Goal: Task Accomplishment & Management: Use online tool/utility

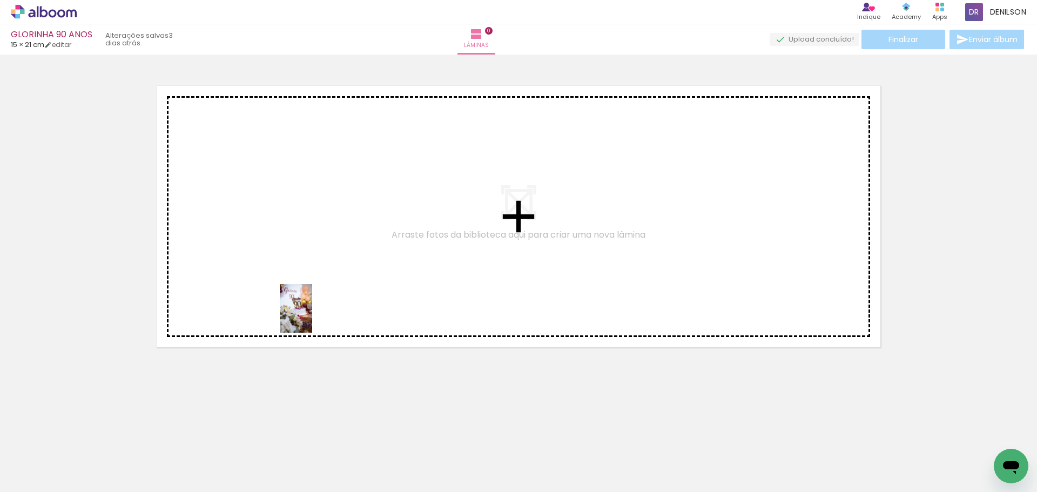
drag, startPoint x: 118, startPoint y: 452, endPoint x: 321, endPoint y: 303, distance: 251.8
click at [321, 303] on quentale-workspace at bounding box center [518, 246] width 1037 height 492
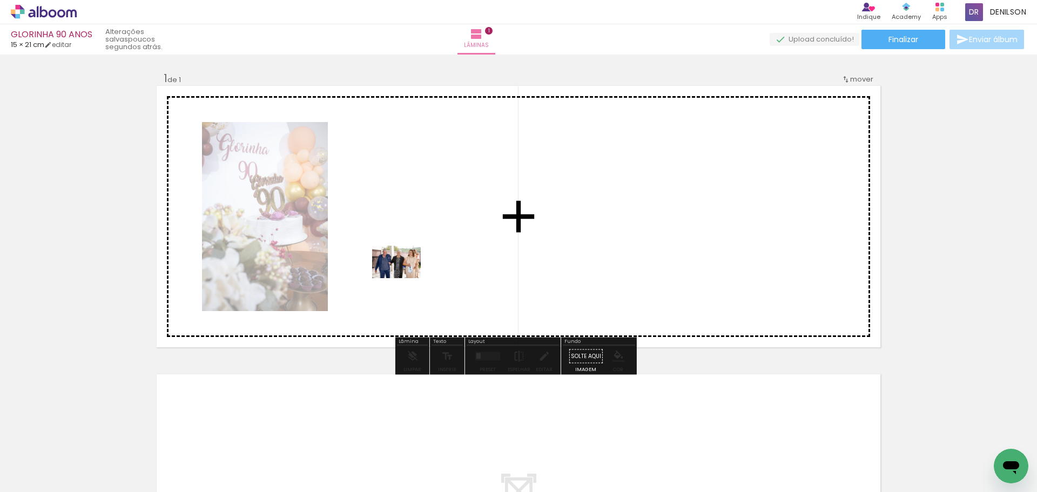
drag, startPoint x: 350, startPoint y: 459, endPoint x: 405, endPoint y: 269, distance: 198.5
click at [405, 269] on quentale-workspace at bounding box center [518, 246] width 1037 height 492
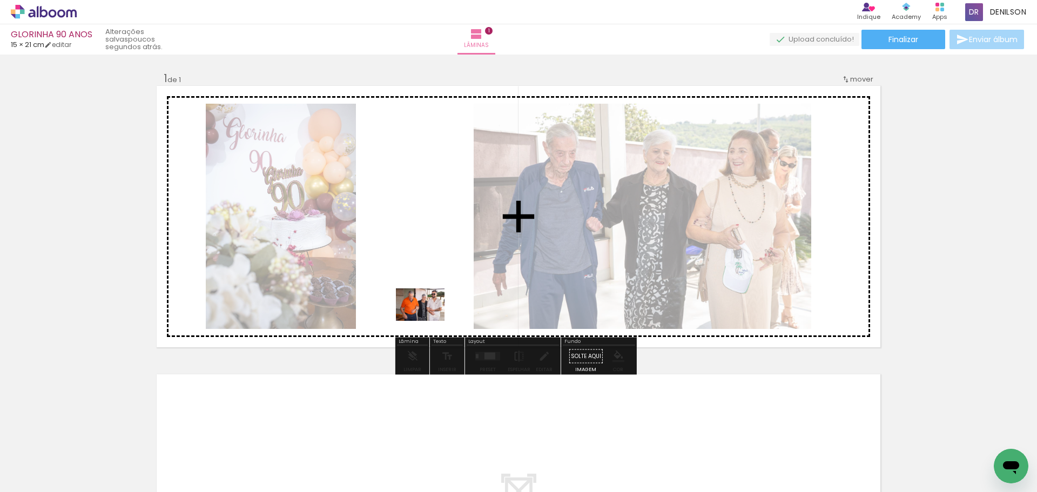
drag, startPoint x: 405, startPoint y: 463, endPoint x: 419, endPoint y: 323, distance: 141.0
click at [428, 320] on quentale-workspace at bounding box center [518, 246] width 1037 height 492
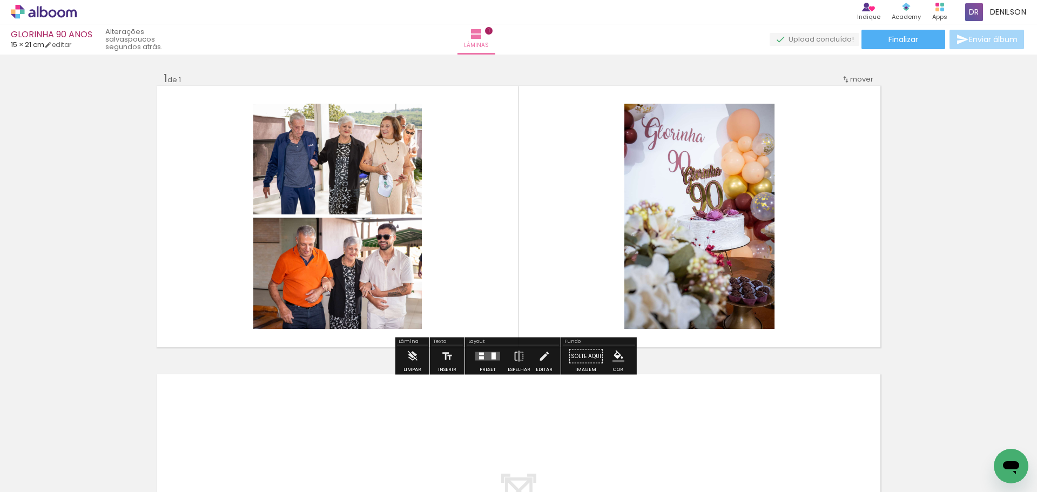
click at [57, 457] on iron-icon at bounding box center [55, 459] width 9 height 9
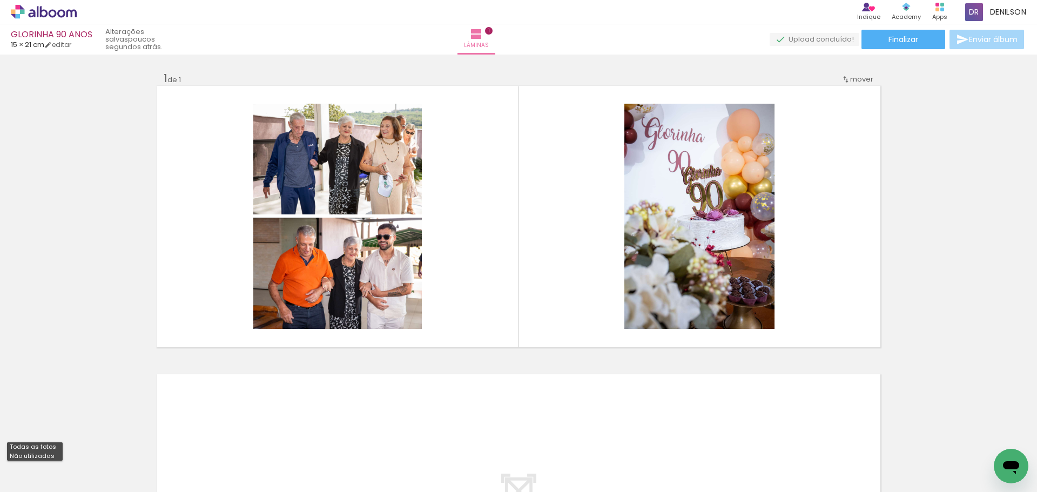
click at [0, 0] on slot "Não utilizadas" at bounding box center [0, 0] width 0 height 0
type input "Não utilizadas"
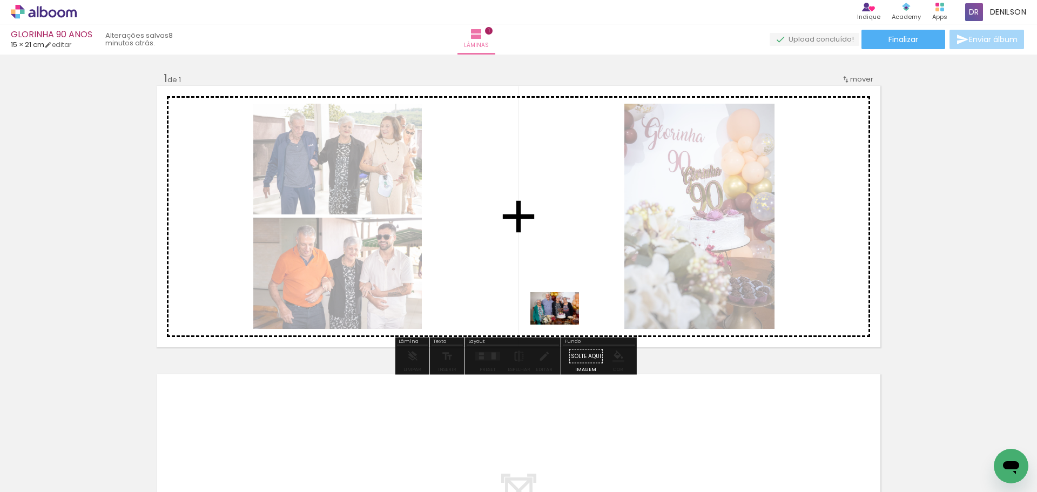
drag, startPoint x: 303, startPoint y: 456, endPoint x: 563, endPoint y: 324, distance: 291.0
click at [563, 324] on quentale-workspace at bounding box center [518, 246] width 1037 height 492
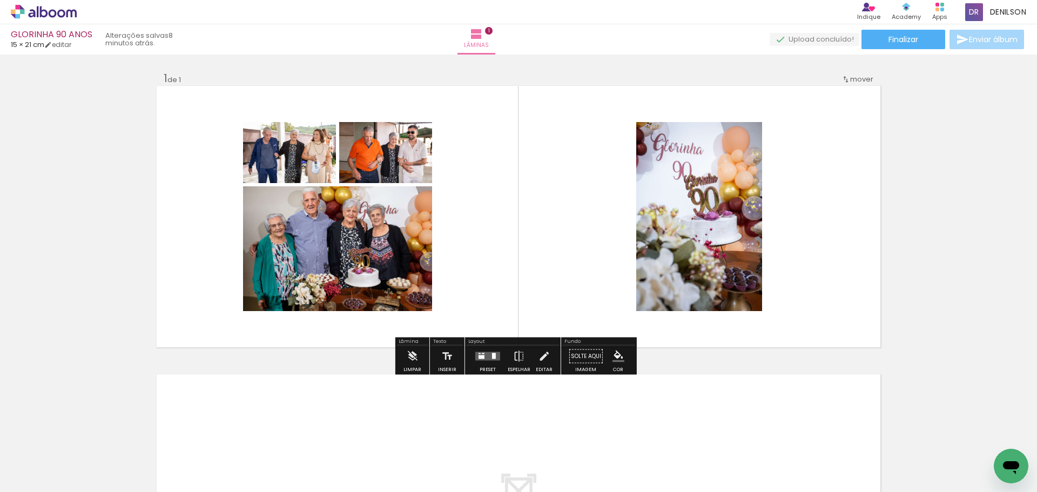
click at [492, 355] on div at bounding box center [494, 356] width 4 height 6
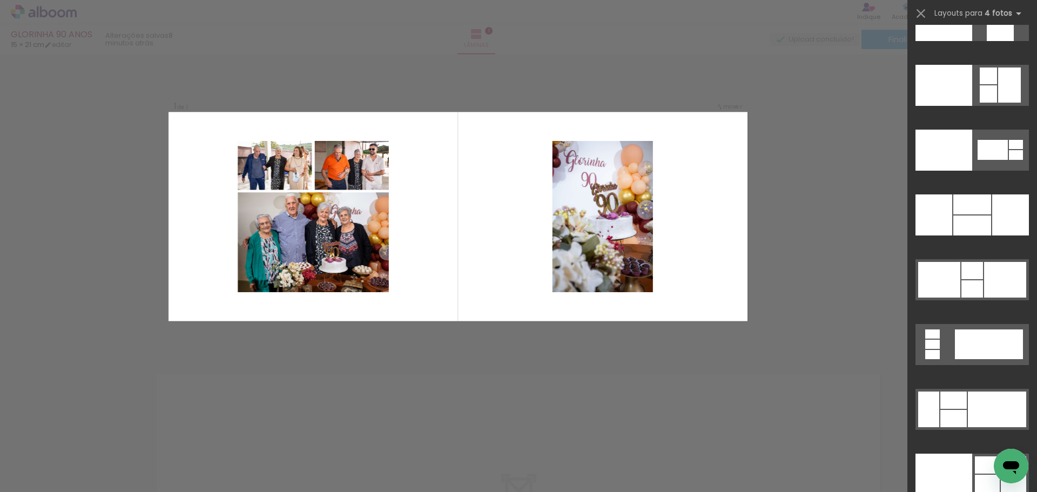
scroll to position [22331, 0]
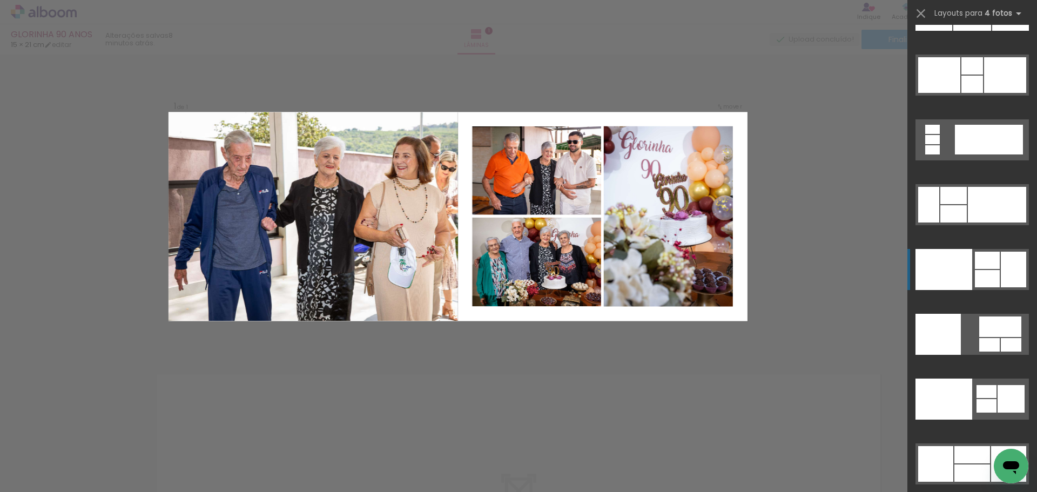
click at [995, 267] on div at bounding box center [987, 260] width 25 height 17
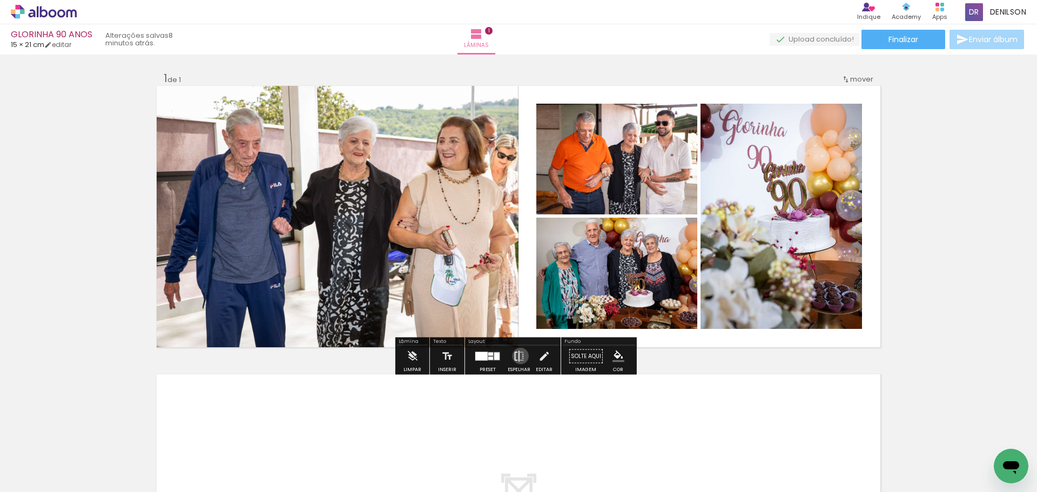
click at [518, 356] on iron-icon at bounding box center [519, 357] width 12 height 22
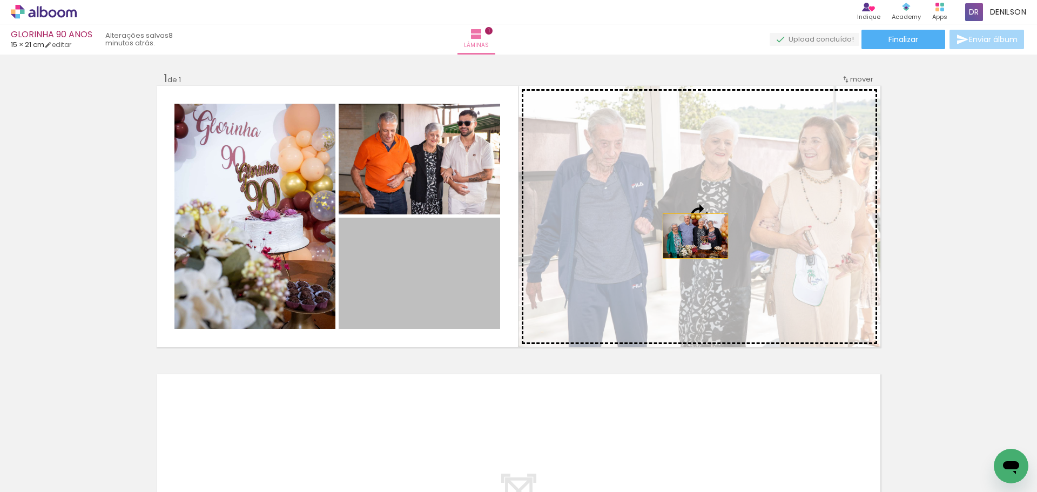
drag, startPoint x: 430, startPoint y: 289, endPoint x: 705, endPoint y: 232, distance: 280.7
click at [0, 0] on slot at bounding box center [0, 0] width 0 height 0
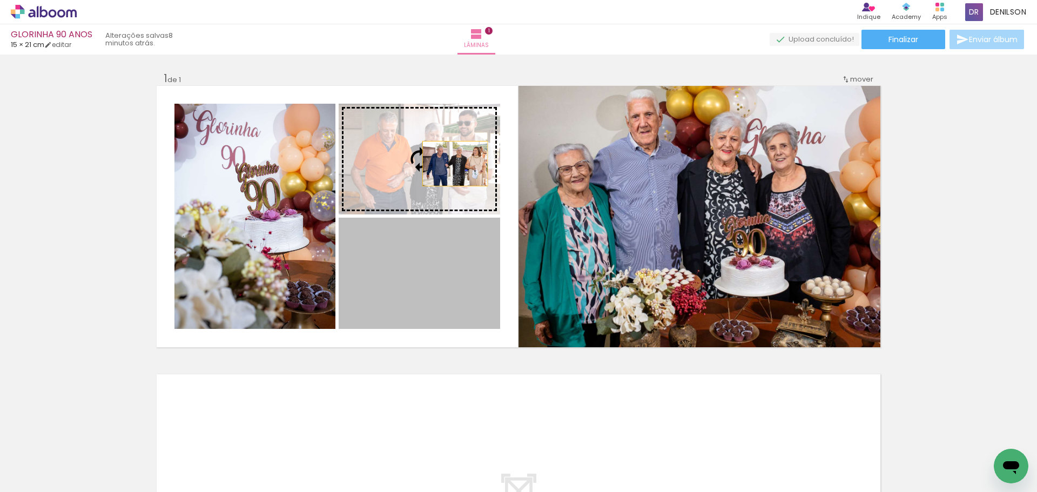
drag, startPoint x: 445, startPoint y: 264, endPoint x: 451, endPoint y: 164, distance: 100.6
click at [0, 0] on slot at bounding box center [0, 0] width 0 height 0
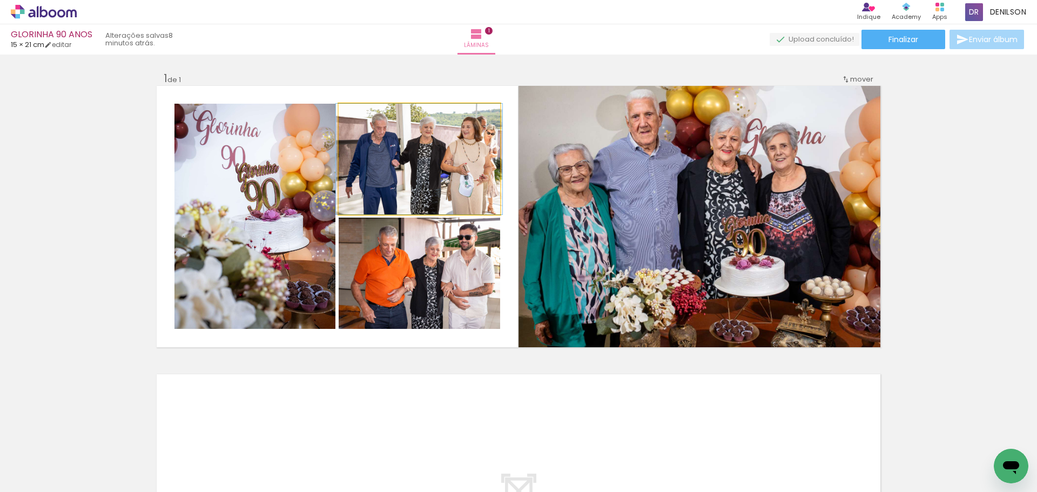
click at [477, 142] on quentale-photo at bounding box center [419, 159] width 161 height 111
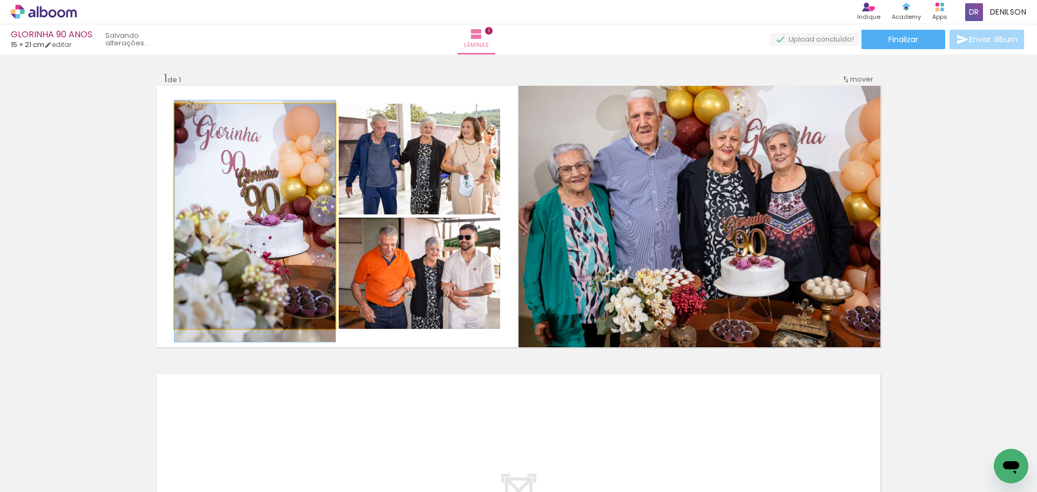
drag, startPoint x: 288, startPoint y: 219, endPoint x: 285, endPoint y: 224, distance: 5.6
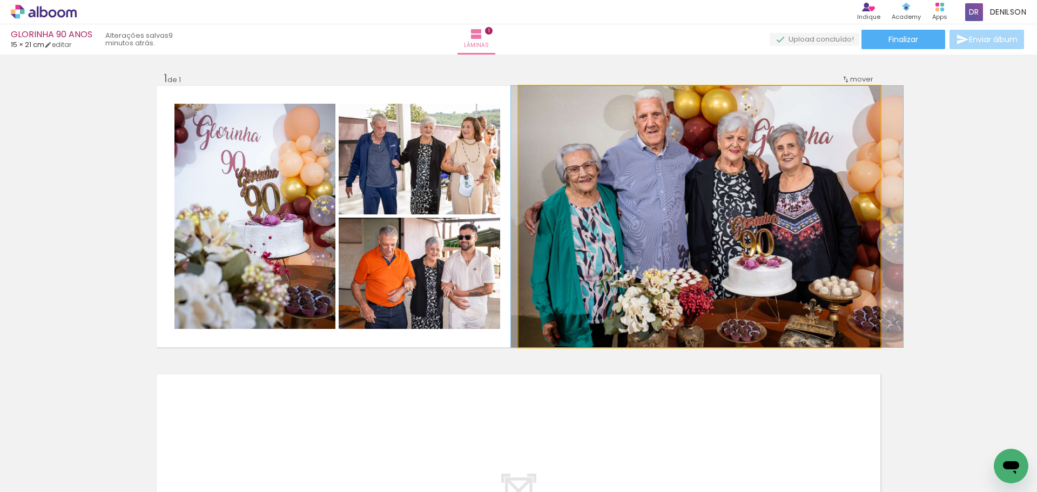
drag, startPoint x: 705, startPoint y: 195, endPoint x: 712, endPoint y: 199, distance: 8.5
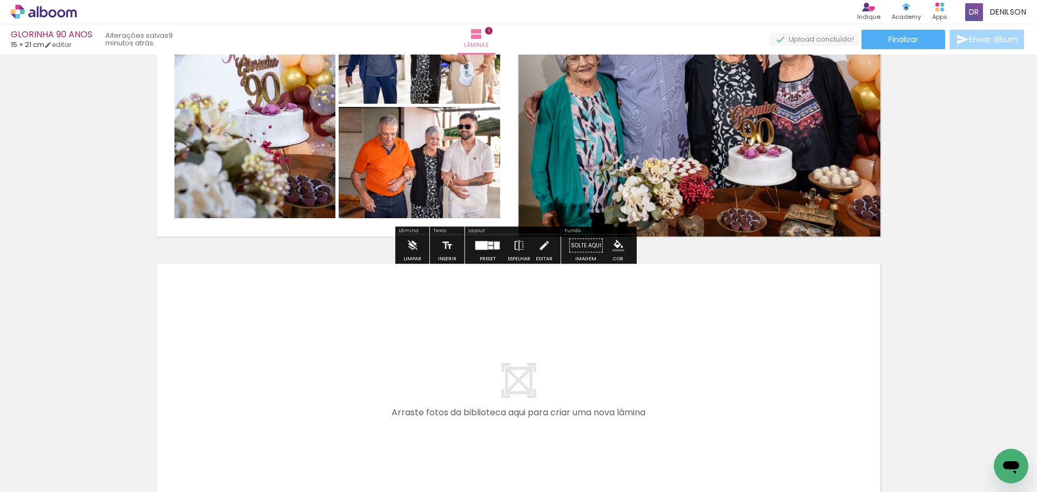
scroll to position [249, 0]
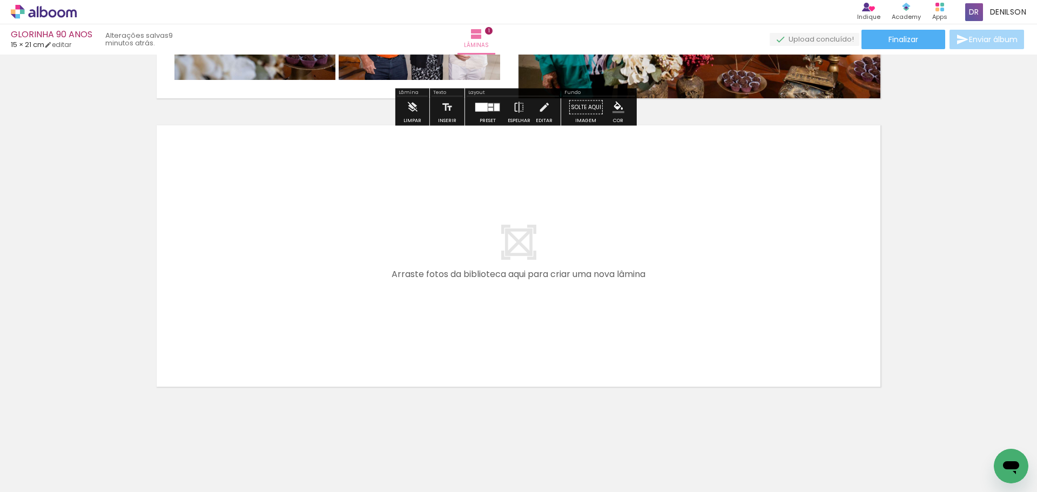
click at [57, 467] on iron-icon at bounding box center [55, 468] width 9 height 9
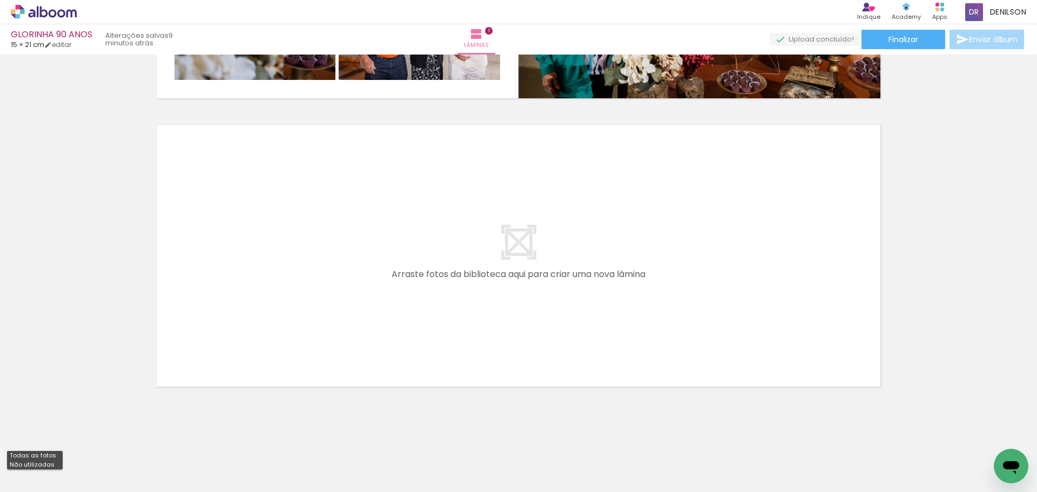
click at [0, 0] on slot "Não utilizadas" at bounding box center [0, 0] width 0 height 0
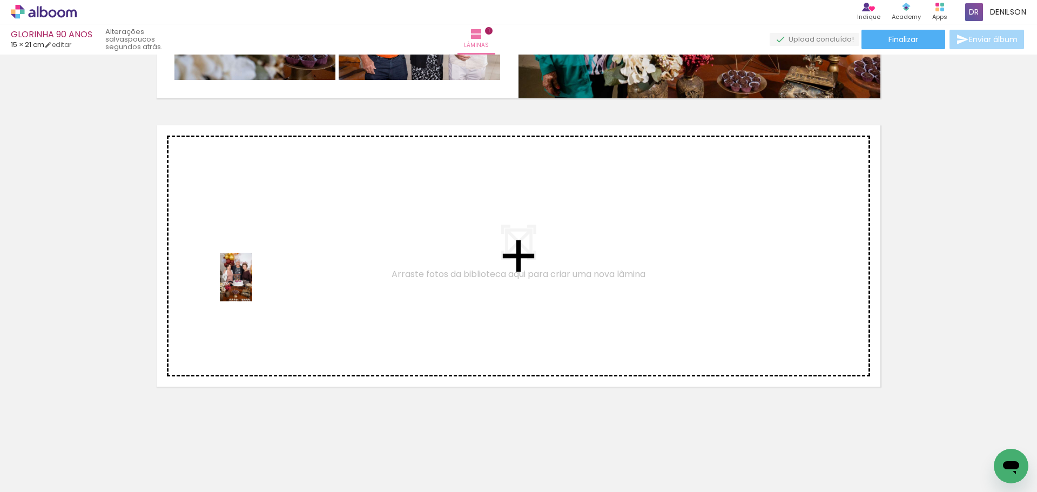
drag, startPoint x: 302, startPoint y: 461, endPoint x: 252, endPoint y: 285, distance: 182.9
click at [252, 285] on quentale-workspace at bounding box center [518, 246] width 1037 height 492
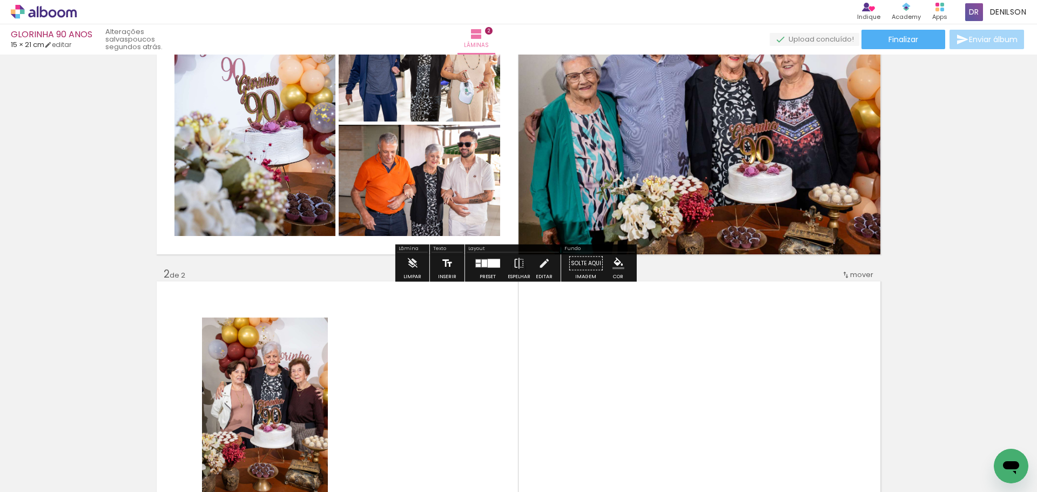
scroll to position [266, 0]
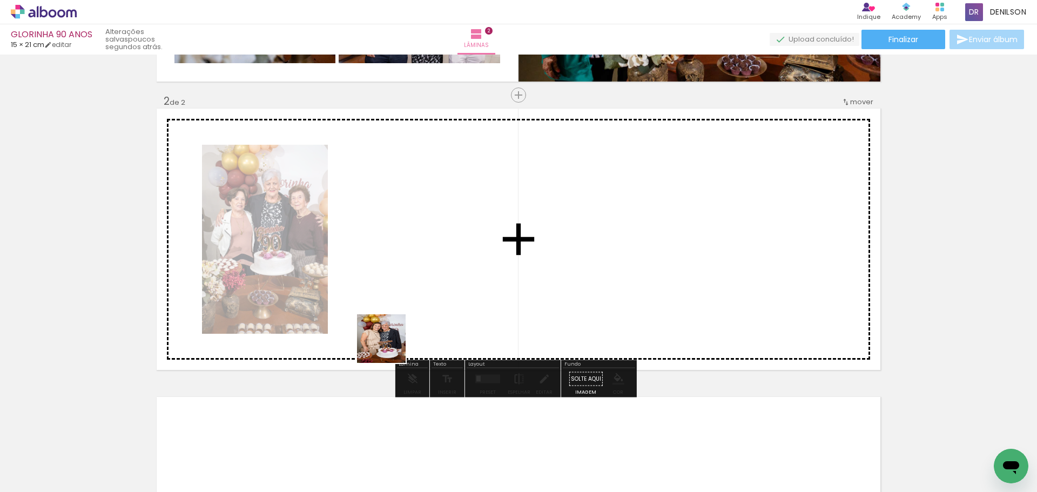
drag, startPoint x: 363, startPoint y: 461, endPoint x: 396, endPoint y: 298, distance: 166.3
click at [396, 298] on quentale-workspace at bounding box center [518, 246] width 1037 height 492
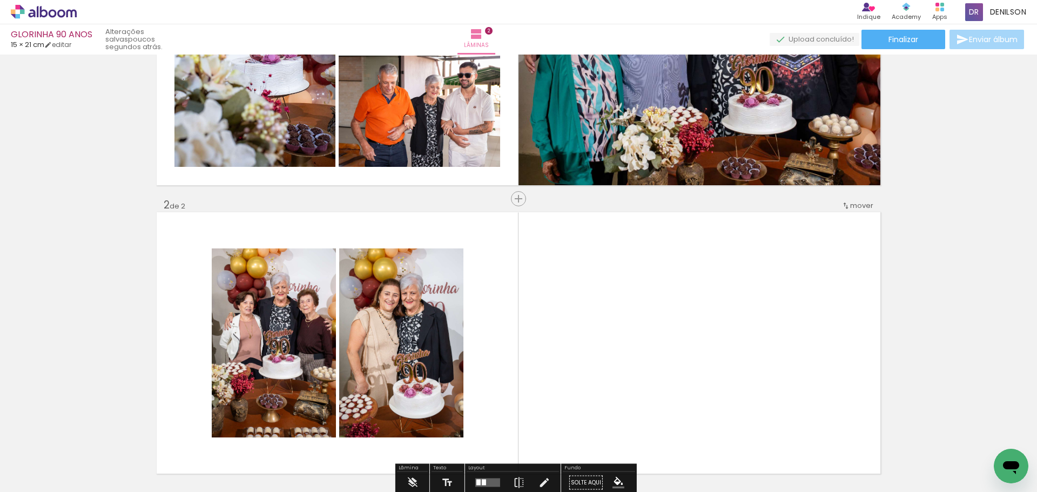
scroll to position [216, 0]
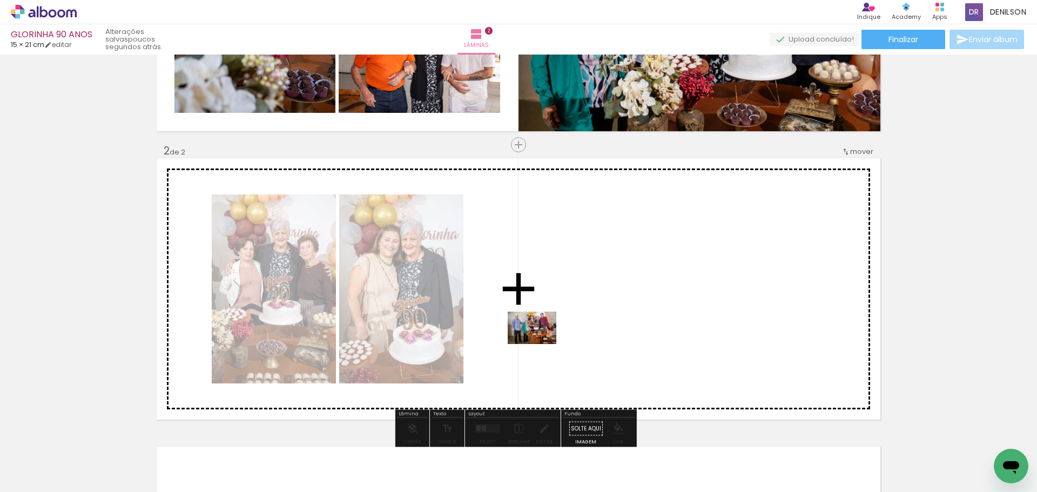
drag, startPoint x: 299, startPoint y: 459, endPoint x: 560, endPoint y: 332, distance: 290.5
click at [560, 332] on quentale-workspace at bounding box center [518, 246] width 1037 height 492
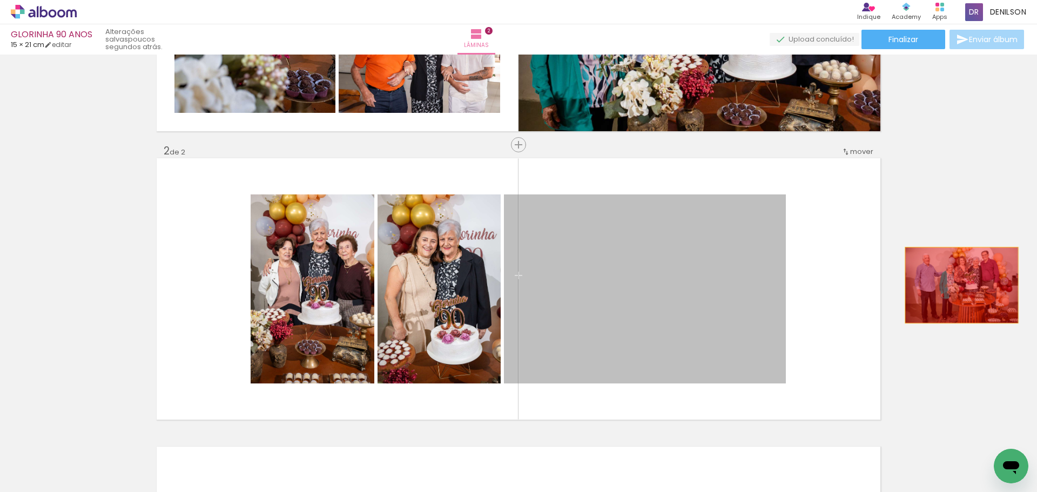
drag, startPoint x: 626, startPoint y: 283, endPoint x: 957, endPoint y: 285, distance: 331.5
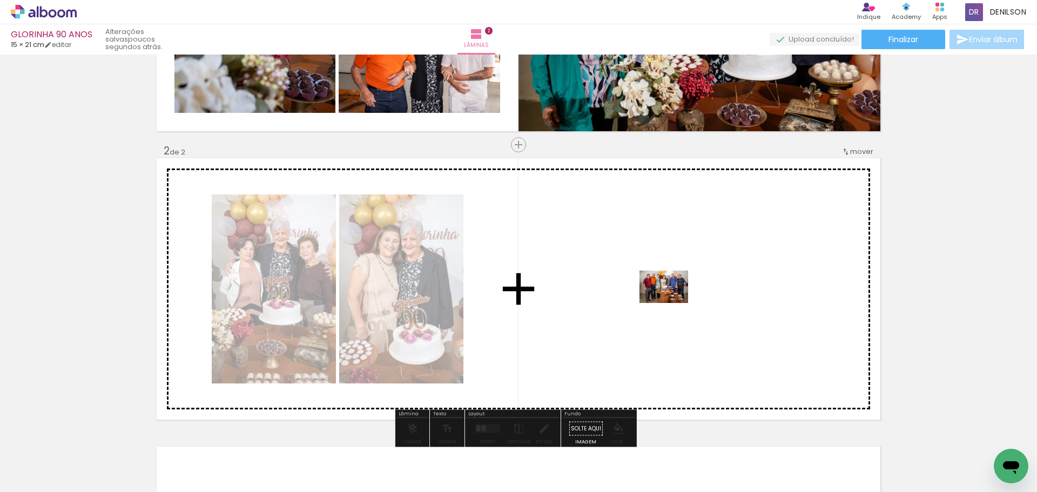
drag, startPoint x: 353, startPoint y: 459, endPoint x: 672, endPoint y: 303, distance: 355.0
click at [672, 303] on quentale-workspace at bounding box center [518, 246] width 1037 height 492
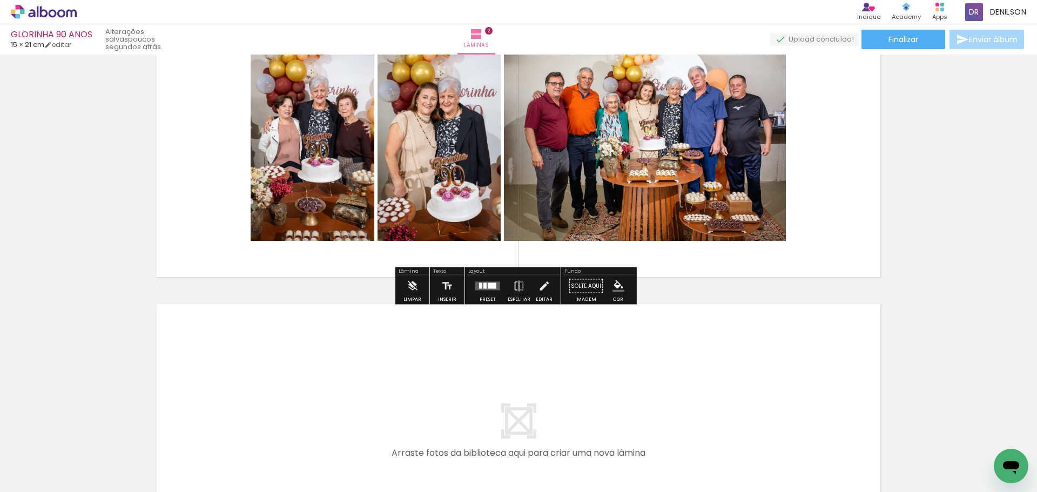
scroll to position [378, 0]
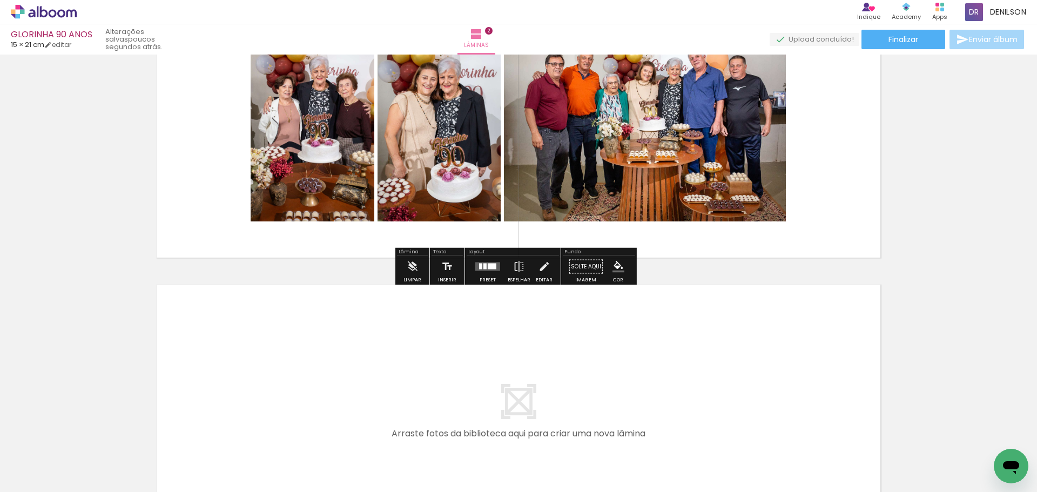
click at [491, 265] on div at bounding box center [492, 266] width 9 height 6
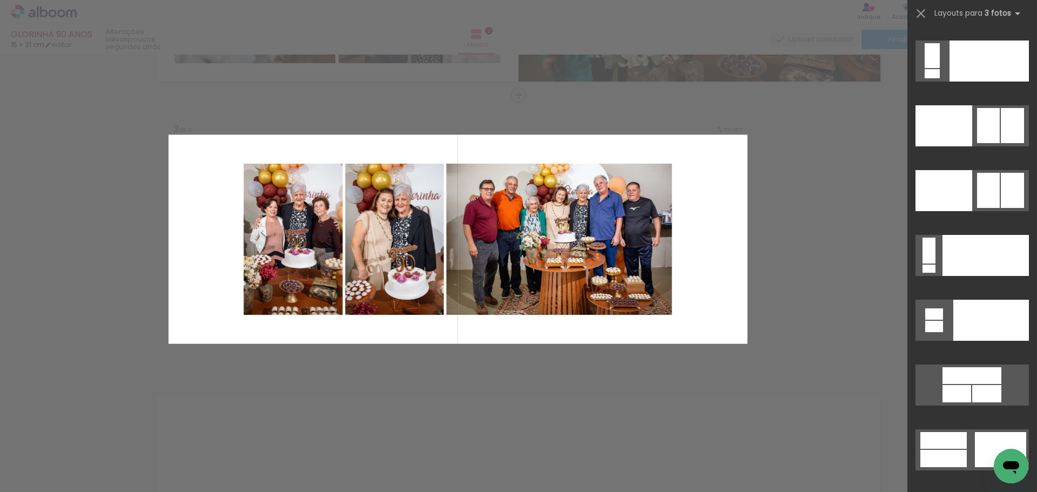
scroll to position [11958, 0]
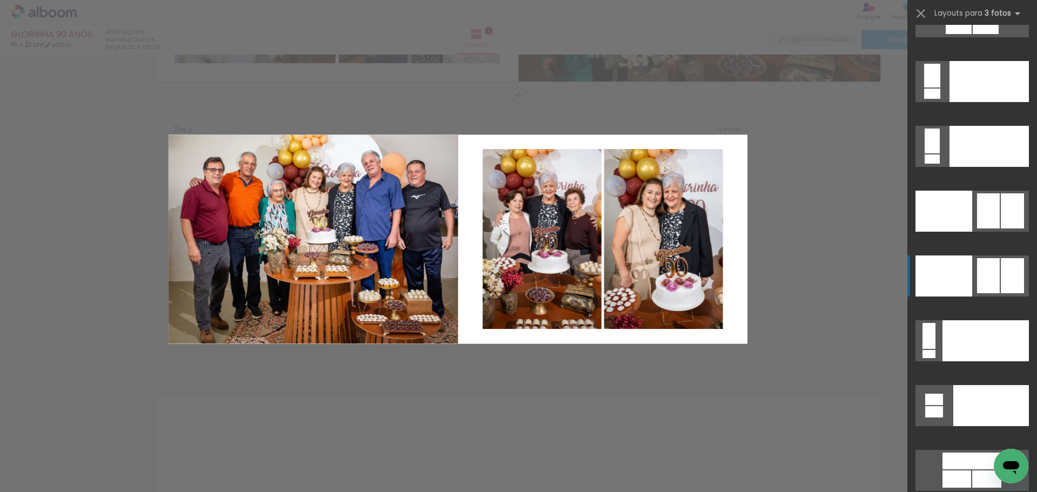
click at [988, 271] on div at bounding box center [988, 275] width 23 height 35
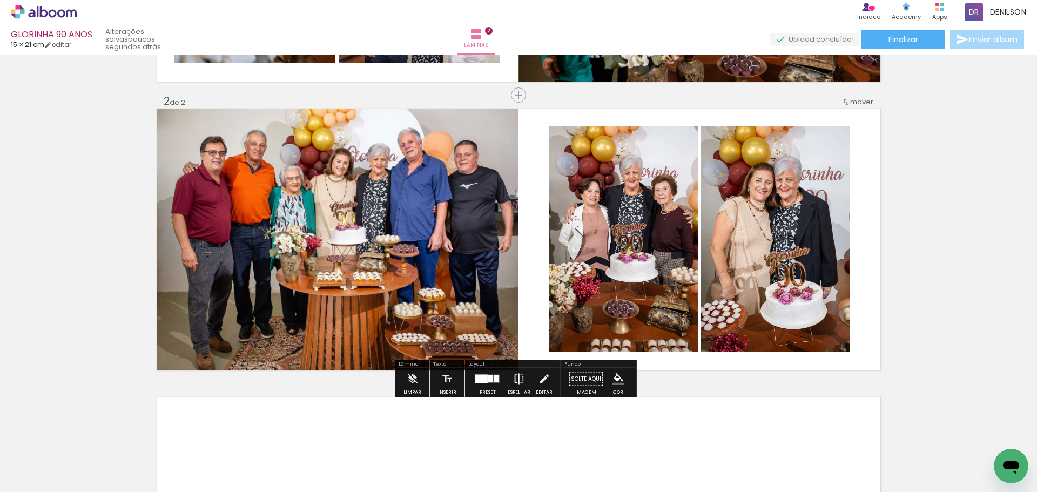
click at [513, 377] on iron-icon at bounding box center [519, 379] width 12 height 22
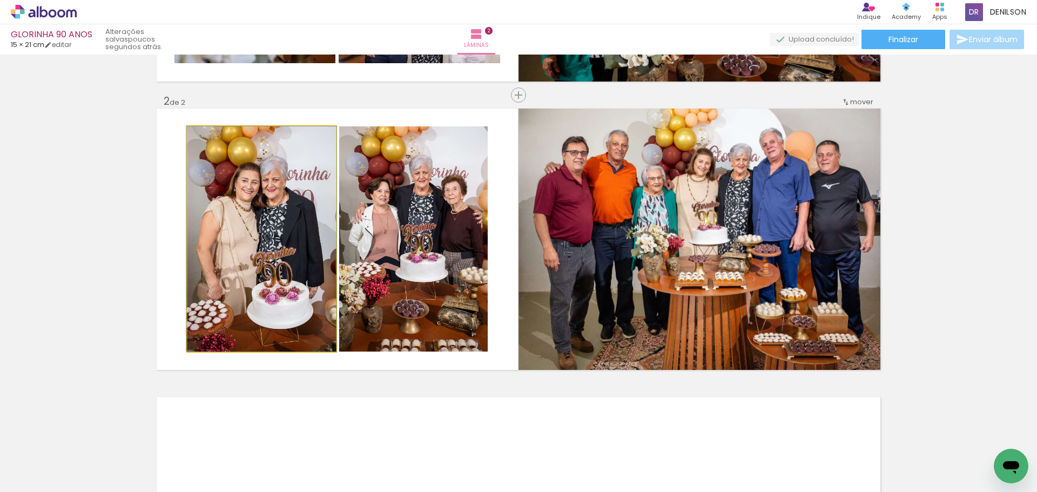
click at [248, 238] on quentale-photo at bounding box center [261, 238] width 148 height 225
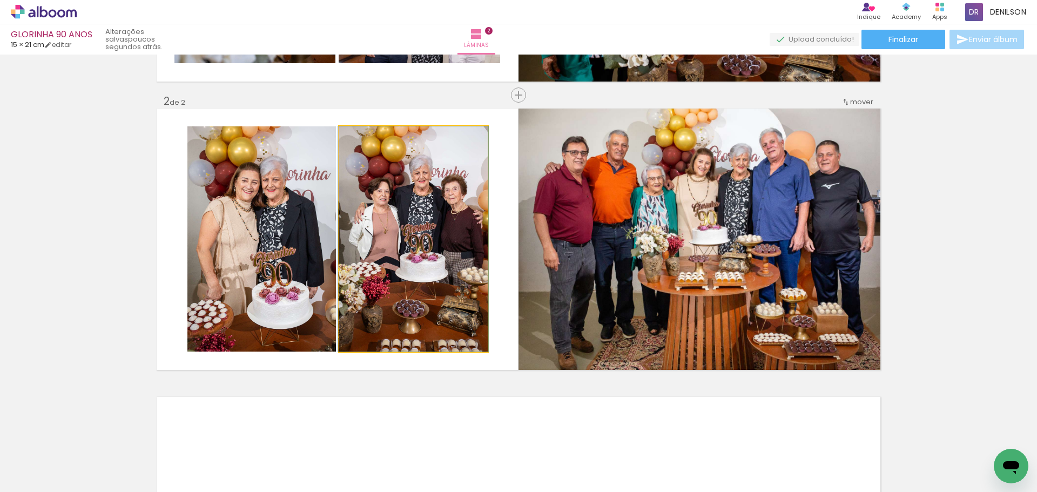
click at [418, 232] on quentale-photo at bounding box center [413, 238] width 148 height 225
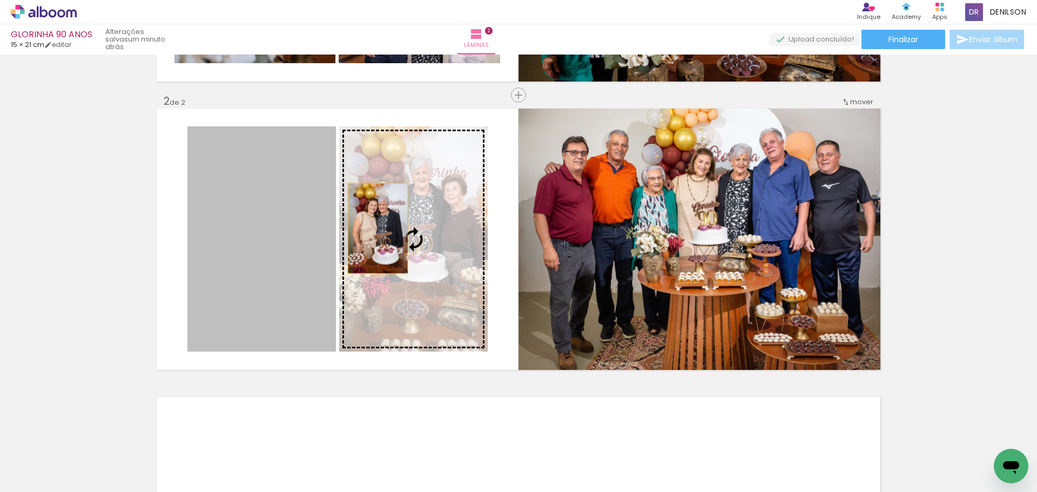
drag, startPoint x: 273, startPoint y: 230, endPoint x: 384, endPoint y: 228, distance: 111.8
click at [0, 0] on slot at bounding box center [0, 0] width 0 height 0
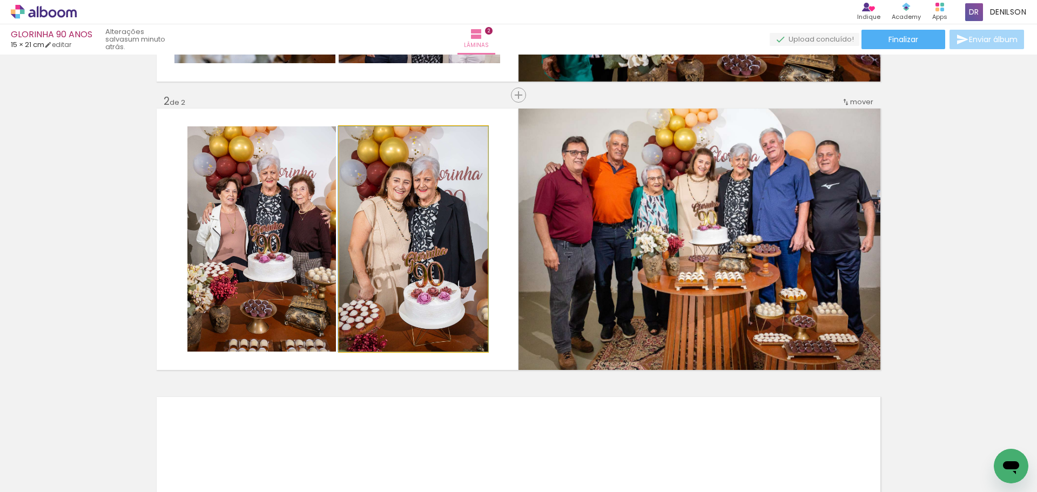
click at [389, 227] on quentale-photo at bounding box center [413, 238] width 148 height 225
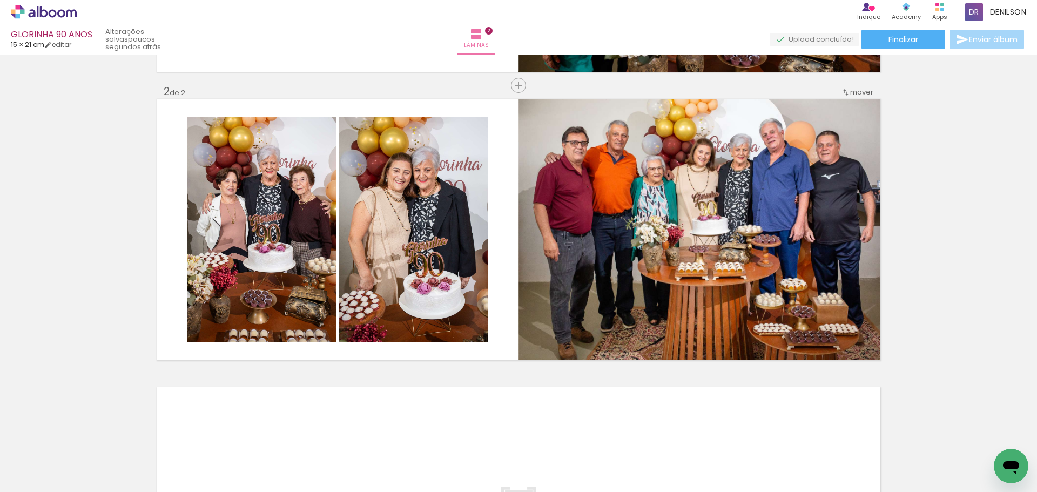
scroll to position [267, 0]
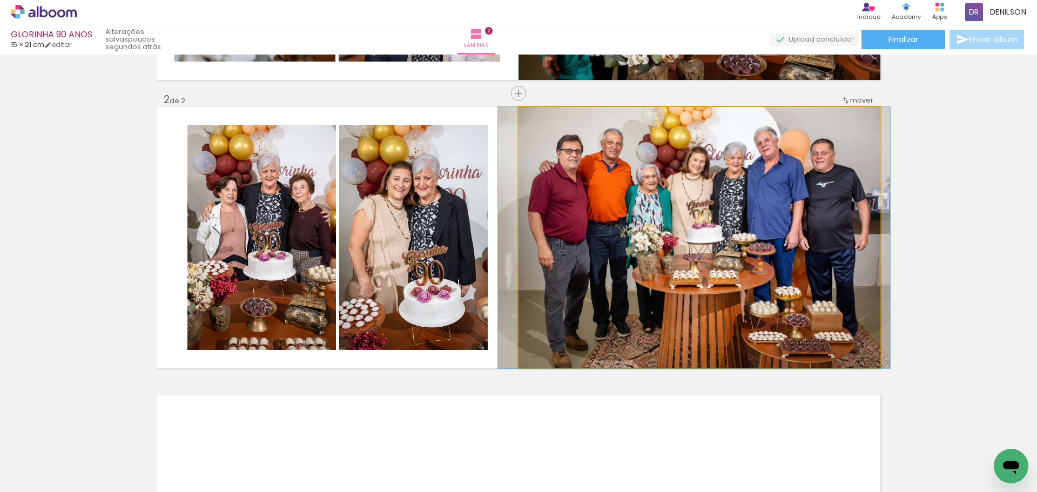
drag, startPoint x: 681, startPoint y: 209, endPoint x: 676, endPoint y: 209, distance: 5.4
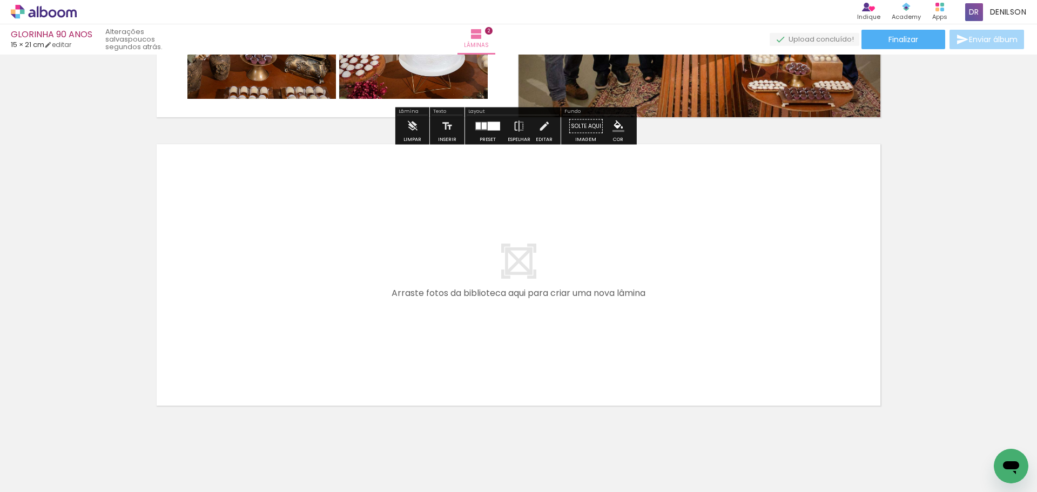
scroll to position [537, 0]
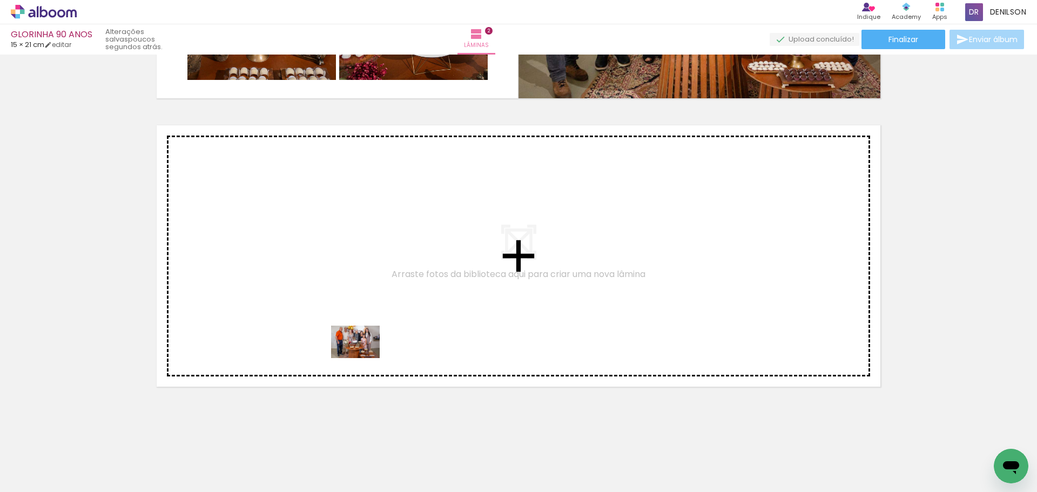
drag, startPoint x: 425, startPoint y: 437, endPoint x: 356, endPoint y: 353, distance: 109.4
click at [356, 353] on quentale-workspace at bounding box center [518, 246] width 1037 height 492
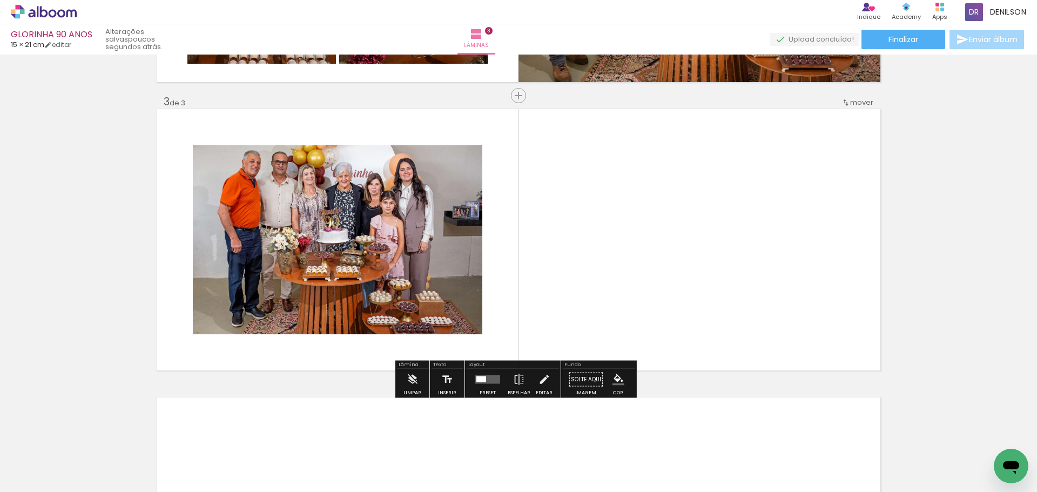
scroll to position [554, 0]
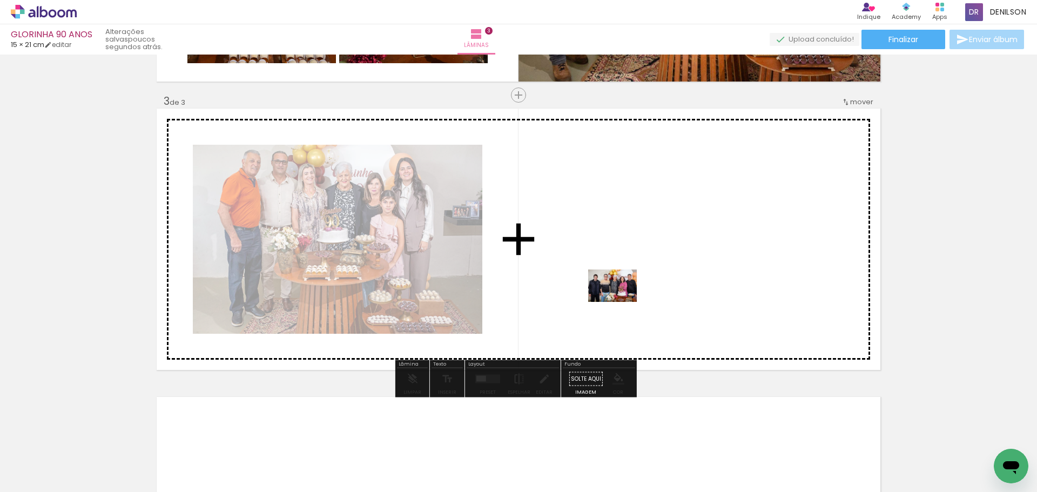
drag, startPoint x: 534, startPoint y: 461, endPoint x: 620, endPoint y: 302, distance: 181.2
click at [620, 302] on quentale-workspace at bounding box center [518, 246] width 1037 height 492
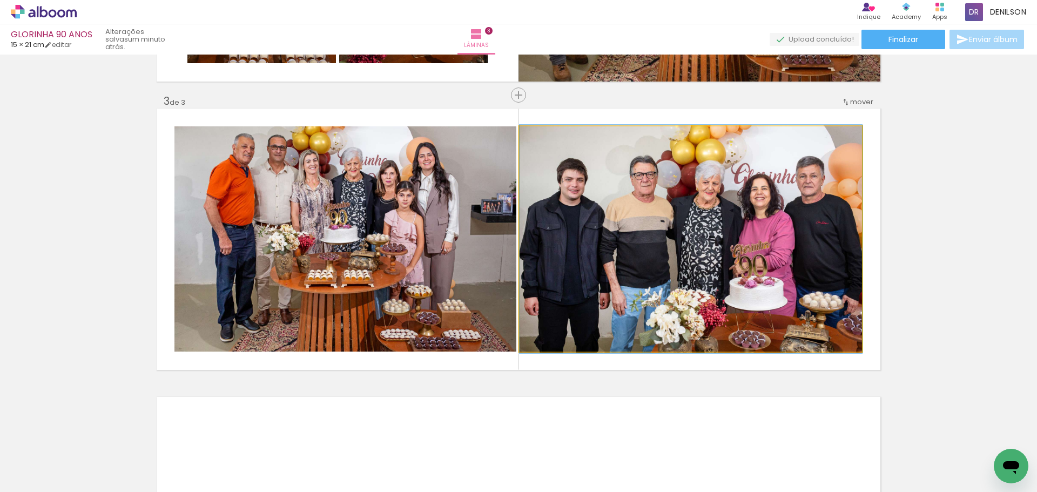
click at [697, 218] on quentale-photo at bounding box center [690, 238] width 342 height 225
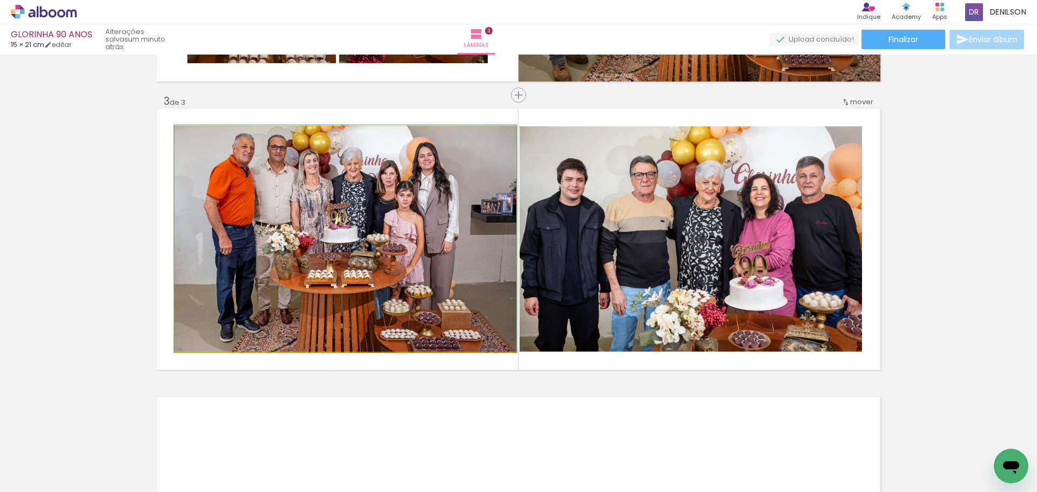
click at [429, 225] on quentale-photo at bounding box center [345, 238] width 342 height 225
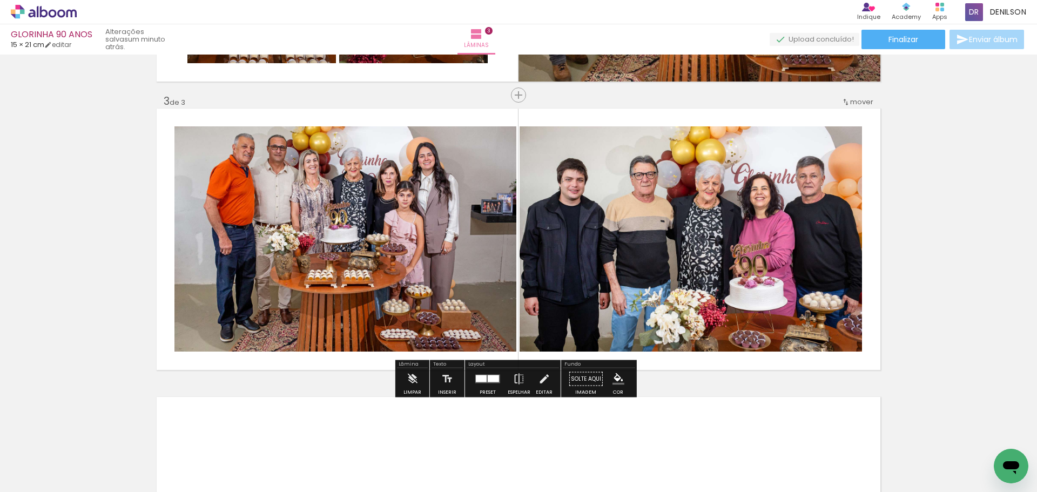
click at [488, 376] on div at bounding box center [493, 378] width 11 height 7
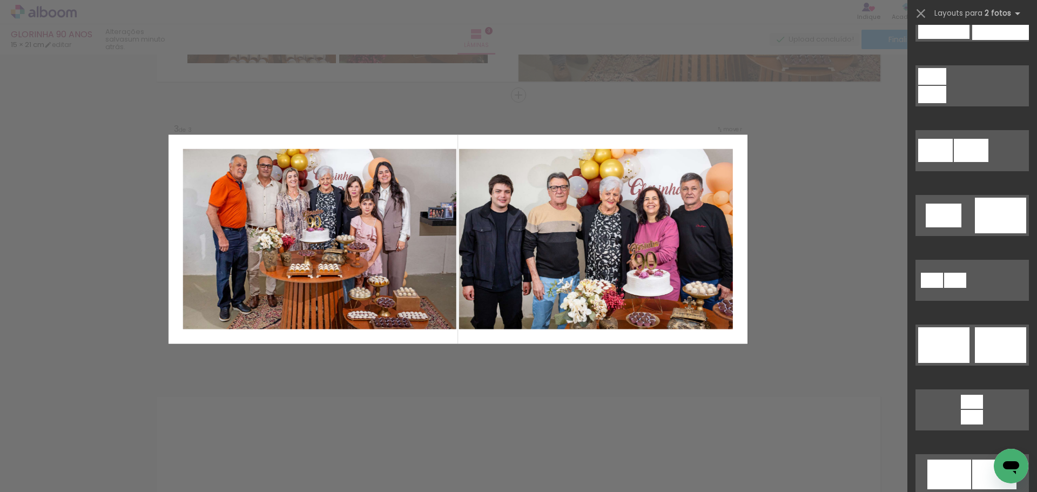
scroll to position [270, 0]
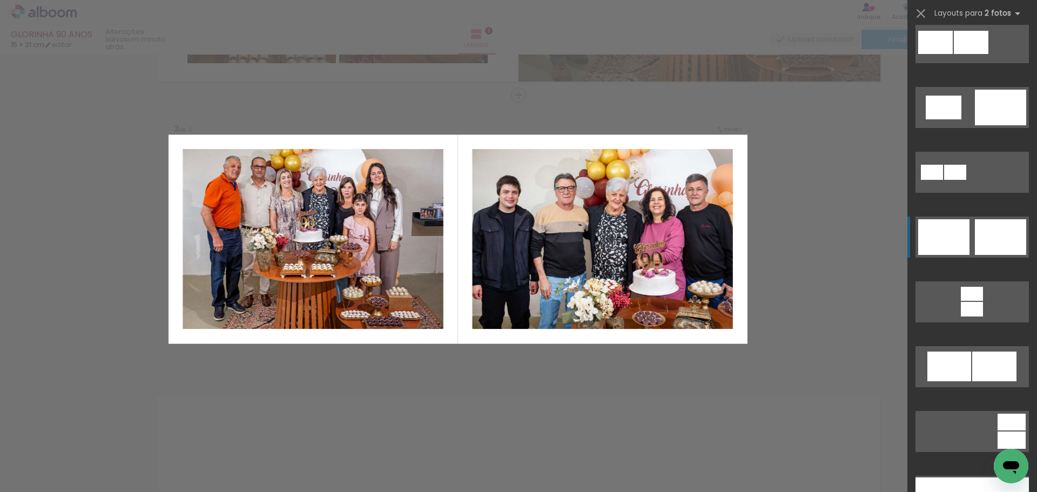
click at [1005, 231] on div at bounding box center [1000, 237] width 51 height 36
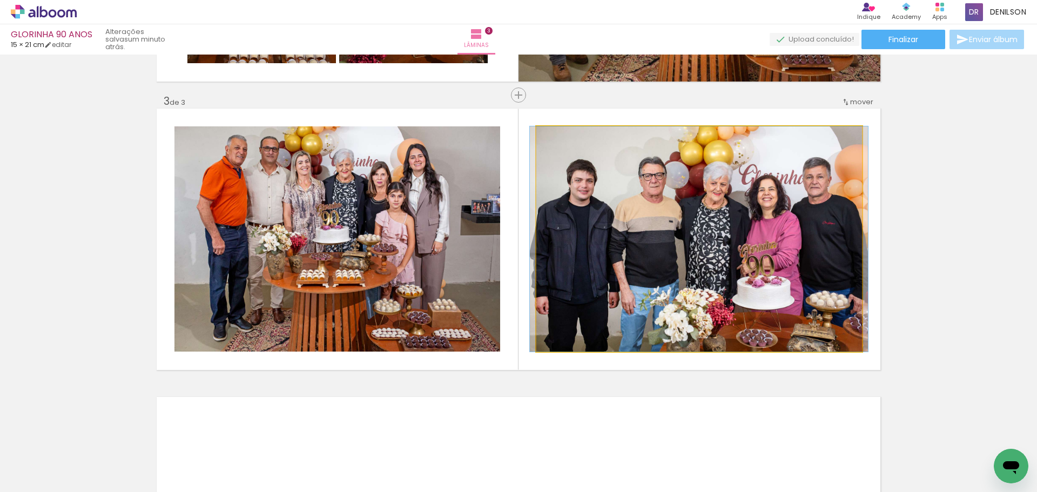
click at [726, 231] on quentale-photo at bounding box center [699, 238] width 326 height 225
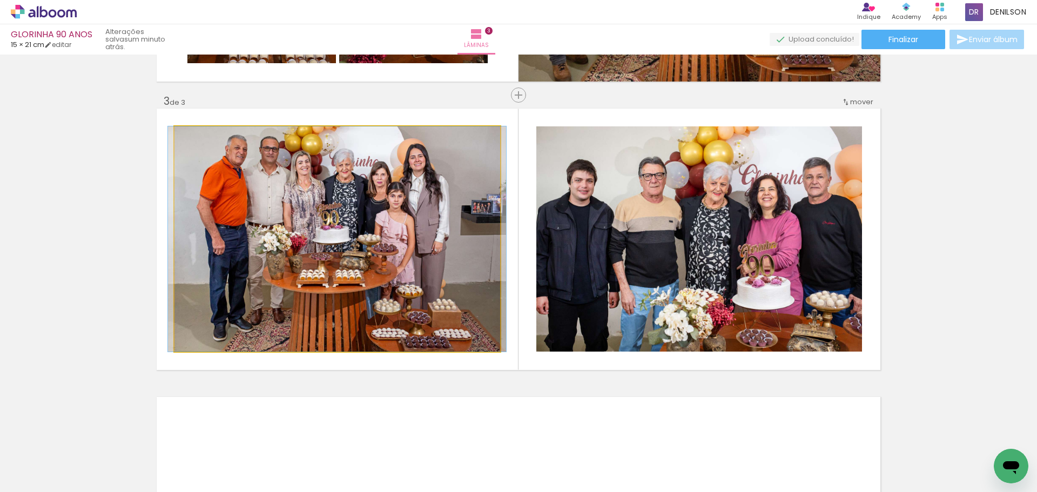
click at [432, 233] on quentale-photo at bounding box center [337, 238] width 326 height 225
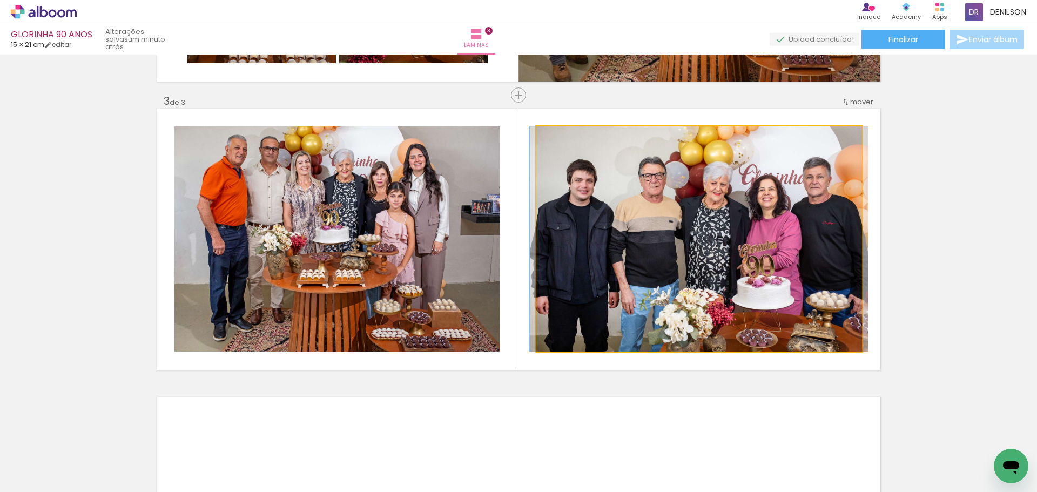
click at [704, 226] on quentale-photo at bounding box center [699, 238] width 326 height 225
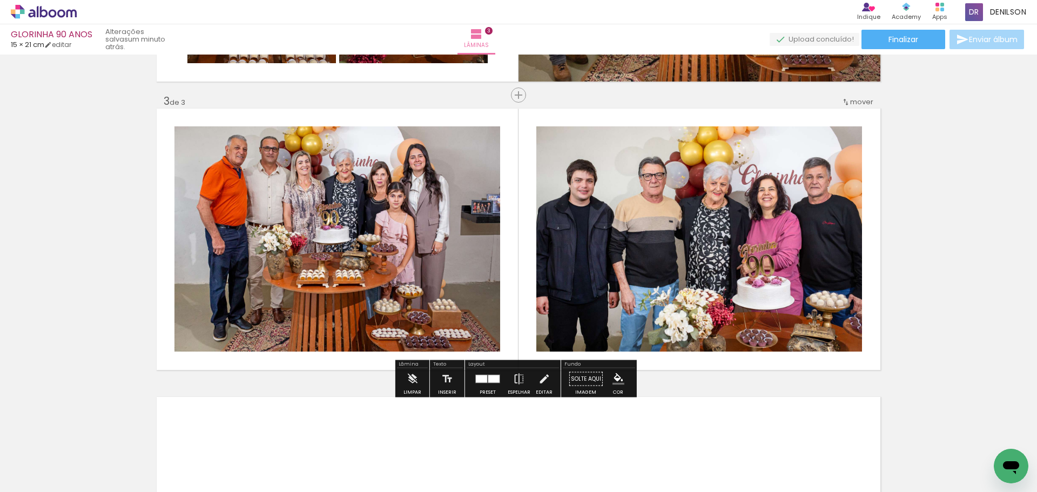
click at [488, 380] on div at bounding box center [493, 379] width 11 height 8
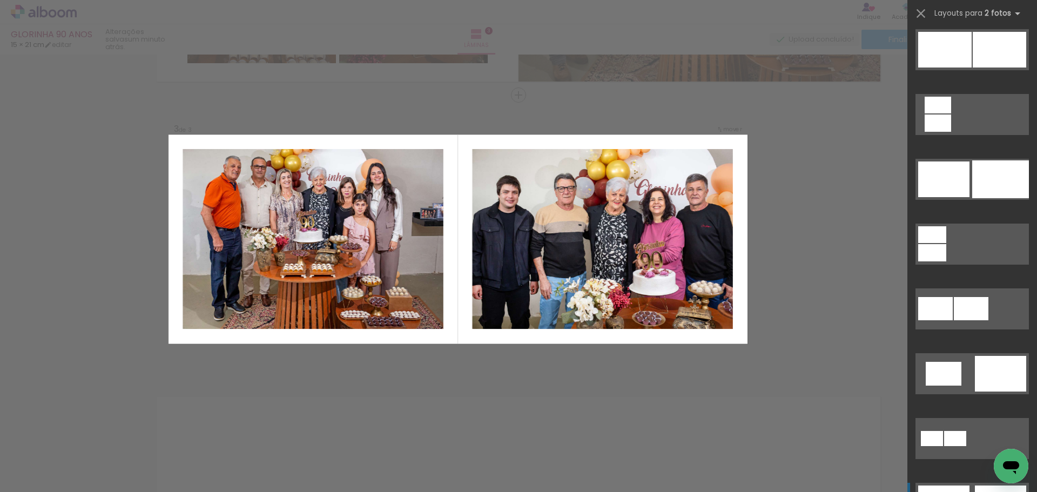
scroll to position [0, 0]
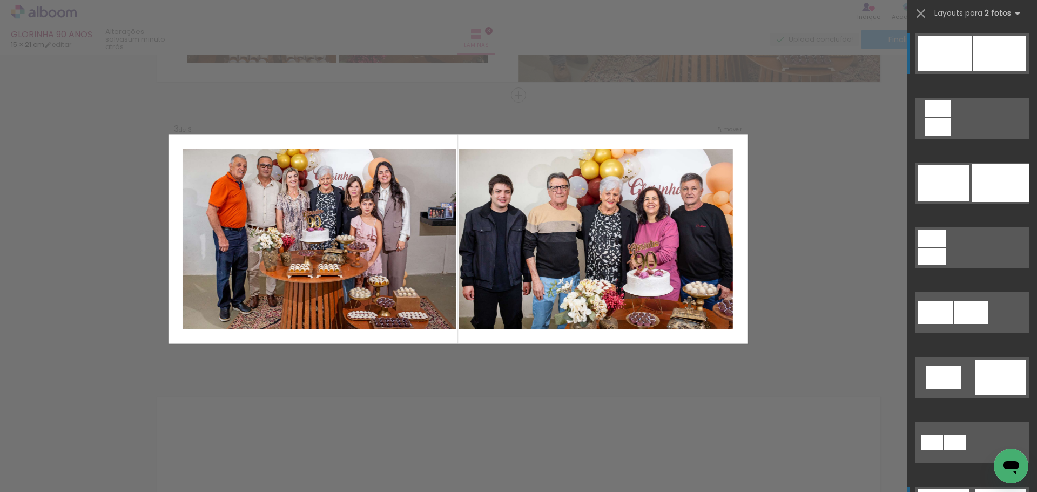
click at [995, 38] on div at bounding box center [998, 54] width 53 height 36
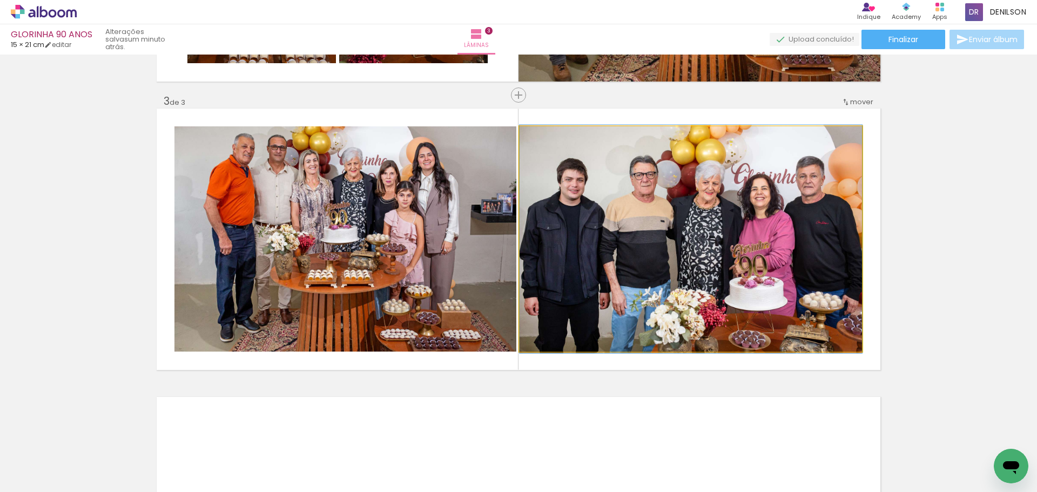
click at [717, 238] on quentale-photo at bounding box center [690, 238] width 342 height 225
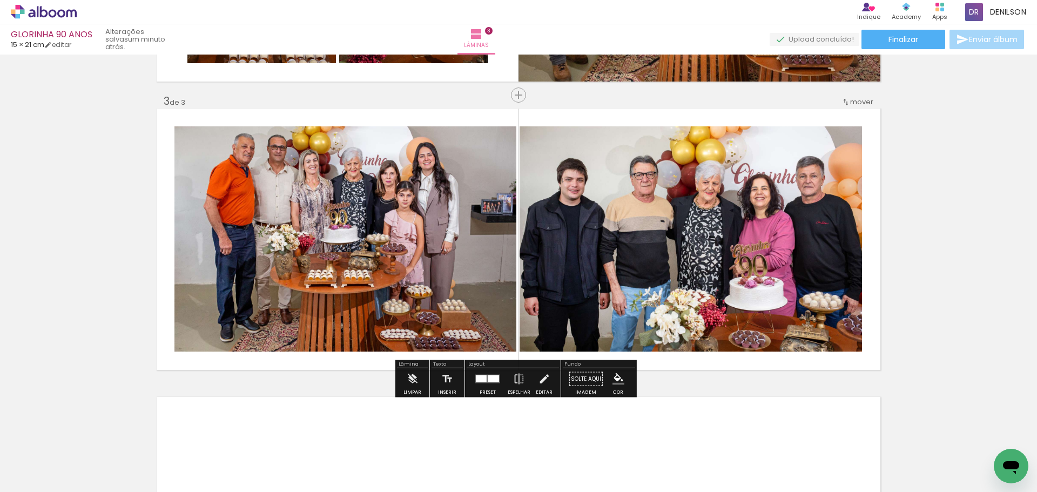
click at [697, 238] on quentale-photo at bounding box center [690, 238] width 342 height 225
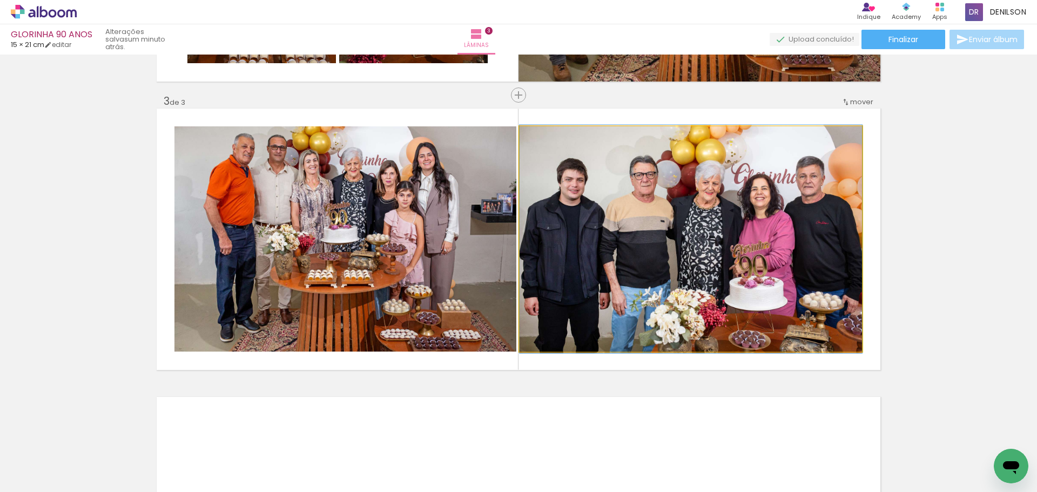
click at [697, 238] on quentale-photo at bounding box center [690, 238] width 342 height 225
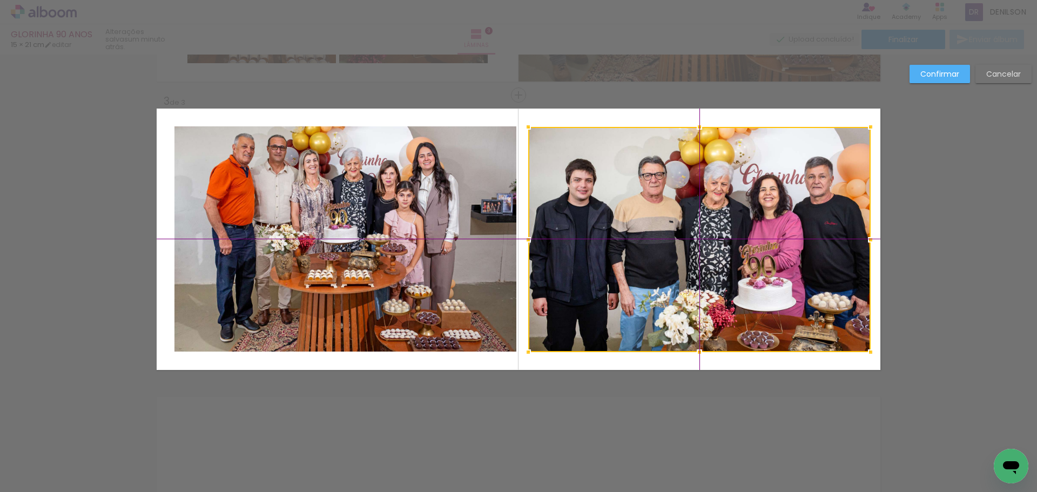
drag, startPoint x: 696, startPoint y: 235, endPoint x: 706, endPoint y: 235, distance: 10.3
click at [706, 235] on div at bounding box center [699, 239] width 342 height 225
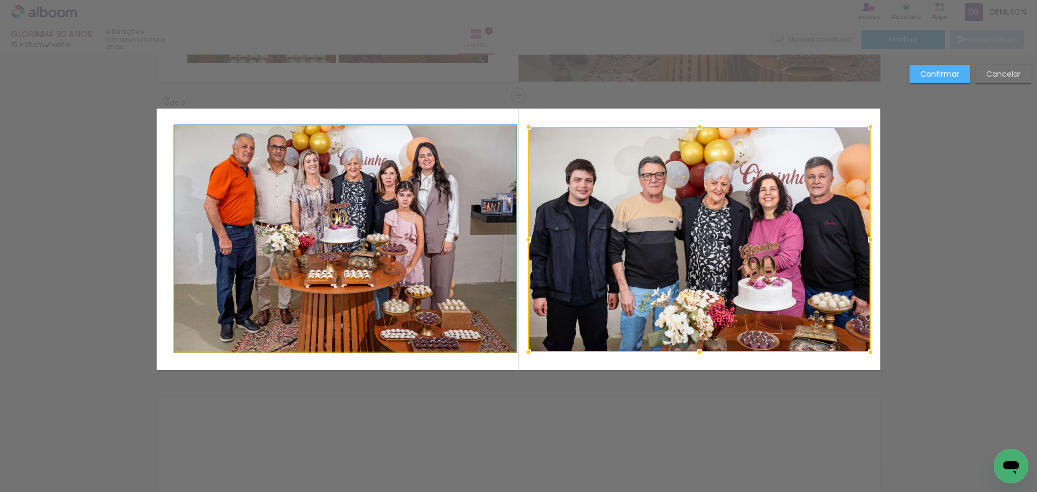
click at [378, 237] on quentale-photo at bounding box center [345, 238] width 342 height 225
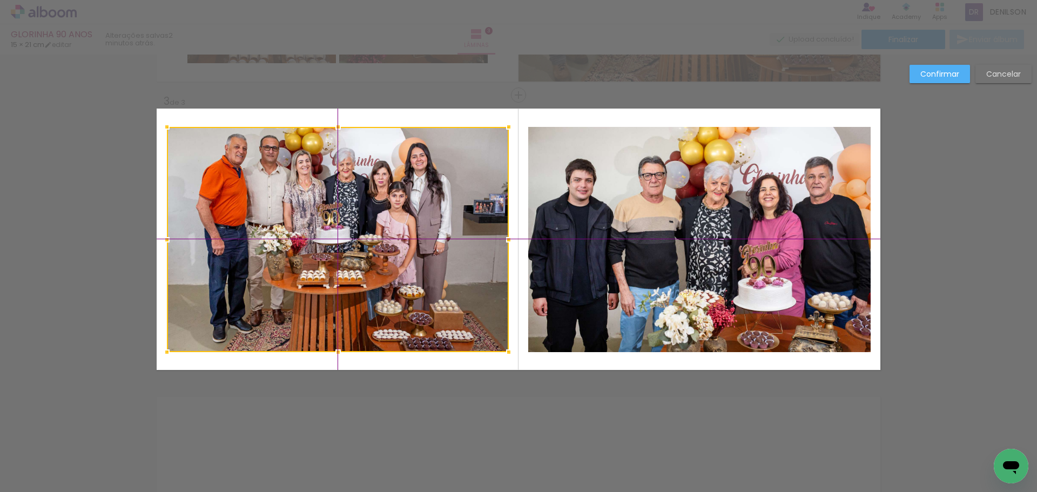
drag, startPoint x: 358, startPoint y: 231, endPoint x: 353, endPoint y: 228, distance: 5.8
click at [353, 228] on div at bounding box center [338, 239] width 342 height 225
click at [0, 0] on slot "Confirmar" at bounding box center [0, 0] width 0 height 0
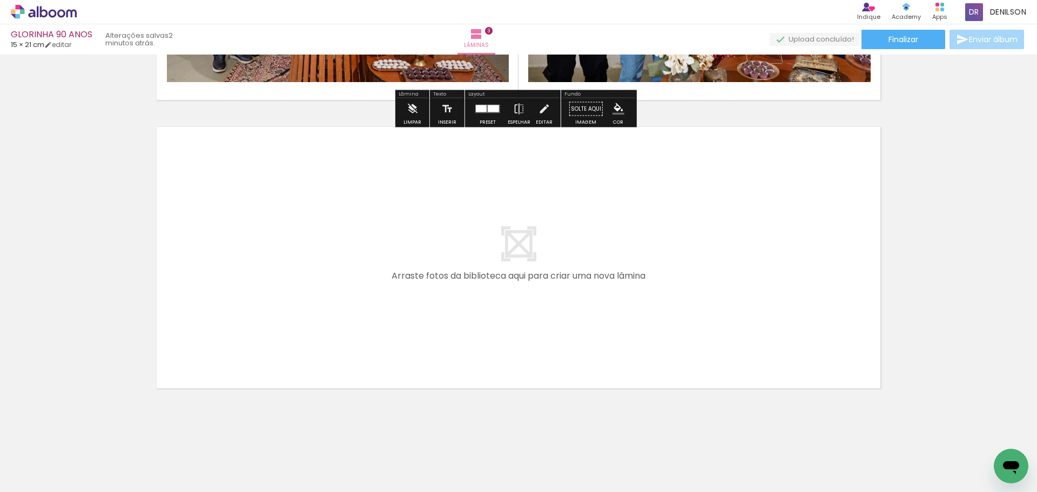
scroll to position [826, 0]
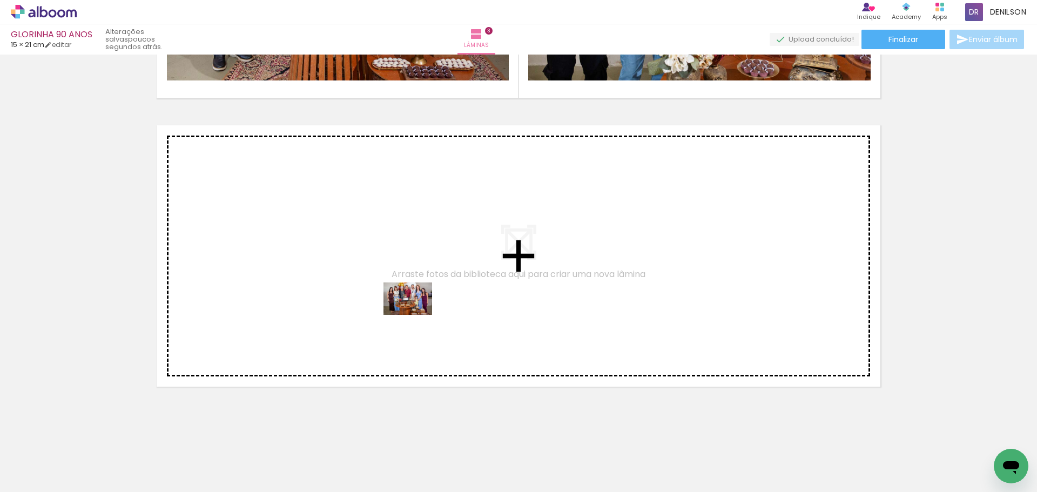
drag, startPoint x: 666, startPoint y: 454, endPoint x: 415, endPoint y: 314, distance: 287.4
click at [415, 314] on quentale-workspace at bounding box center [518, 246] width 1037 height 492
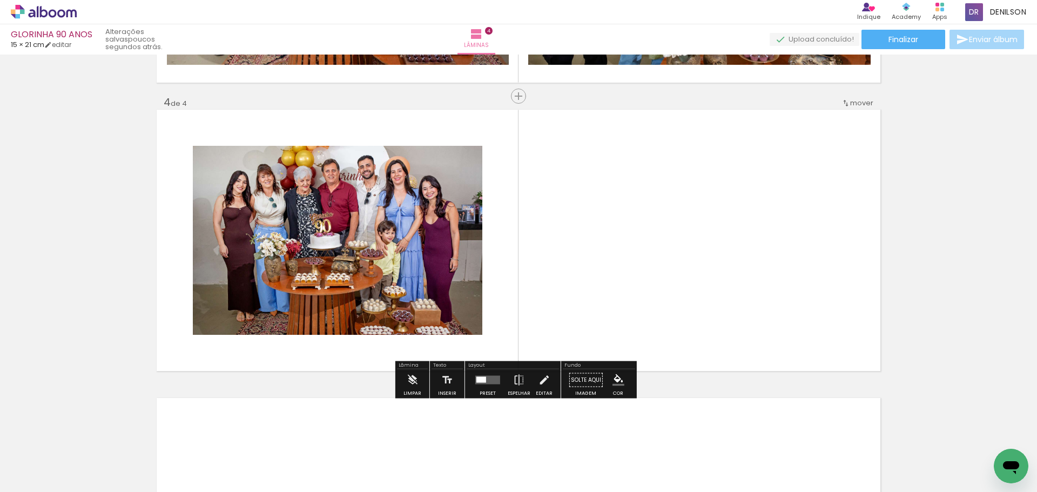
scroll to position [842, 0]
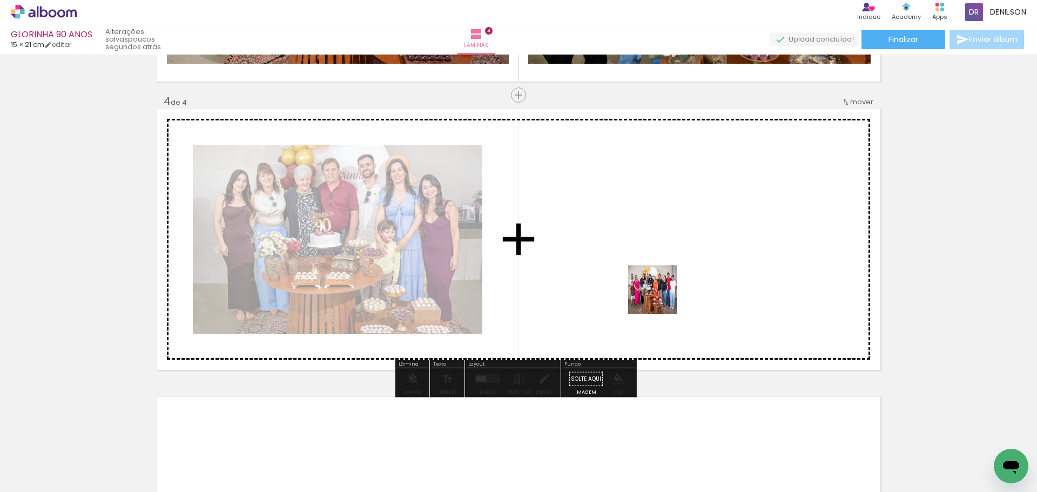
drag, startPoint x: 656, startPoint y: 463, endPoint x: 660, endPoint y: 297, distance: 165.3
click at [660, 297] on quentale-workspace at bounding box center [518, 246] width 1037 height 492
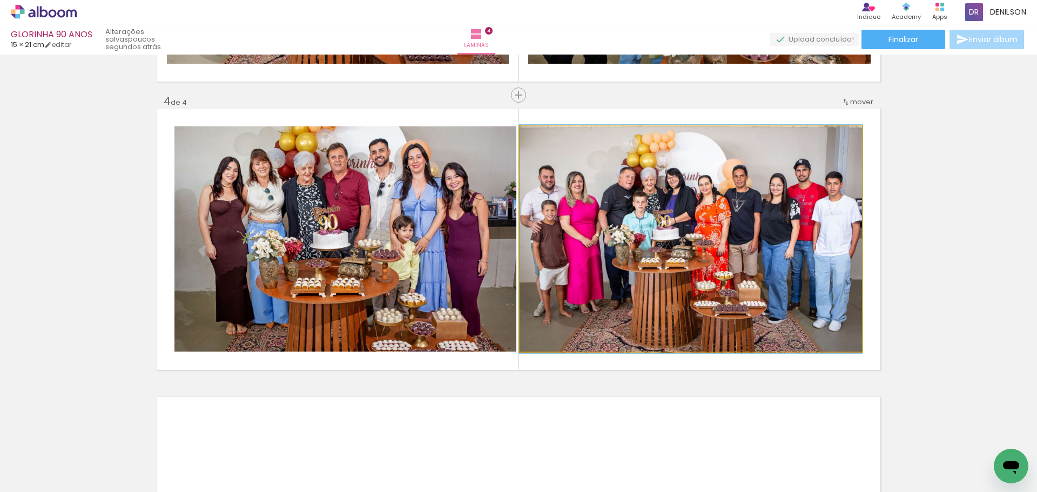
click at [681, 216] on quentale-photo at bounding box center [690, 238] width 342 height 225
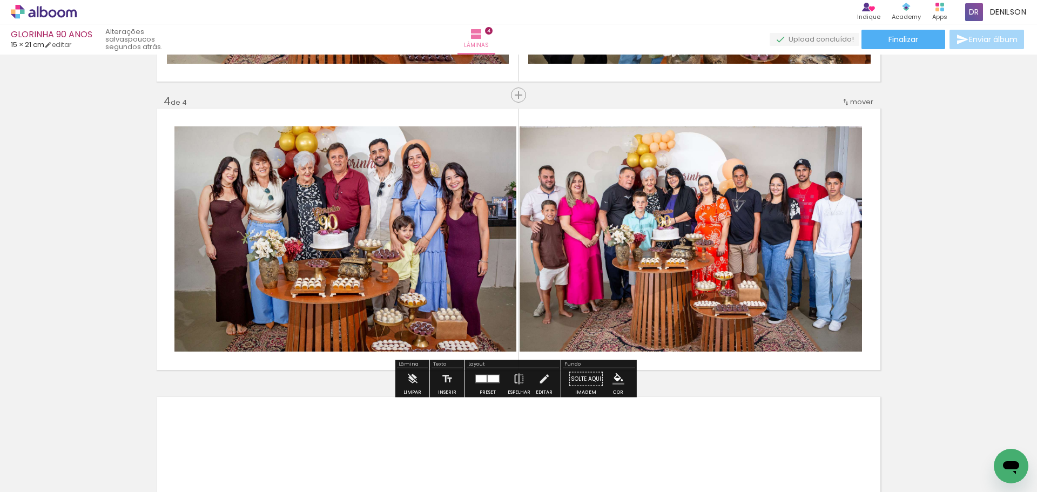
click at [672, 228] on quentale-photo at bounding box center [690, 238] width 342 height 225
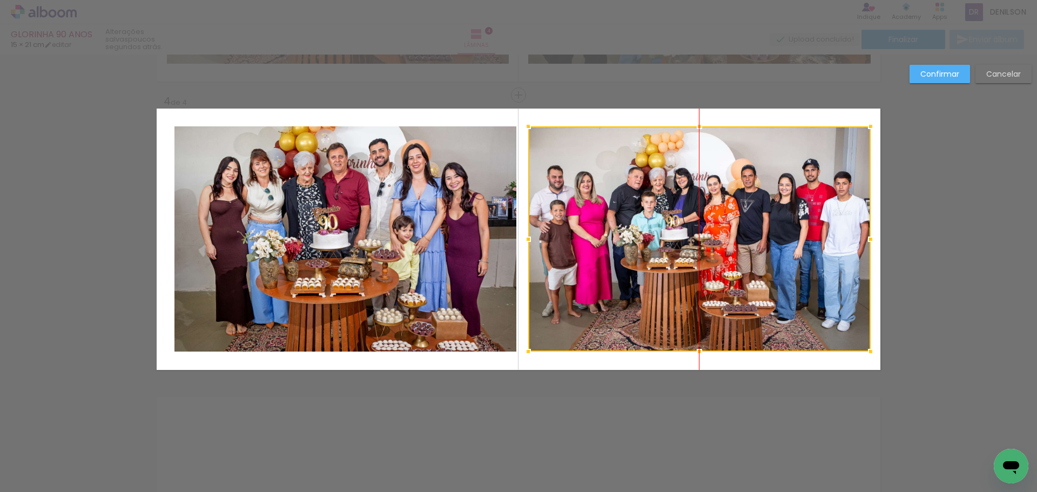
drag, startPoint x: 689, startPoint y: 233, endPoint x: 698, endPoint y: 233, distance: 8.6
click at [698, 233] on div at bounding box center [699, 238] width 342 height 225
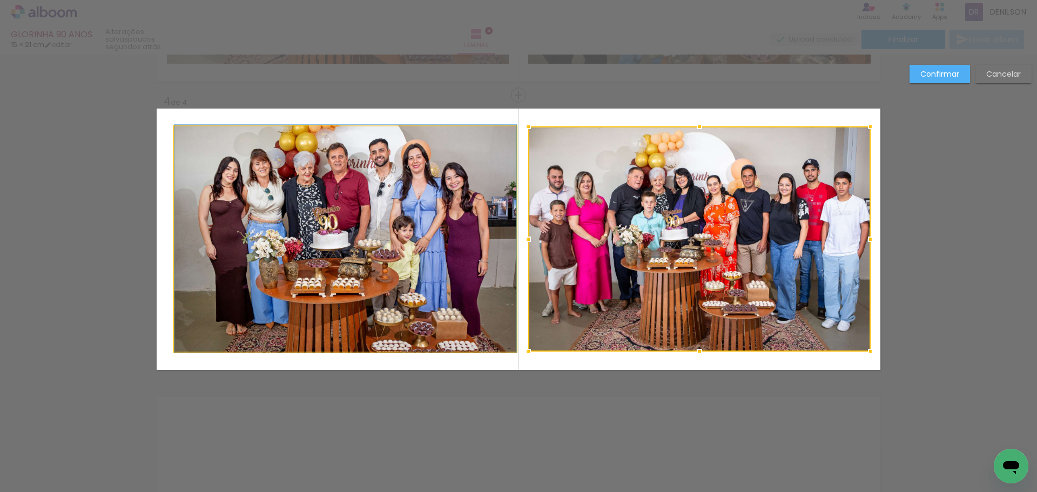
click at [370, 218] on quentale-photo at bounding box center [345, 238] width 342 height 225
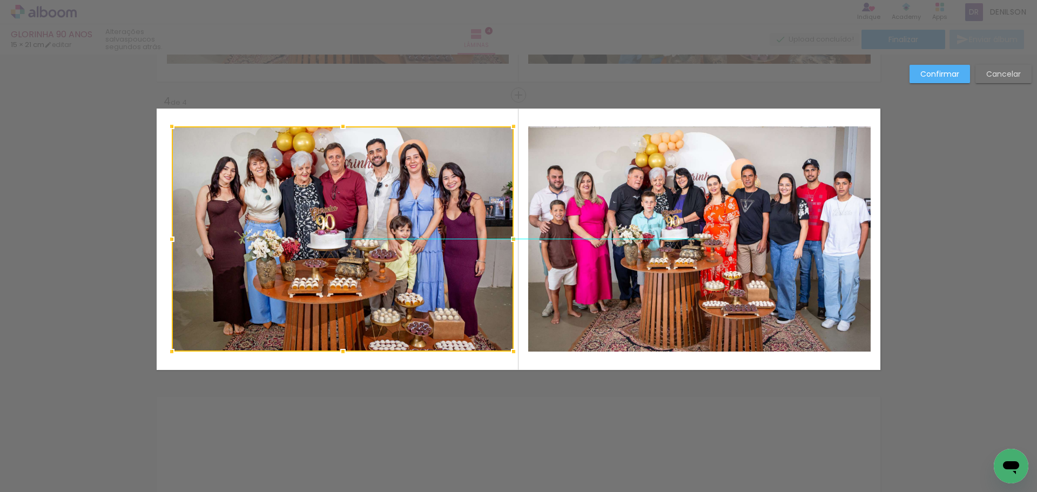
click at [362, 219] on div at bounding box center [343, 238] width 342 height 225
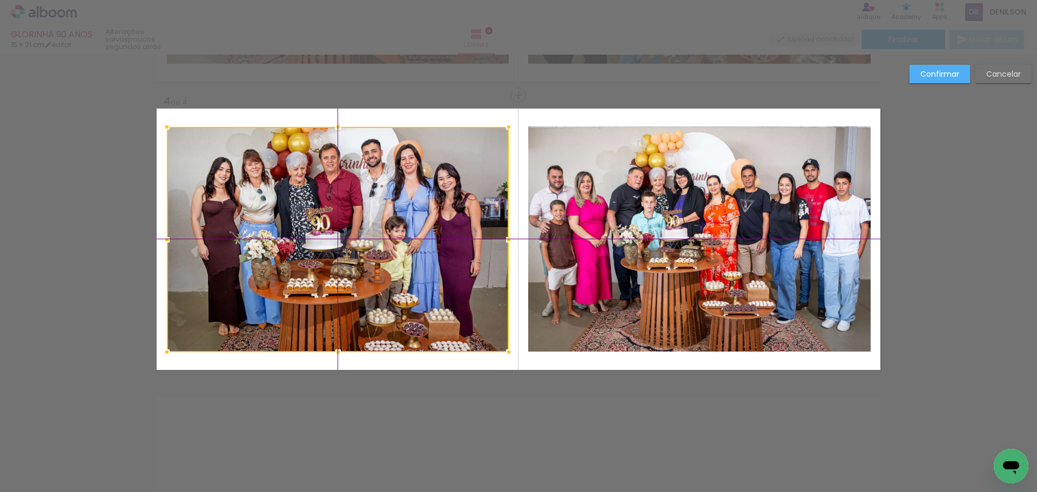
click at [350, 219] on div at bounding box center [338, 239] width 342 height 225
click at [0, 0] on slot "Confirmar" at bounding box center [0, 0] width 0 height 0
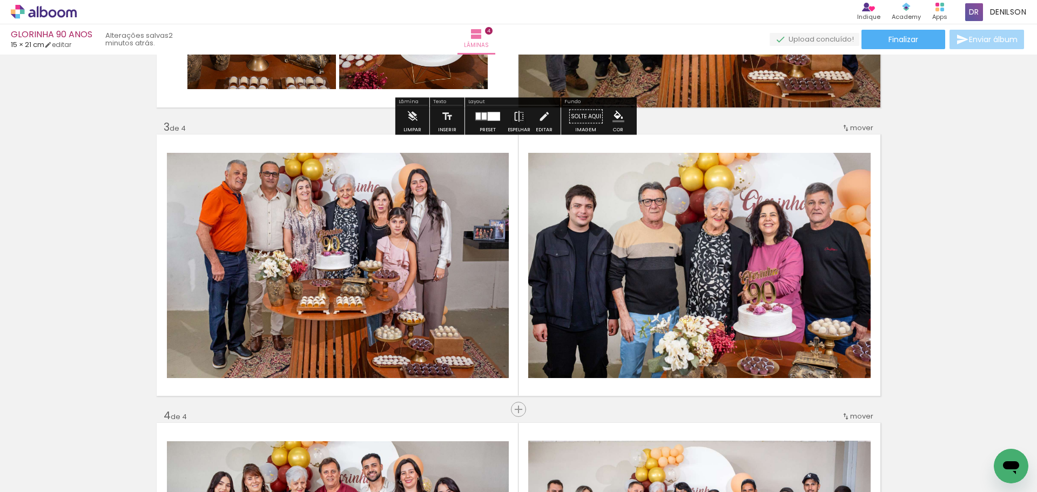
scroll to position [540, 0]
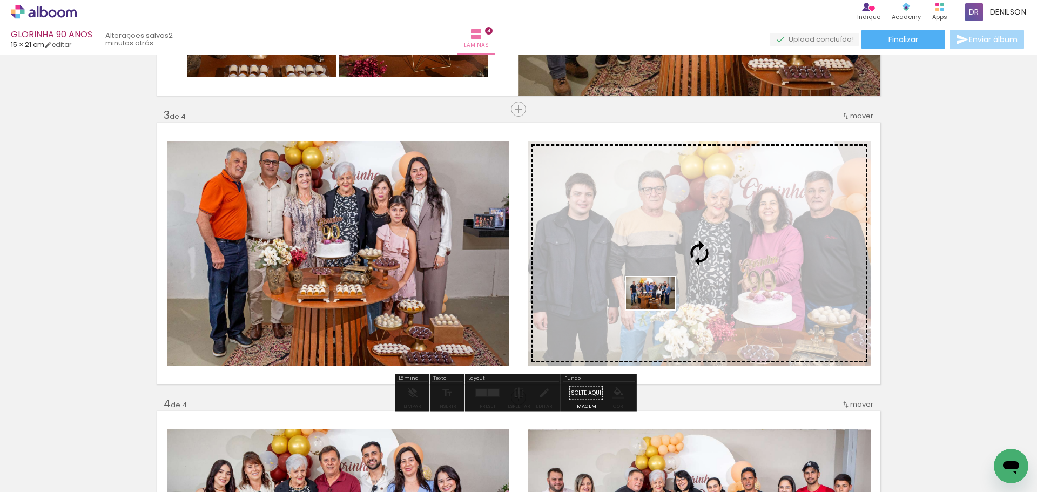
drag, startPoint x: 359, startPoint y: 458, endPoint x: 658, endPoint y: 309, distance: 334.7
click at [658, 309] on quentale-workspace at bounding box center [518, 246] width 1037 height 492
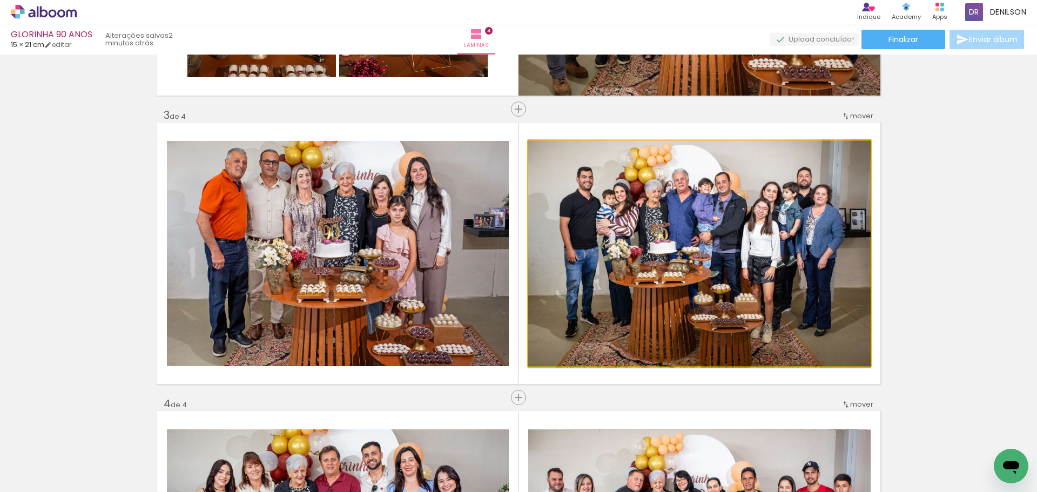
click at [656, 217] on quentale-photo at bounding box center [699, 253] width 342 height 225
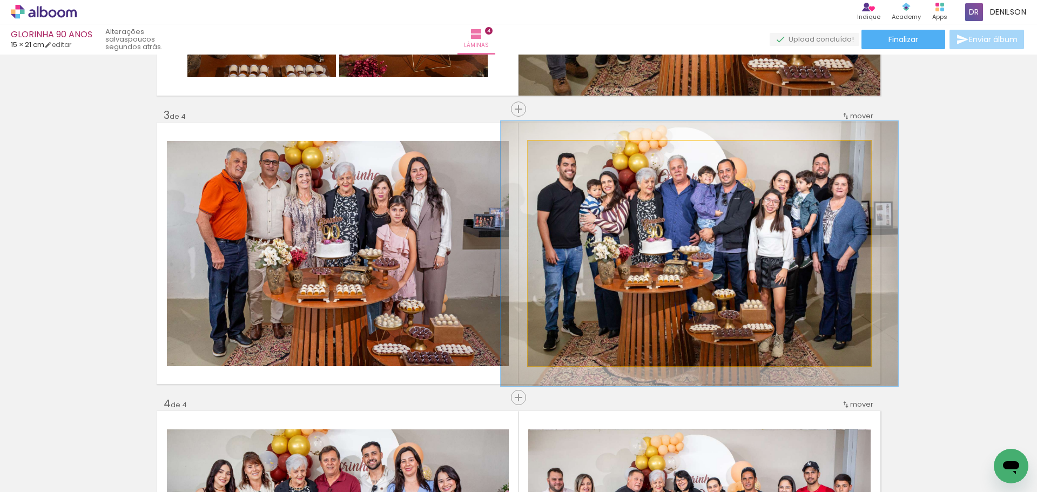
drag, startPoint x: 550, startPoint y: 153, endPoint x: 556, endPoint y: 153, distance: 5.9
type paper-slider "116"
click at [556, 153] on div at bounding box center [559, 152] width 10 height 10
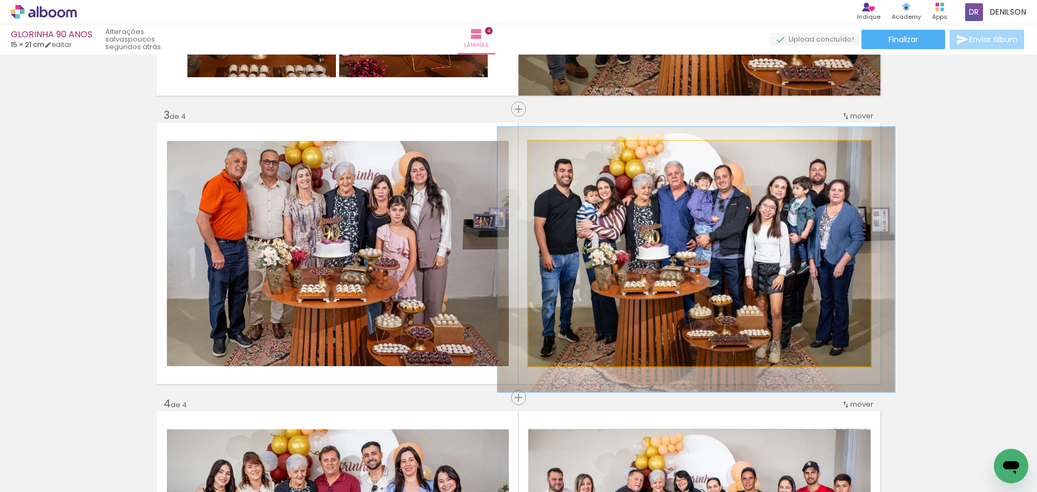
drag, startPoint x: 709, startPoint y: 235, endPoint x: 706, endPoint y: 241, distance: 6.8
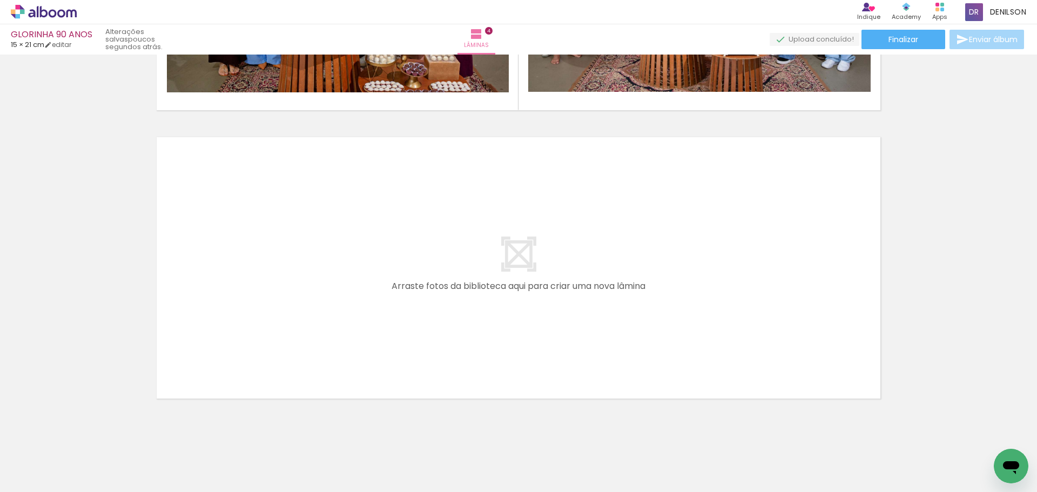
scroll to position [1114, 0]
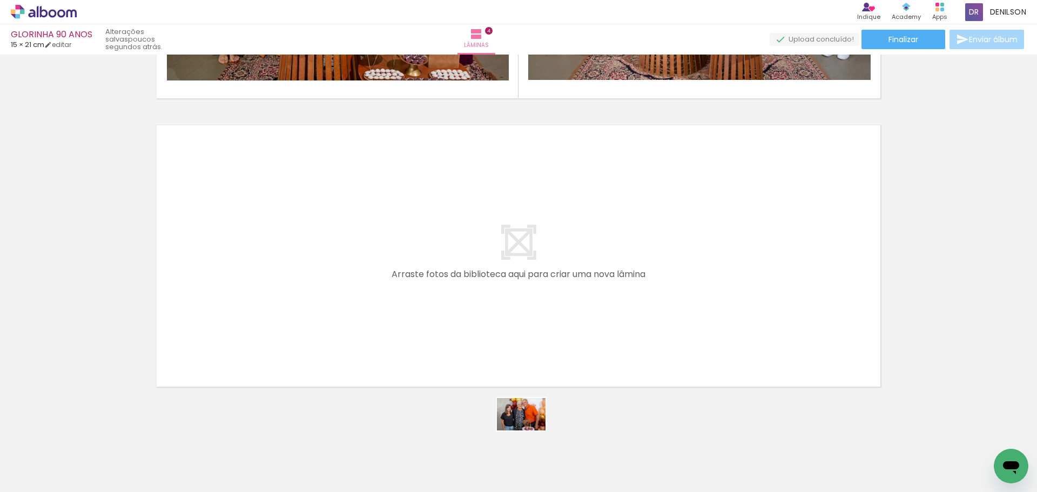
drag, startPoint x: 530, startPoint y: 424, endPoint x: 529, endPoint y: 430, distance: 6.0
click at [529, 430] on quentale-thumb at bounding box center [531, 455] width 60 height 62
drag, startPoint x: 63, startPoint y: 426, endPoint x: 66, endPoint y: 405, distance: 20.9
click at [66, 406] on quentale-workspace at bounding box center [518, 246] width 1037 height 492
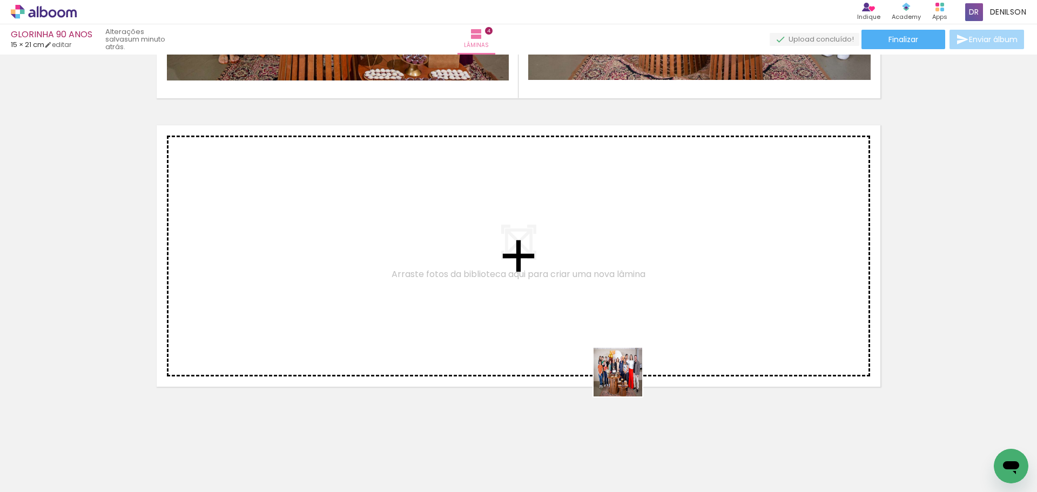
drag, startPoint x: 781, startPoint y: 454, endPoint x: 533, endPoint y: 333, distance: 275.3
click at [533, 333] on quentale-workspace at bounding box center [518, 246] width 1037 height 492
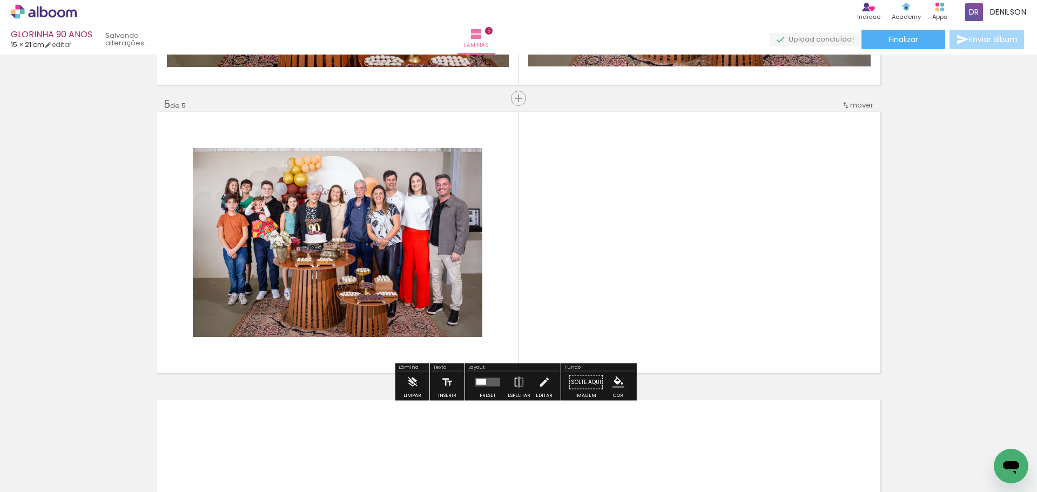
scroll to position [1131, 0]
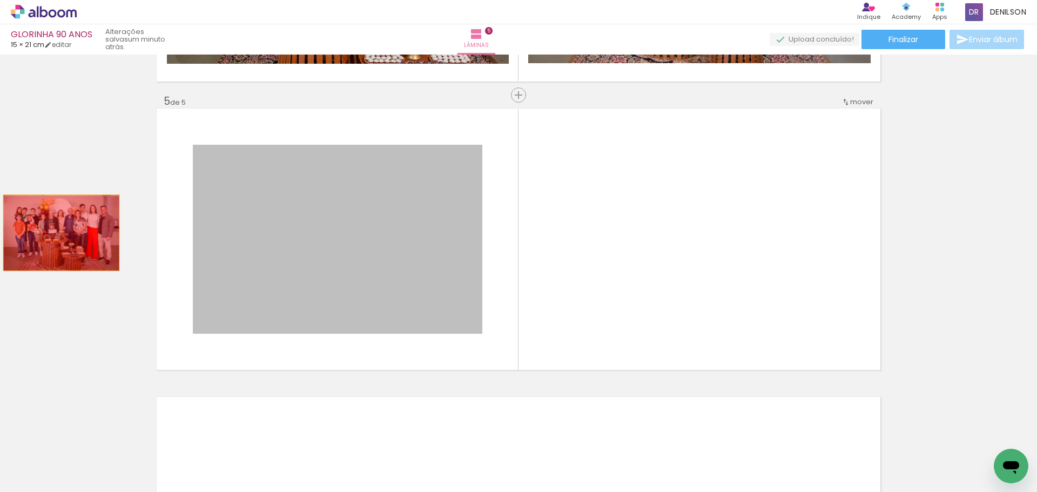
drag, startPoint x: 335, startPoint y: 233, endPoint x: 57, endPoint y: 233, distance: 278.1
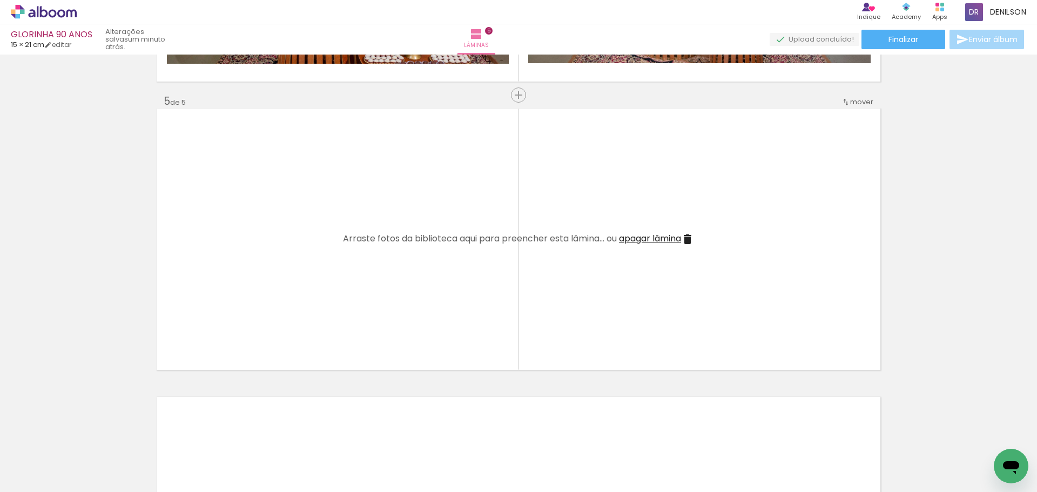
scroll to position [0, 446]
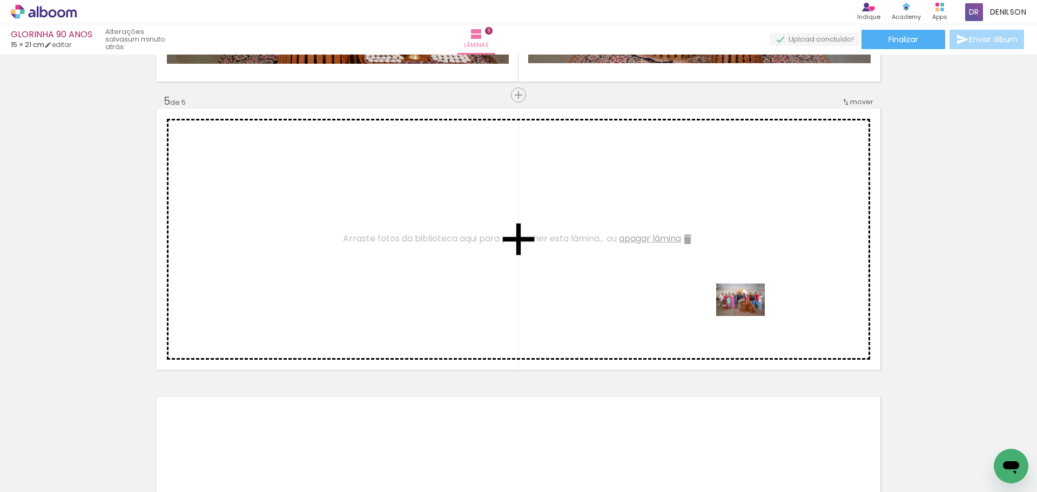
drag, startPoint x: 867, startPoint y: 462, endPoint x: 746, endPoint y: 313, distance: 191.8
click at [746, 313] on quentale-workspace at bounding box center [518, 246] width 1037 height 492
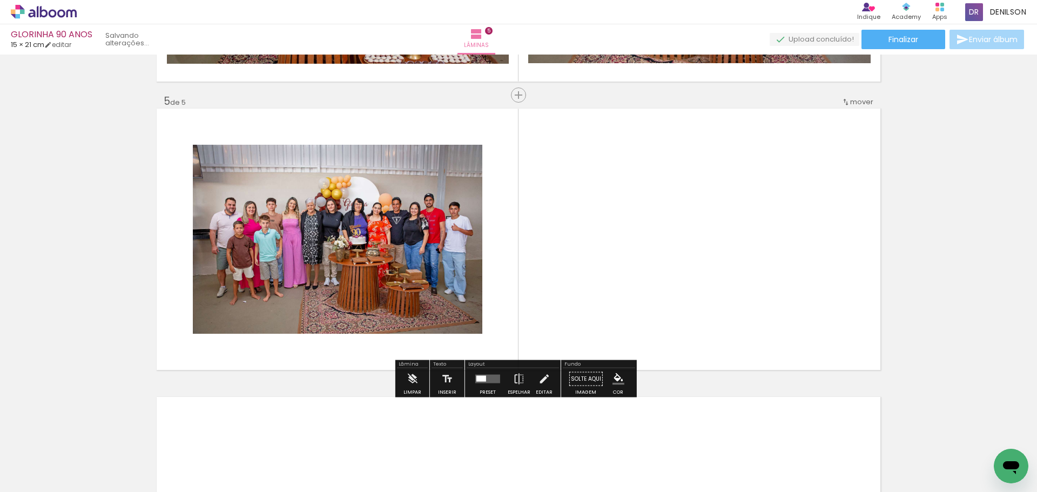
scroll to position [0, 386]
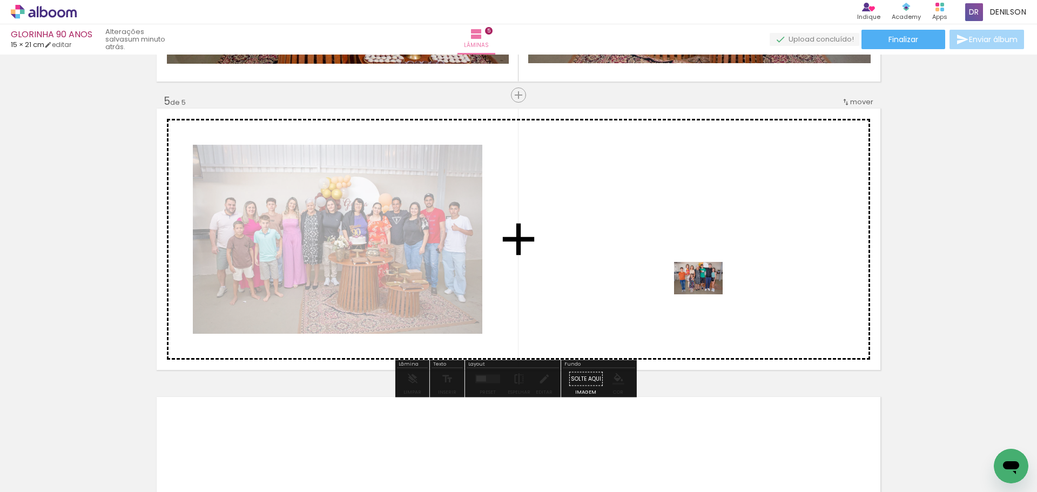
drag, startPoint x: 946, startPoint y: 455, endPoint x: 704, endPoint y: 292, distance: 291.7
click at [704, 292] on quentale-workspace at bounding box center [518, 246] width 1037 height 492
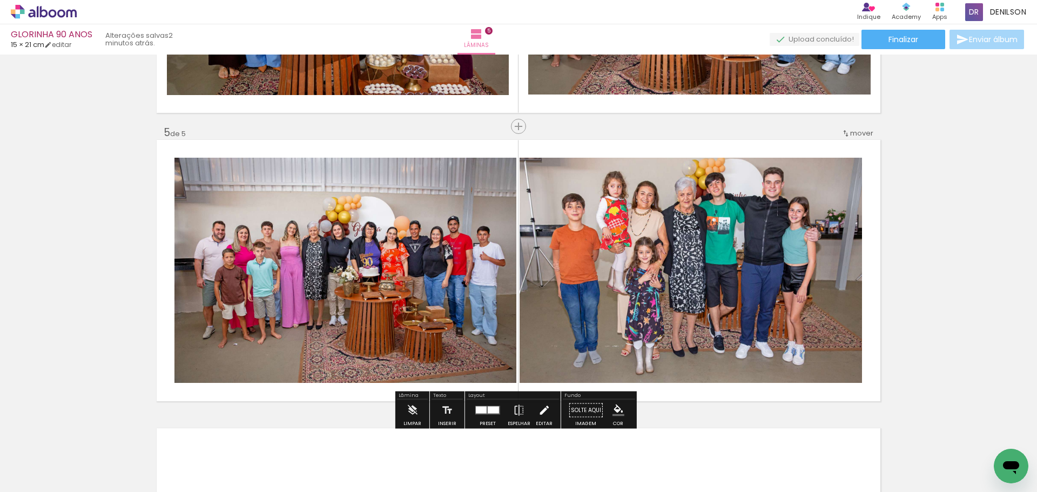
scroll to position [1134, 0]
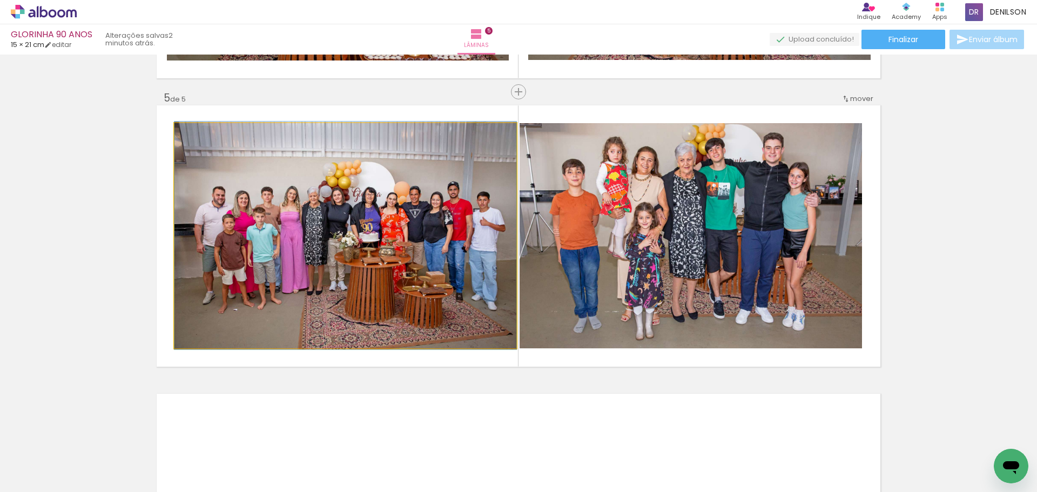
click at [342, 198] on quentale-photo at bounding box center [345, 235] width 342 height 225
click at [341, 213] on quentale-photo at bounding box center [345, 235] width 342 height 225
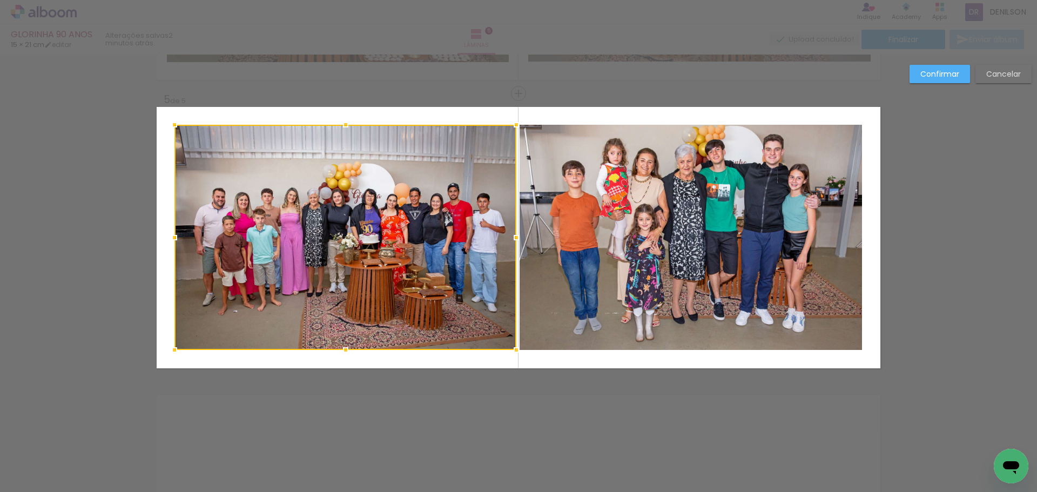
scroll to position [1131, 0]
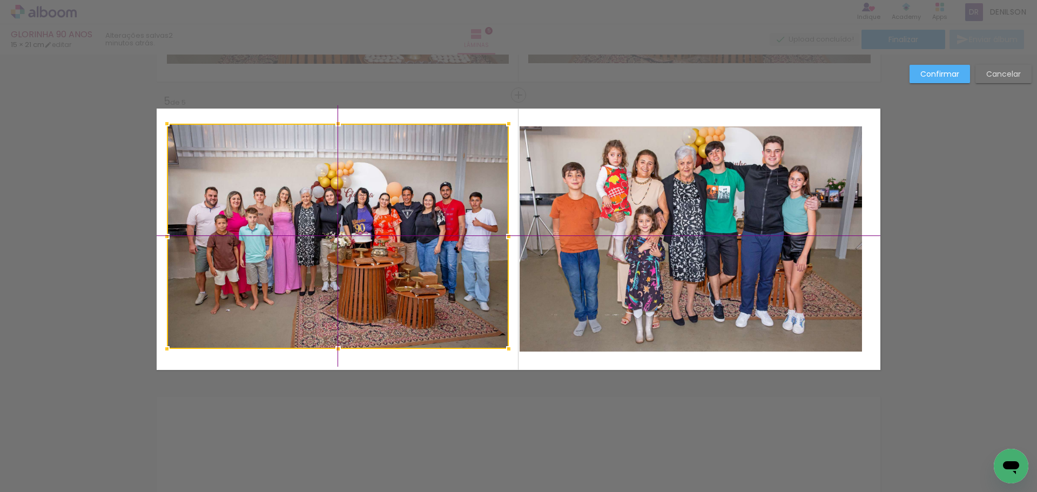
drag, startPoint x: 350, startPoint y: 227, endPoint x: 344, endPoint y: 228, distance: 5.5
click at [344, 228] on div at bounding box center [338, 236] width 342 height 225
click at [680, 225] on quentale-photo at bounding box center [690, 238] width 342 height 225
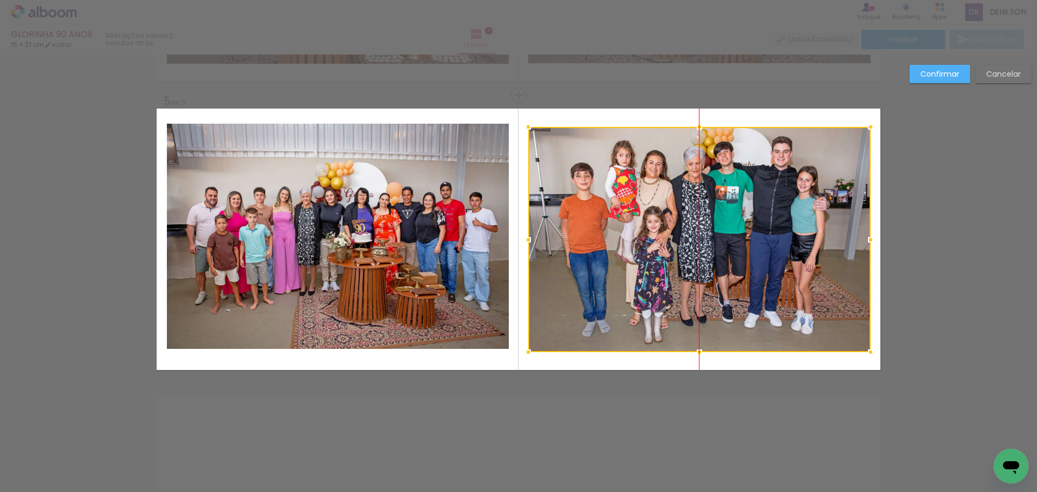
drag, startPoint x: 684, startPoint y: 222, endPoint x: 693, endPoint y: 223, distance: 8.7
click at [693, 223] on div at bounding box center [699, 239] width 342 height 225
click at [0, 0] on slot "Confirmar" at bounding box center [0, 0] width 0 height 0
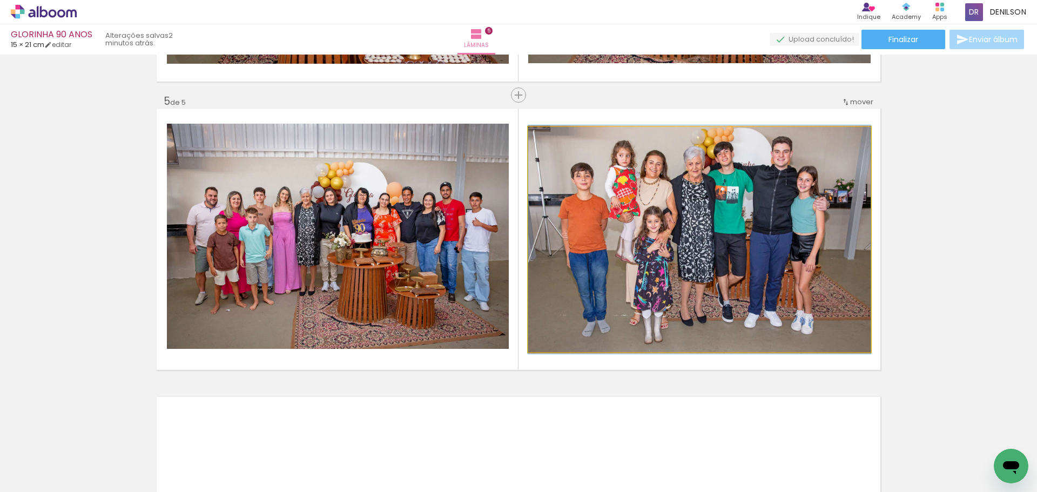
click at [732, 225] on quentale-photo at bounding box center [699, 239] width 342 height 225
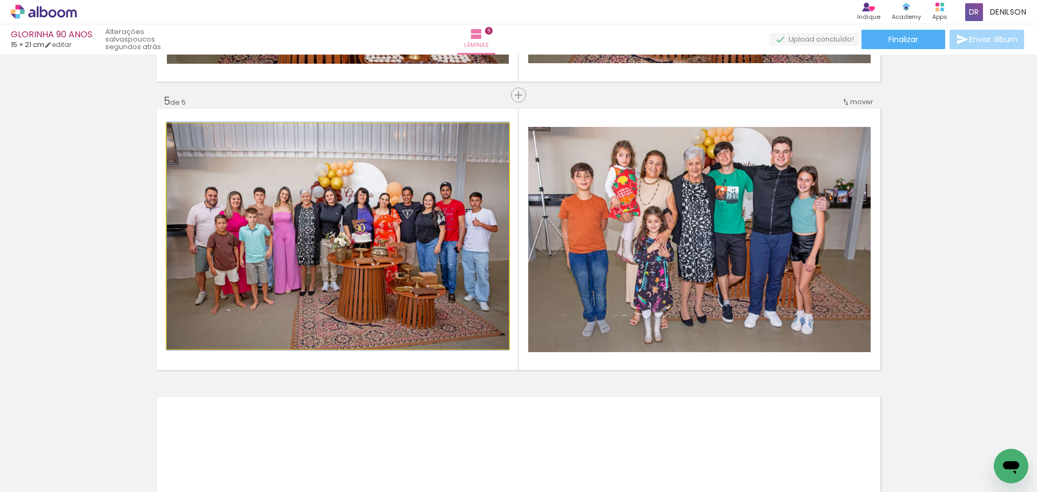
click at [332, 235] on quentale-photo at bounding box center [338, 236] width 342 height 225
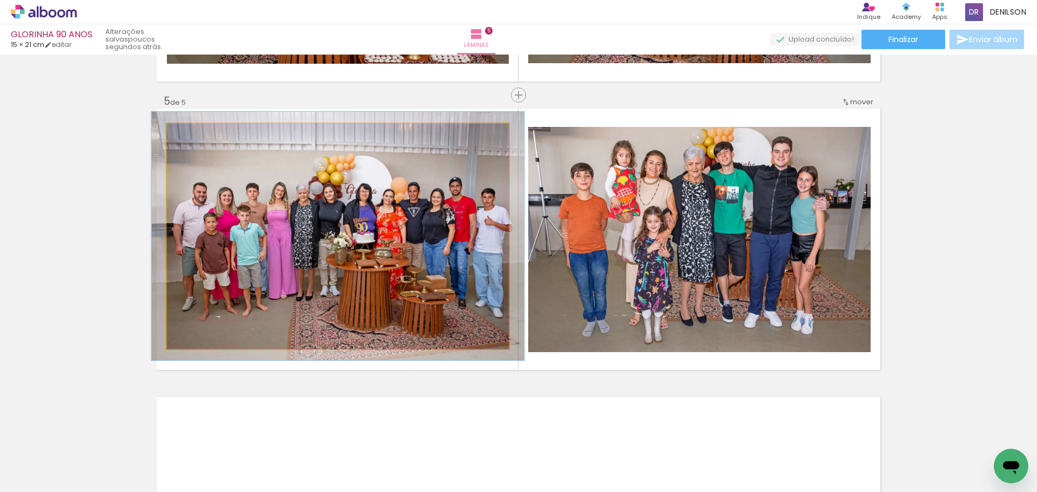
type paper-slider "109"
click at [196, 133] on div at bounding box center [195, 134] width 17 height 17
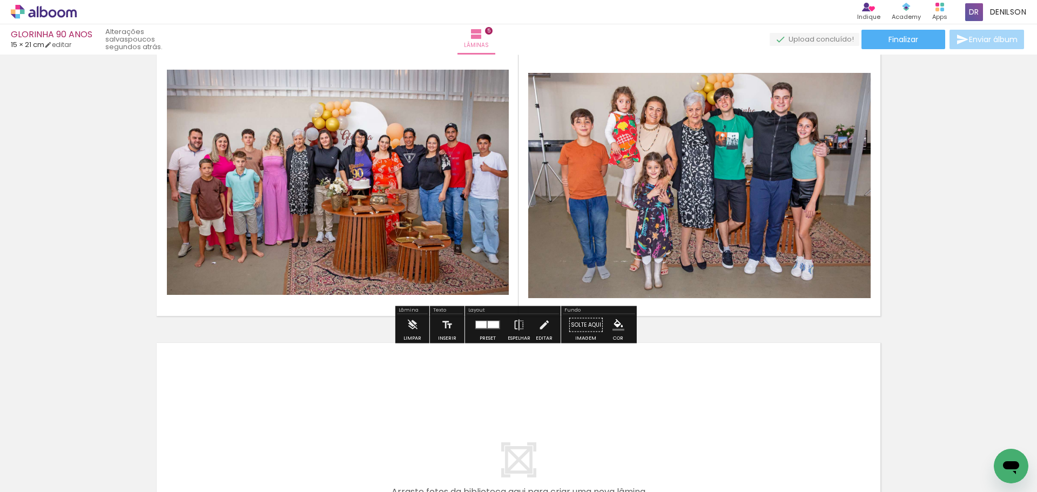
click at [693, 204] on quentale-photo at bounding box center [699, 185] width 342 height 225
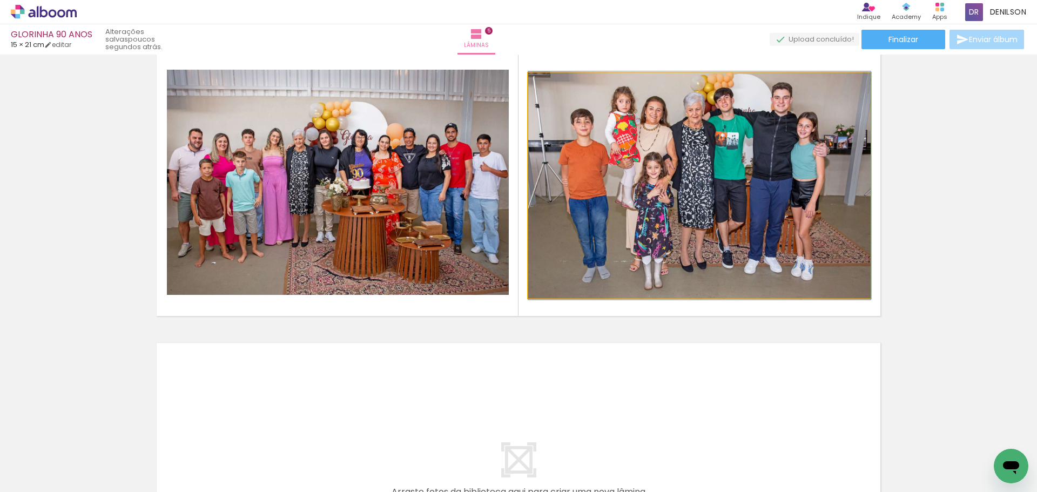
click at [693, 204] on quentale-photo at bounding box center [699, 185] width 342 height 225
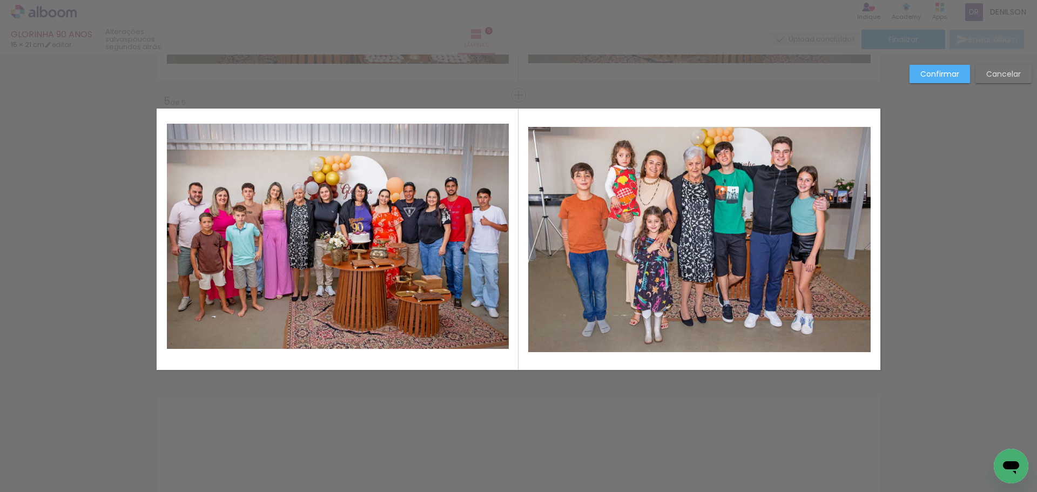
click at [692, 233] on quentale-photo at bounding box center [699, 239] width 342 height 225
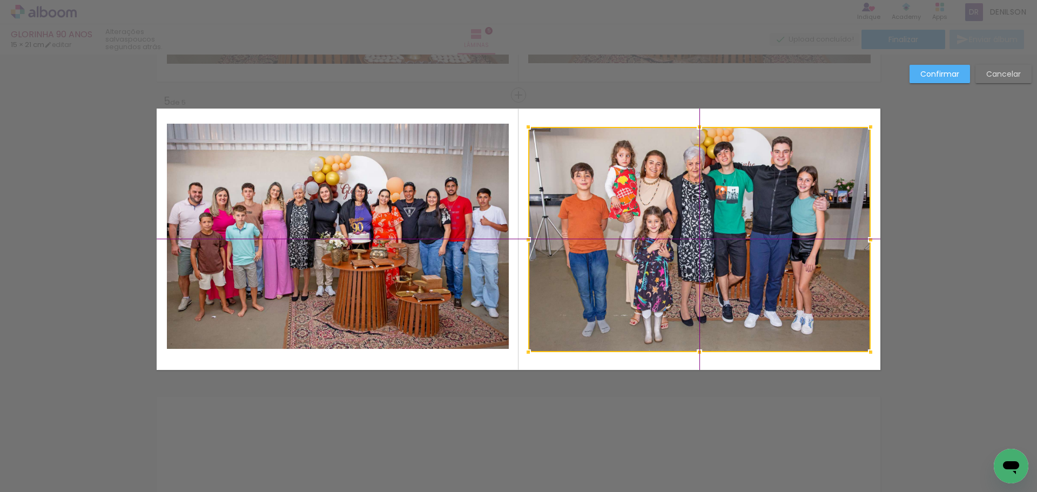
click at [686, 242] on div at bounding box center [699, 239] width 342 height 225
click at [338, 236] on quentale-photo at bounding box center [338, 236] width 342 height 225
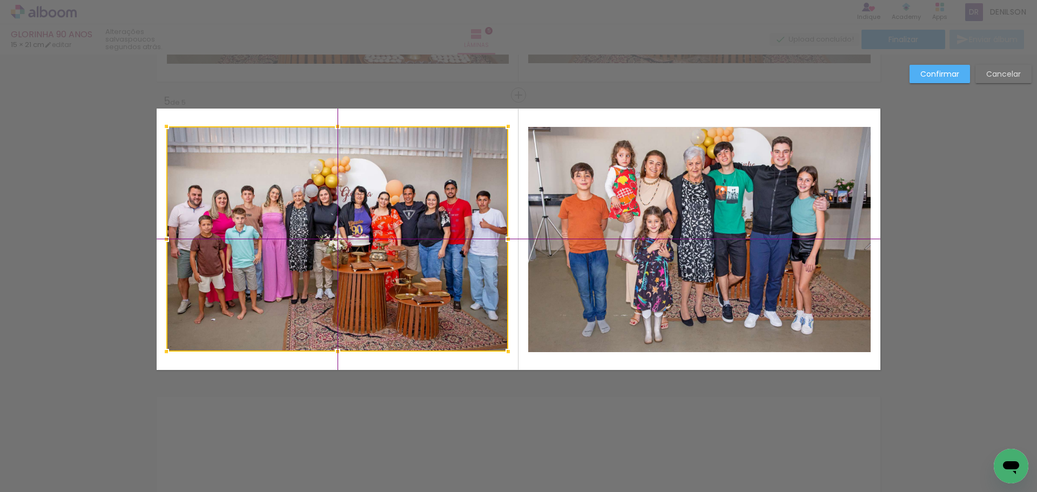
click at [340, 232] on div at bounding box center [337, 238] width 342 height 225
click at [0, 0] on slot "Confirmar" at bounding box center [0, 0] width 0 height 0
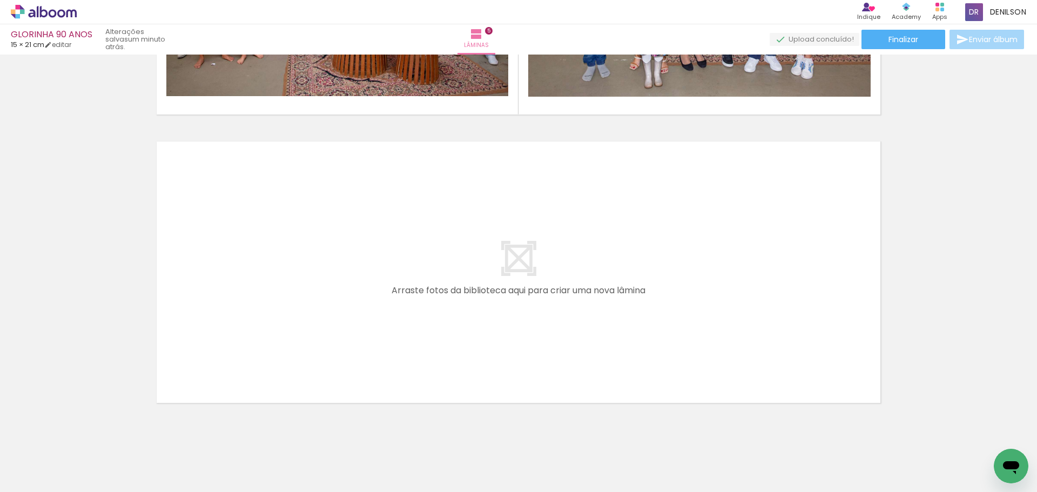
scroll to position [1402, 0]
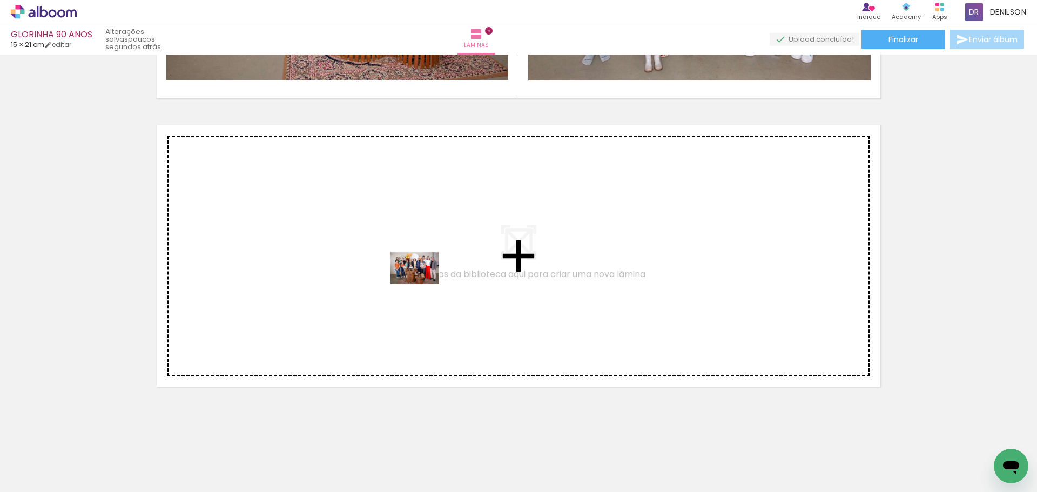
drag, startPoint x: 779, startPoint y: 463, endPoint x: 395, endPoint y: 278, distance: 426.7
click at [395, 278] on quentale-workspace at bounding box center [518, 246] width 1037 height 492
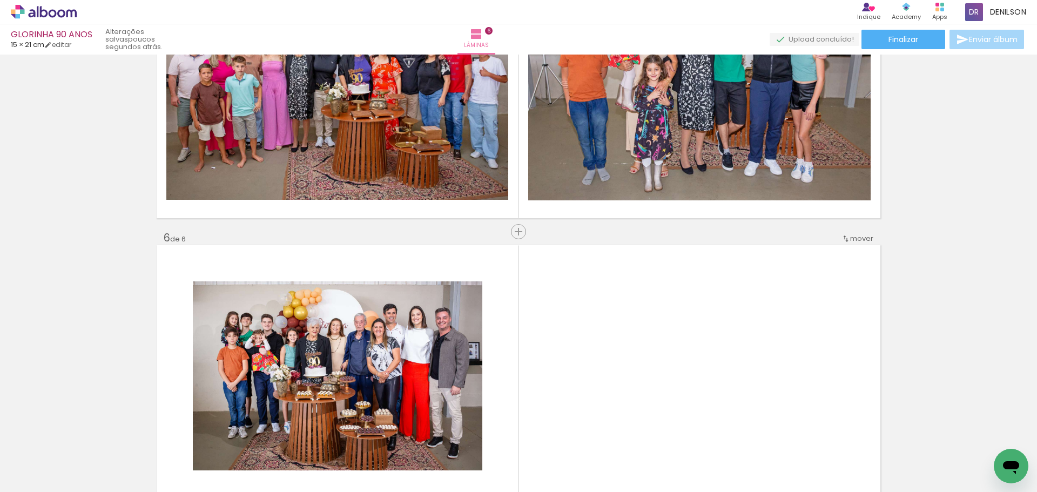
scroll to position [1257, 0]
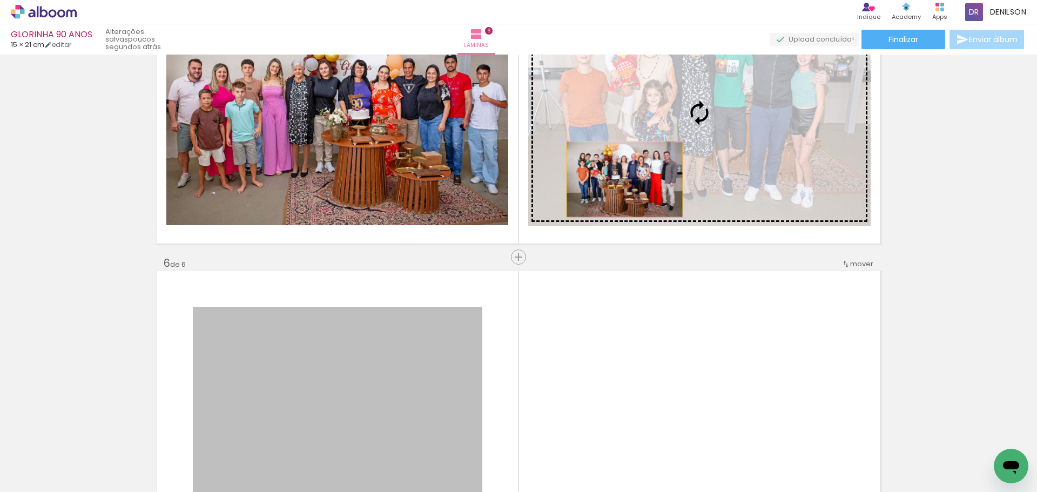
drag, startPoint x: 413, startPoint y: 355, endPoint x: 620, endPoint y: 179, distance: 272.4
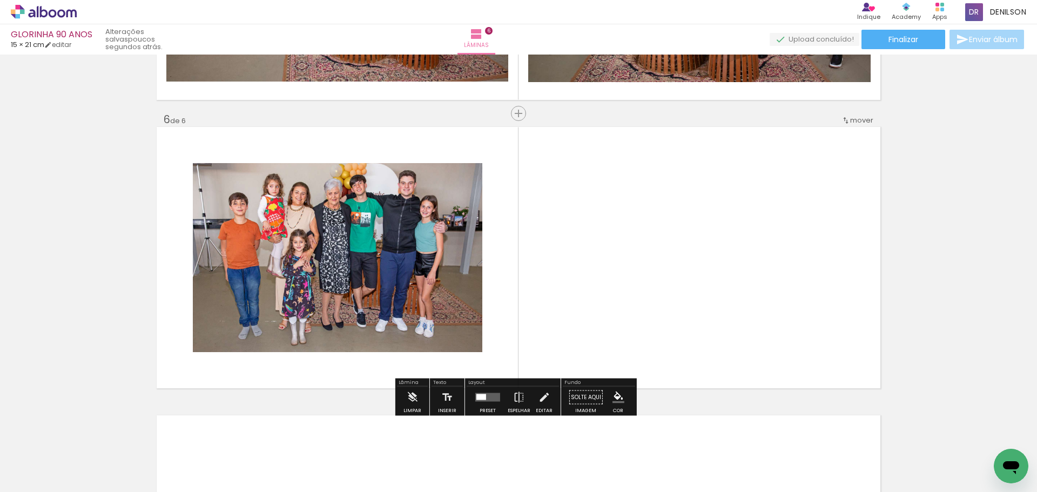
scroll to position [1419, 0]
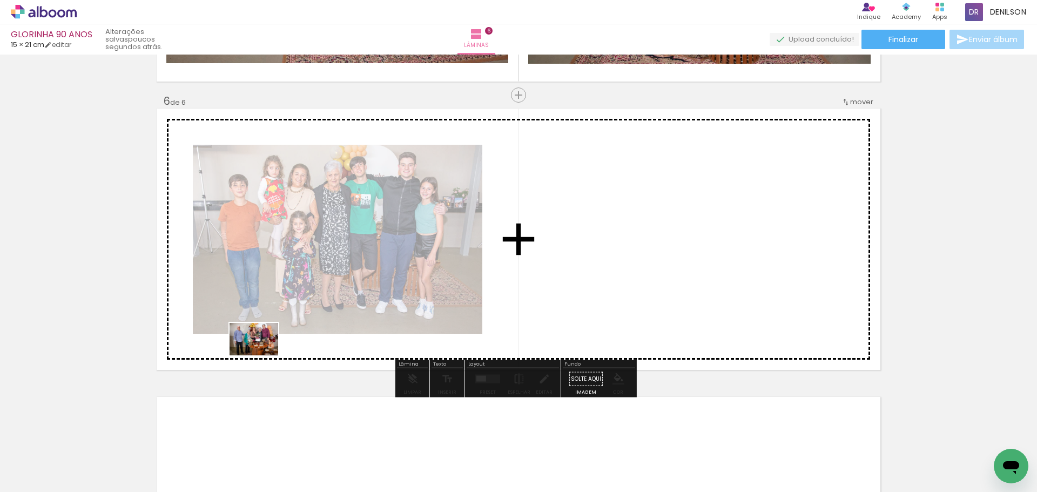
drag, startPoint x: 299, startPoint y: 460, endPoint x: 266, endPoint y: 350, distance: 115.0
click at [266, 350] on quentale-workspace at bounding box center [518, 246] width 1037 height 492
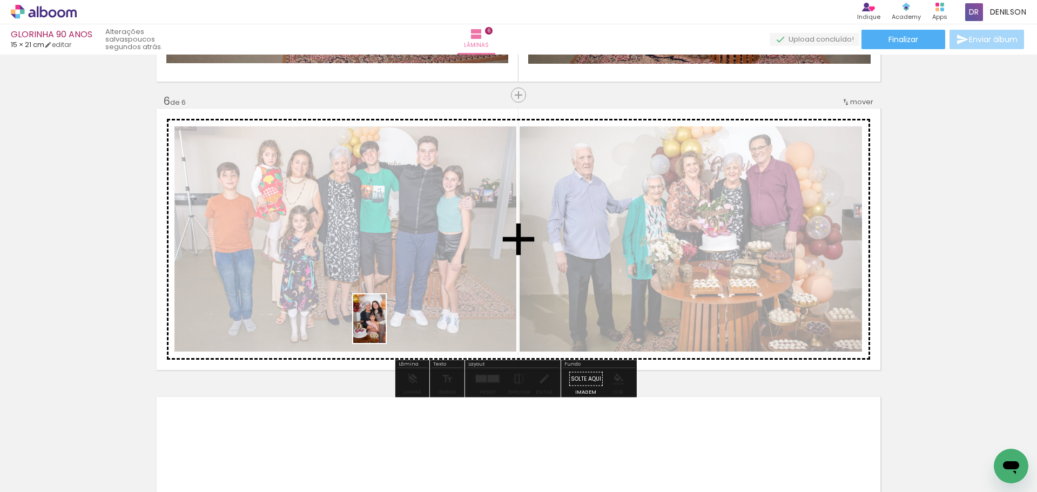
drag, startPoint x: 308, startPoint y: 438, endPoint x: 387, endPoint y: 324, distance: 138.1
click at [387, 324] on quentale-workspace at bounding box center [518, 246] width 1037 height 492
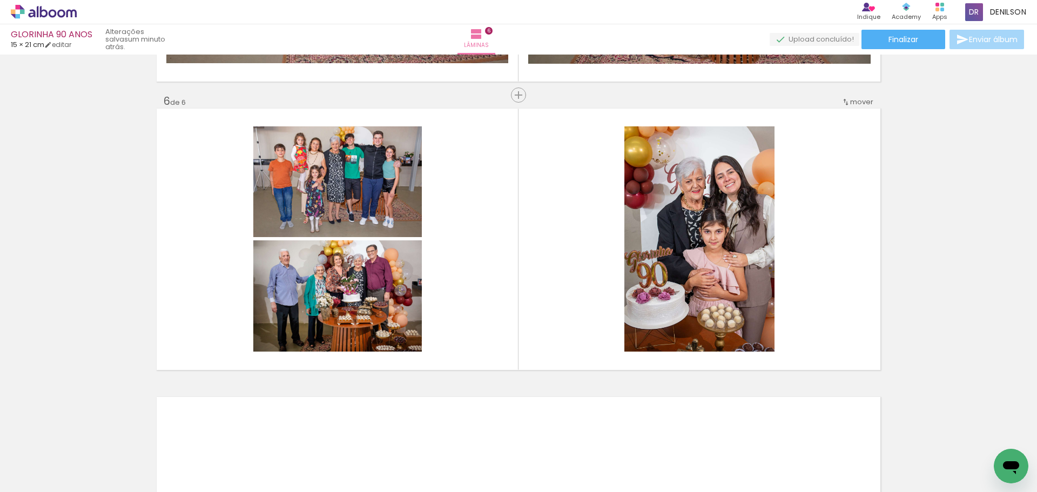
scroll to position [0, 0]
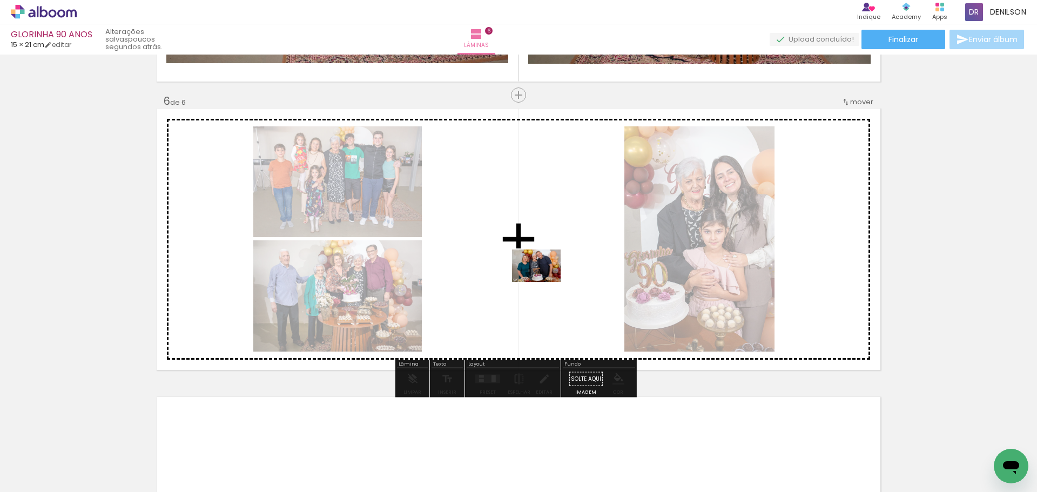
drag, startPoint x: 304, startPoint y: 459, endPoint x: 544, endPoint y: 282, distance: 298.8
click at [544, 282] on quentale-workspace at bounding box center [518, 246] width 1037 height 492
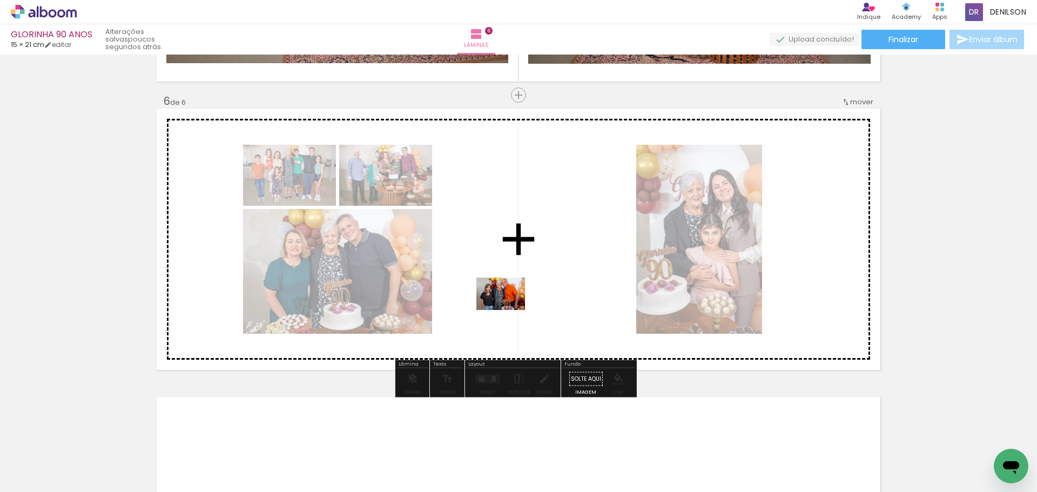
drag, startPoint x: 409, startPoint y: 410, endPoint x: 509, endPoint y: 310, distance: 141.3
click at [509, 310] on quentale-workspace at bounding box center [518, 246] width 1037 height 492
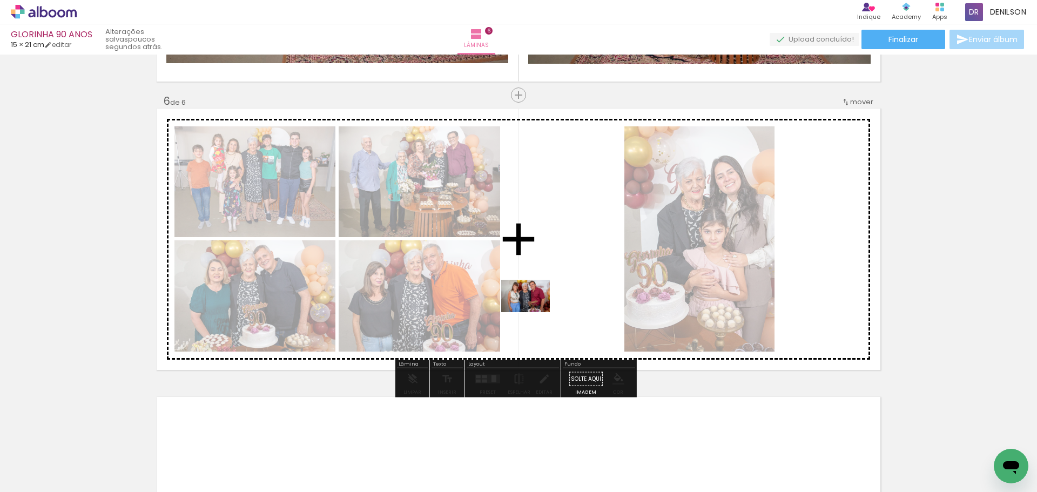
drag, startPoint x: 358, startPoint y: 458, endPoint x: 533, endPoint y: 312, distance: 228.1
click at [533, 312] on quentale-workspace at bounding box center [518, 246] width 1037 height 492
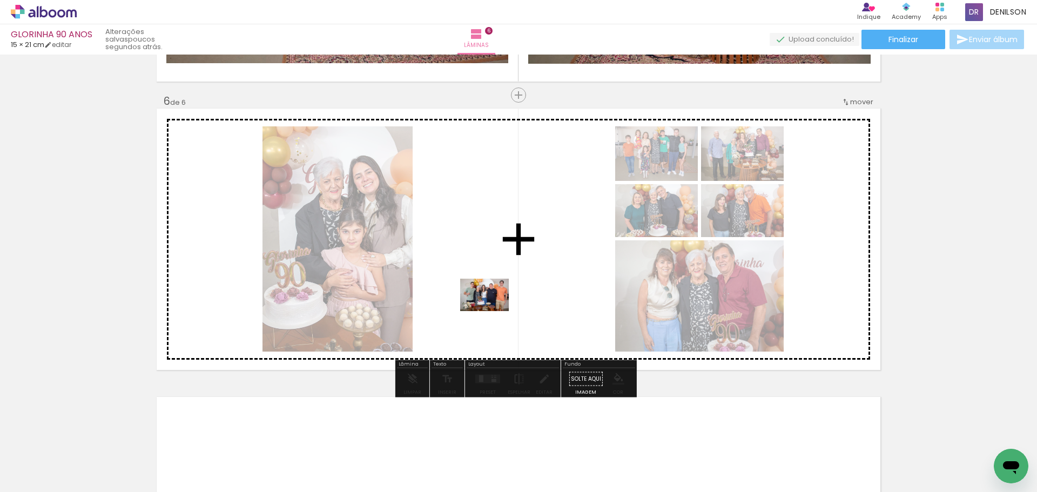
drag, startPoint x: 357, startPoint y: 465, endPoint x: 492, endPoint y: 311, distance: 204.7
click at [492, 311] on quentale-workspace at bounding box center [518, 246] width 1037 height 492
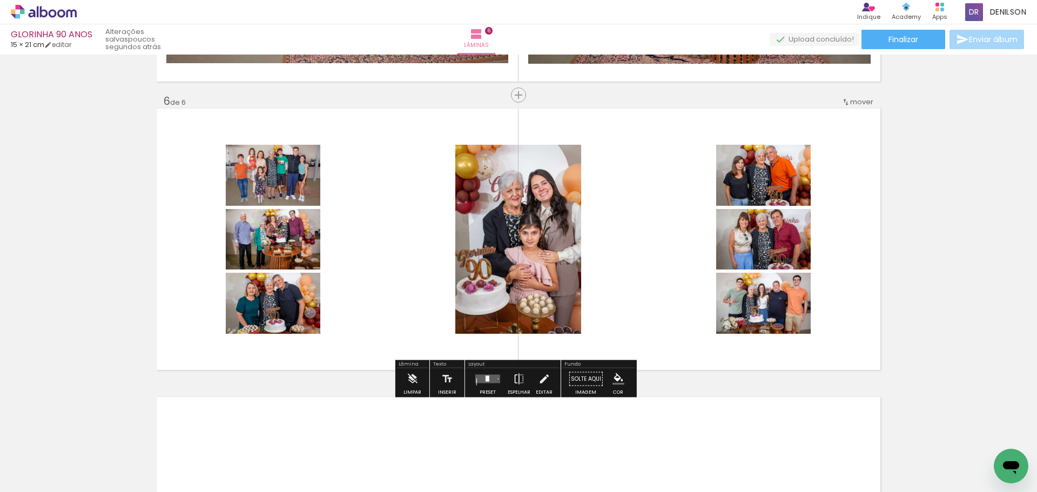
click at [483, 383] on quentale-layouter at bounding box center [487, 379] width 25 height 9
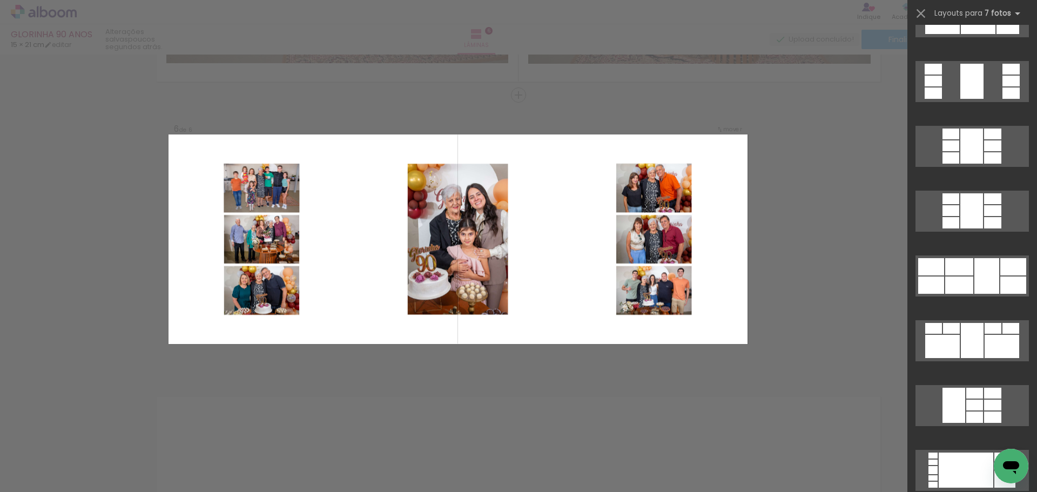
scroll to position [378, 0]
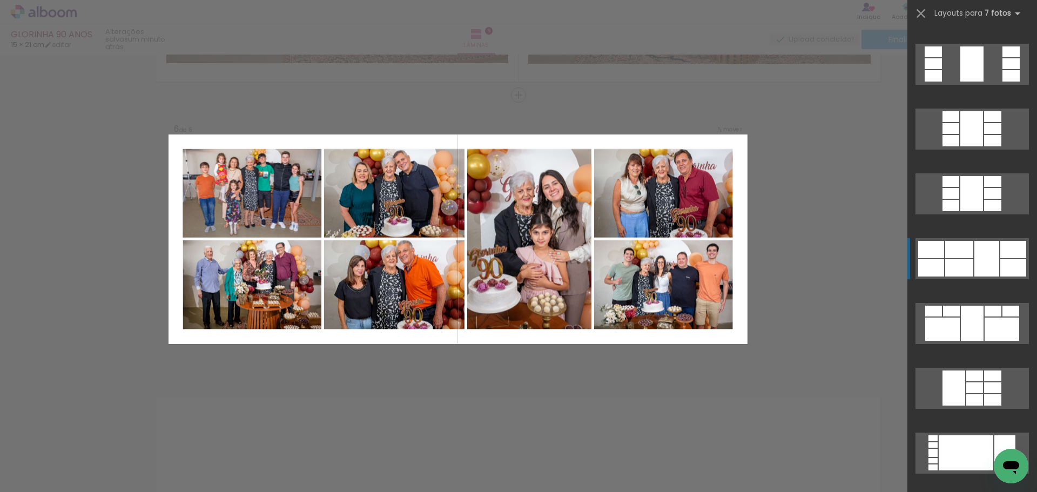
click at [983, 254] on div at bounding box center [986, 259] width 25 height 36
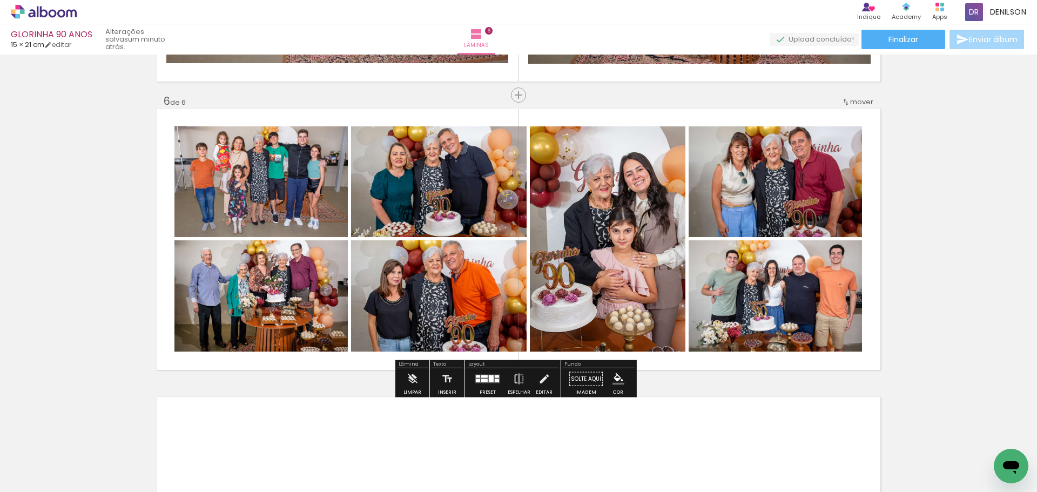
drag, startPoint x: 484, startPoint y: 377, endPoint x: 495, endPoint y: 375, distance: 10.6
click at [485, 377] on div at bounding box center [484, 376] width 6 height 3
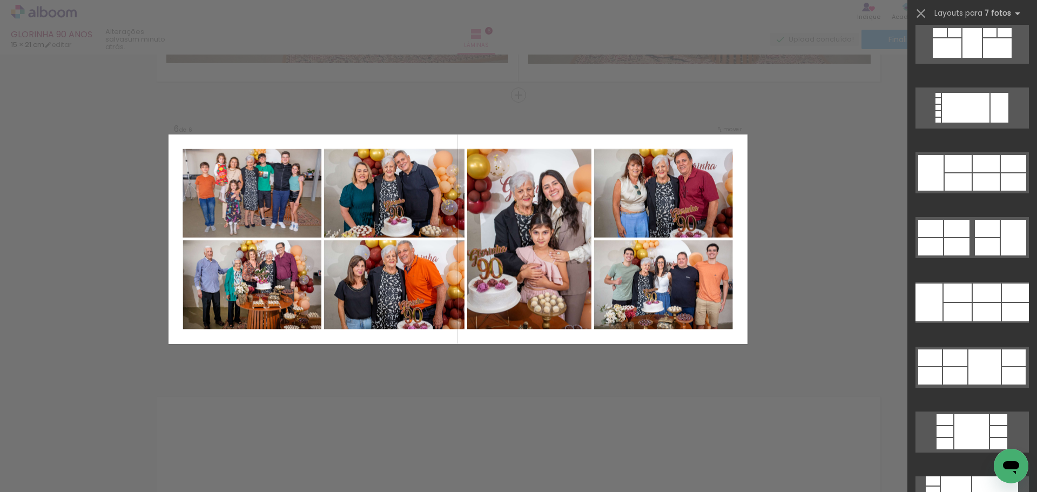
scroll to position [1177, 0]
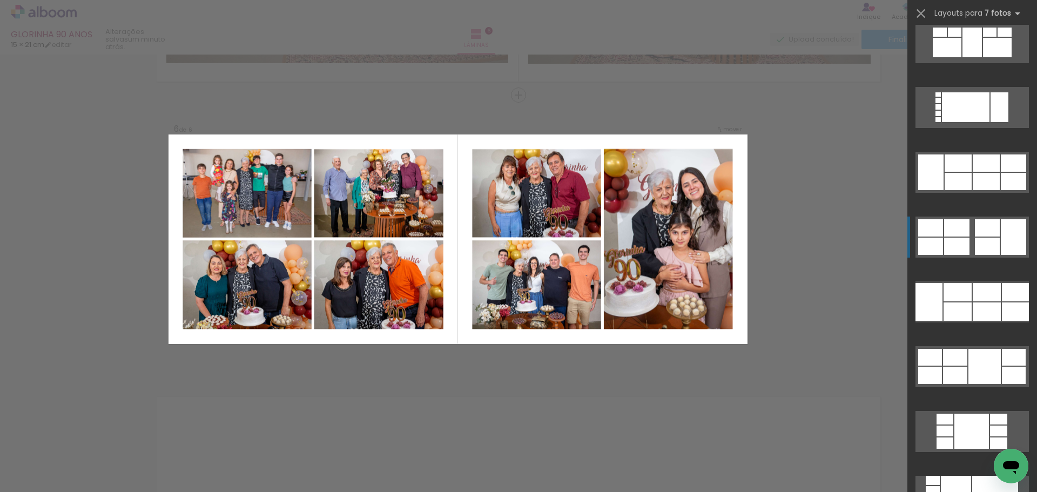
click at [1000, 241] on div at bounding box center [1012, 237] width 25 height 36
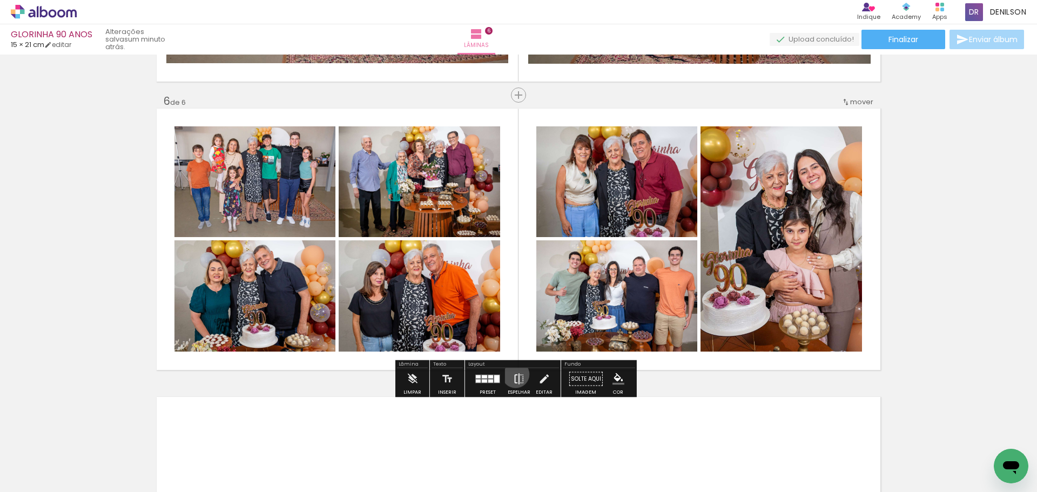
click at [513, 374] on iron-icon at bounding box center [519, 379] width 12 height 22
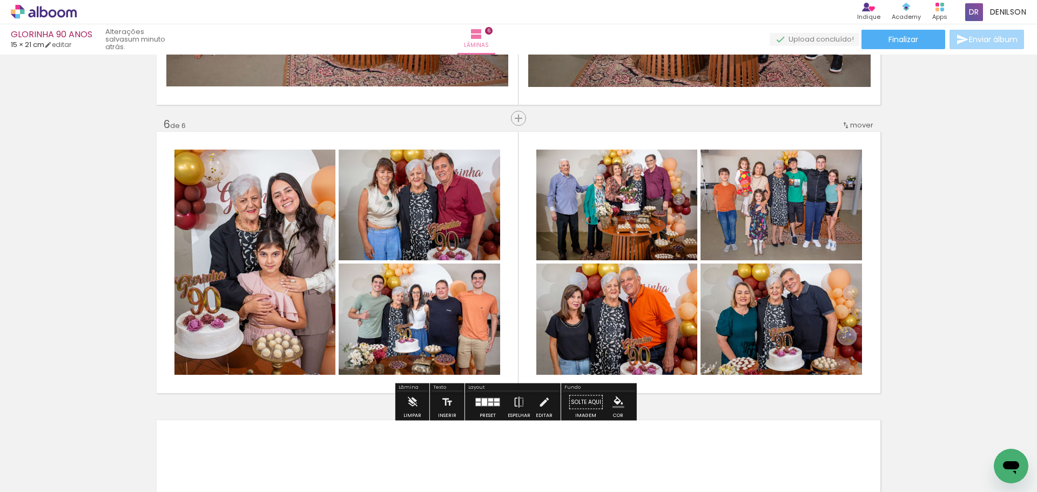
scroll to position [1419, 0]
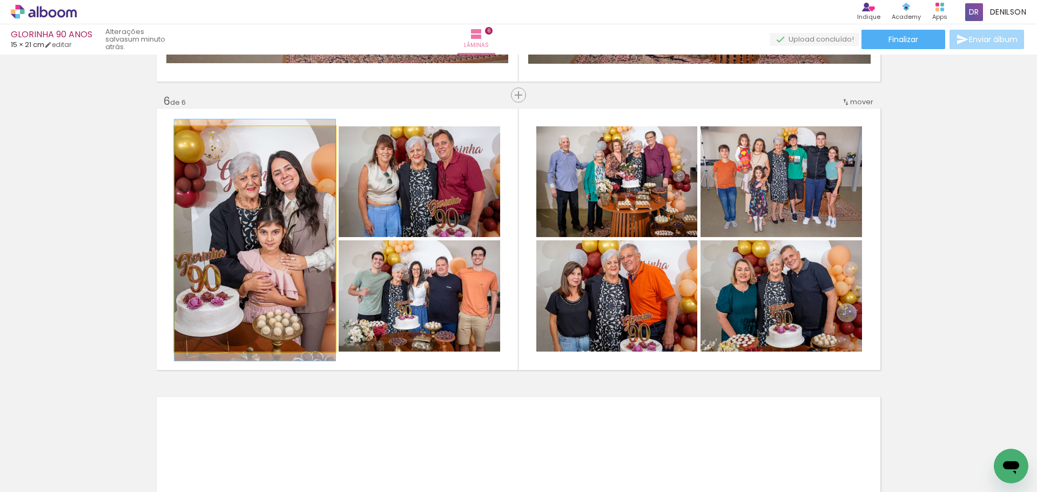
click at [279, 239] on quentale-photo at bounding box center [254, 238] width 161 height 225
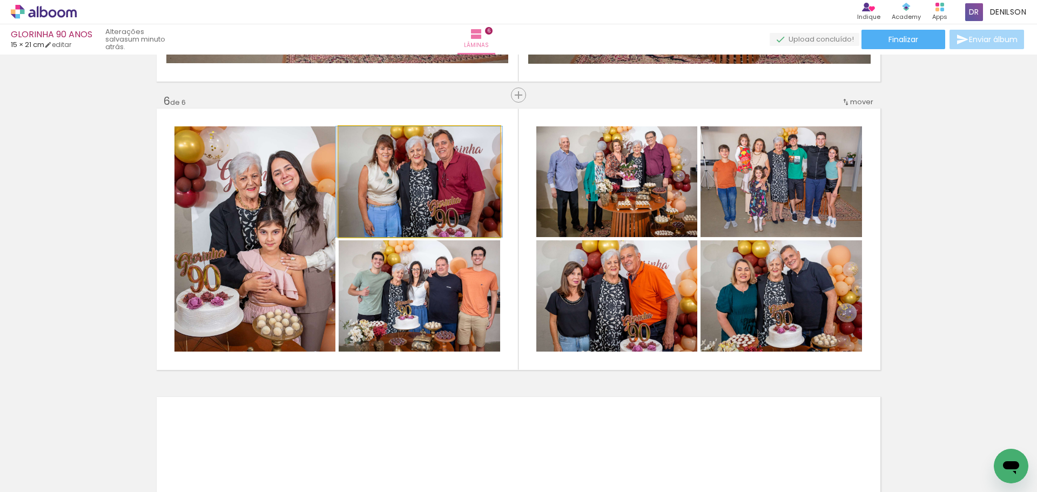
click at [443, 207] on quentale-photo at bounding box center [419, 181] width 161 height 111
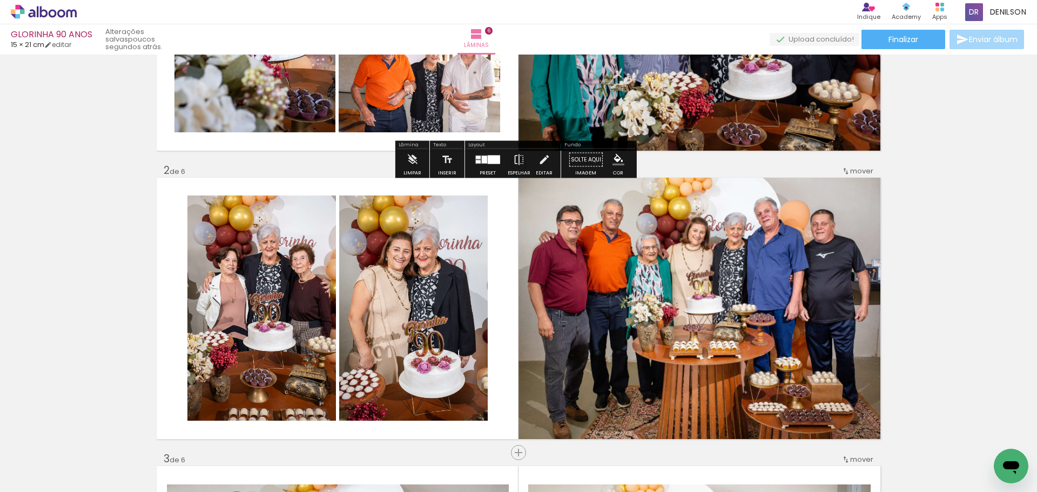
scroll to position [216, 0]
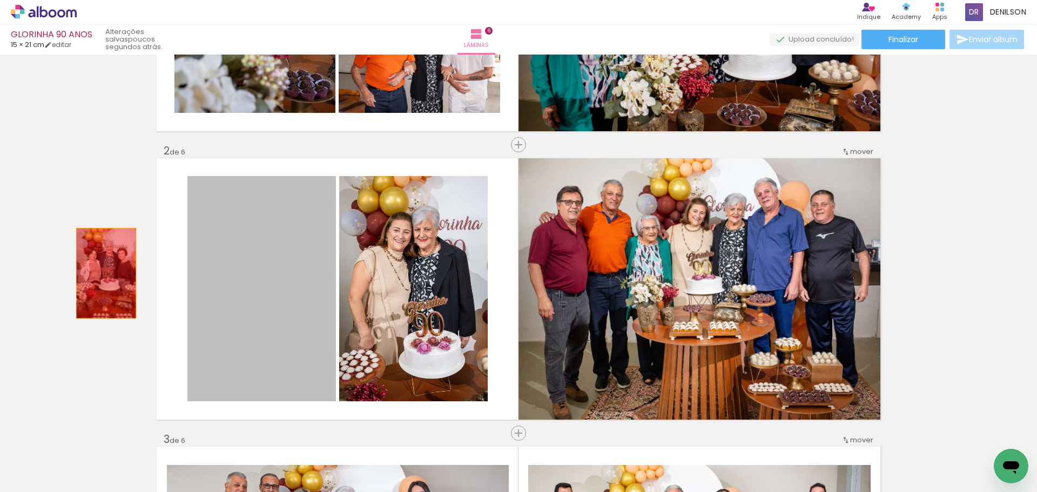
scroll to position [1177, 0]
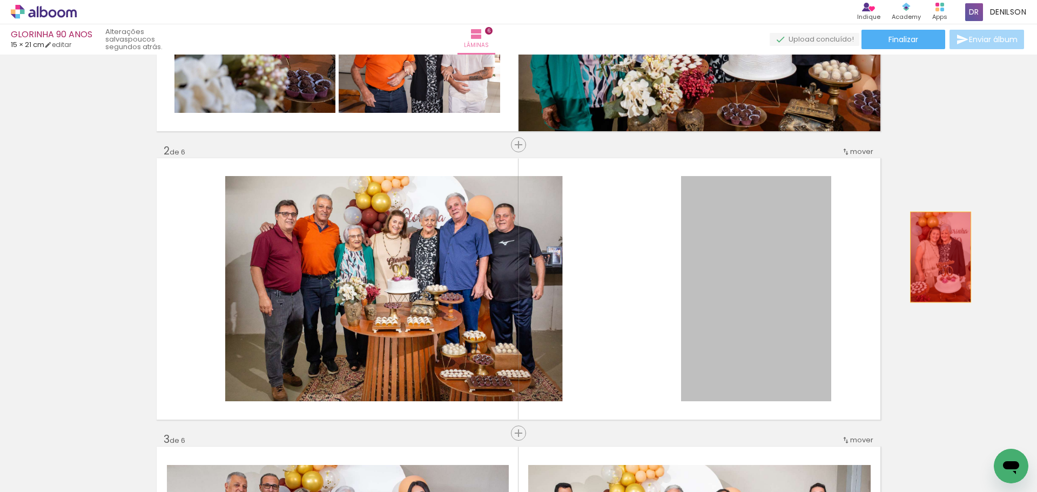
drag, startPoint x: 760, startPoint y: 279, endPoint x: 936, endPoint y: 257, distance: 177.3
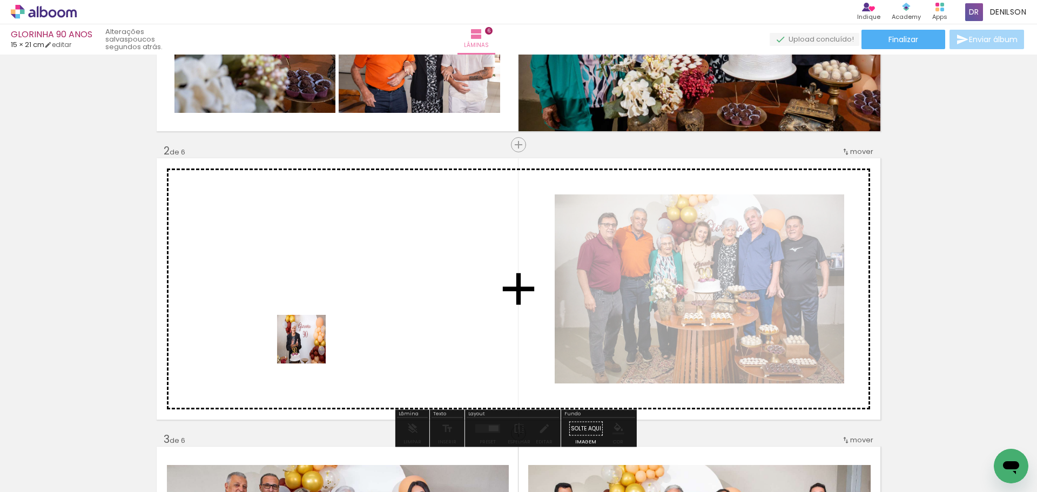
drag, startPoint x: 241, startPoint y: 470, endPoint x: 337, endPoint y: 301, distance: 194.1
click at [337, 301] on quentale-workspace at bounding box center [518, 246] width 1037 height 492
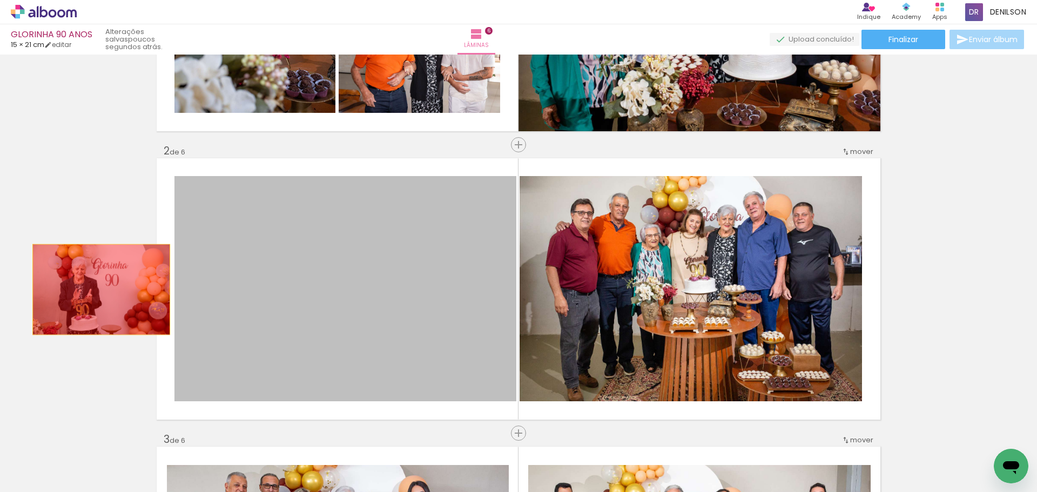
drag, startPoint x: 329, startPoint y: 292, endPoint x: 97, endPoint y: 289, distance: 231.6
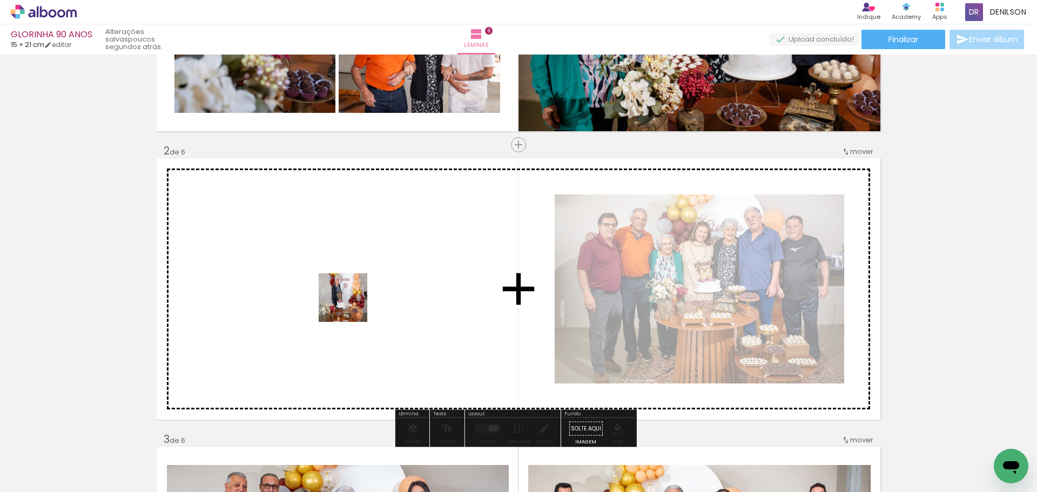
drag, startPoint x: 469, startPoint y: 463, endPoint x: 351, endPoint y: 306, distance: 197.1
click at [351, 306] on quentale-workspace at bounding box center [518, 246] width 1037 height 492
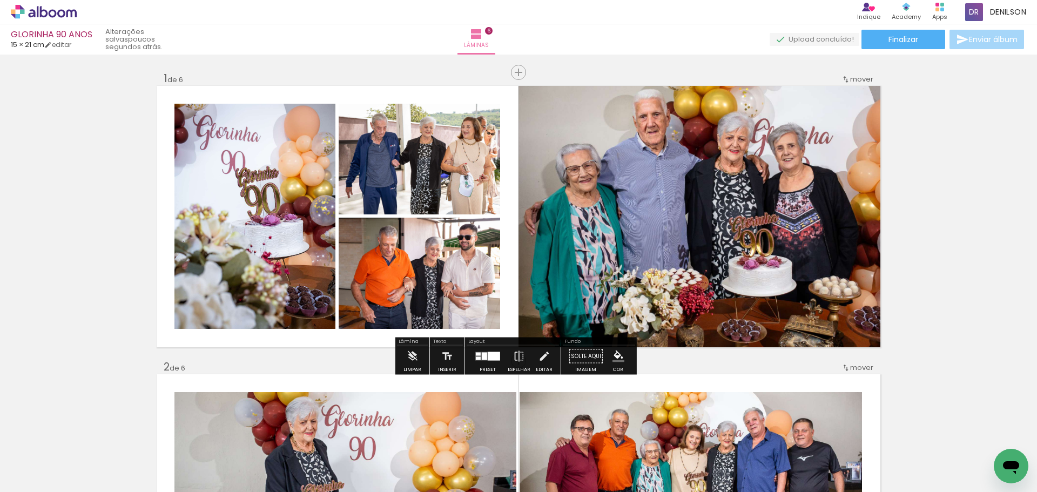
scroll to position [54, 0]
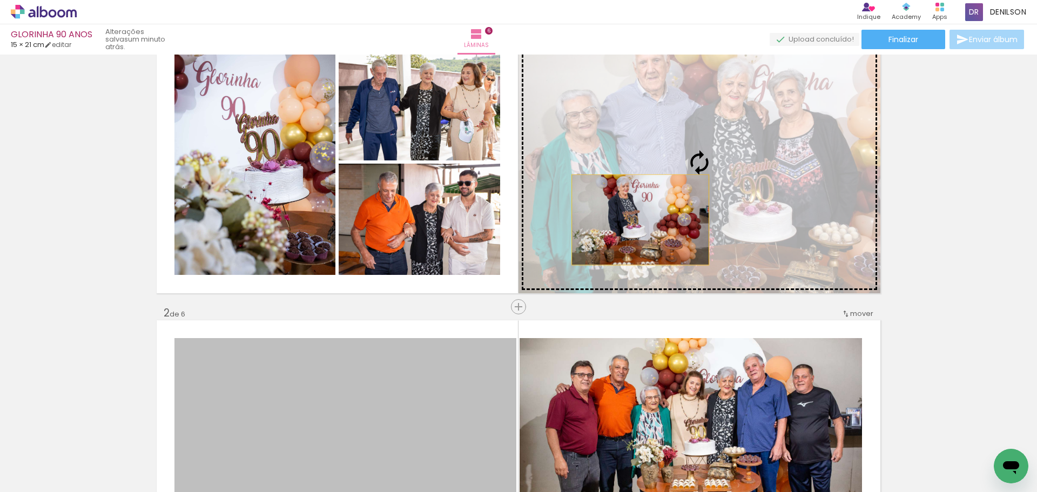
drag, startPoint x: 383, startPoint y: 381, endPoint x: 636, endPoint y: 220, distance: 300.3
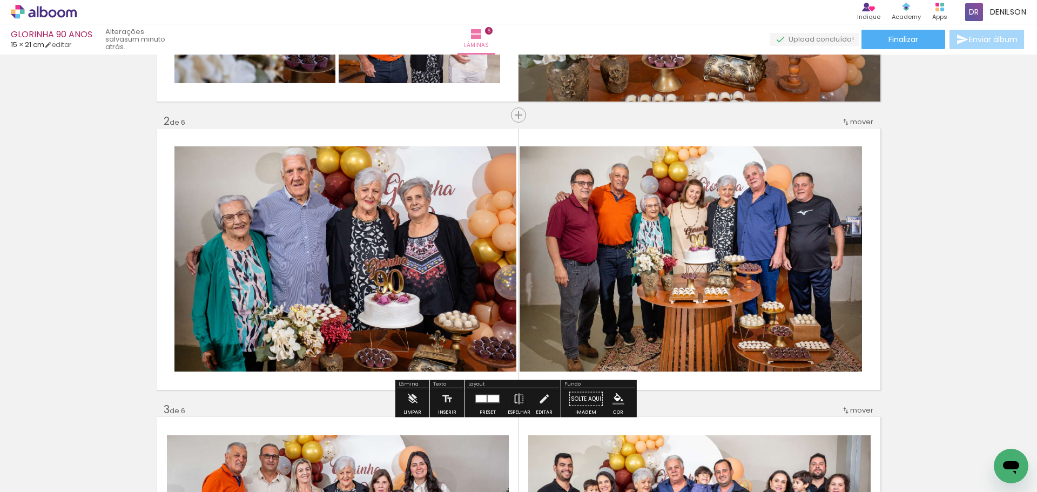
scroll to position [270, 0]
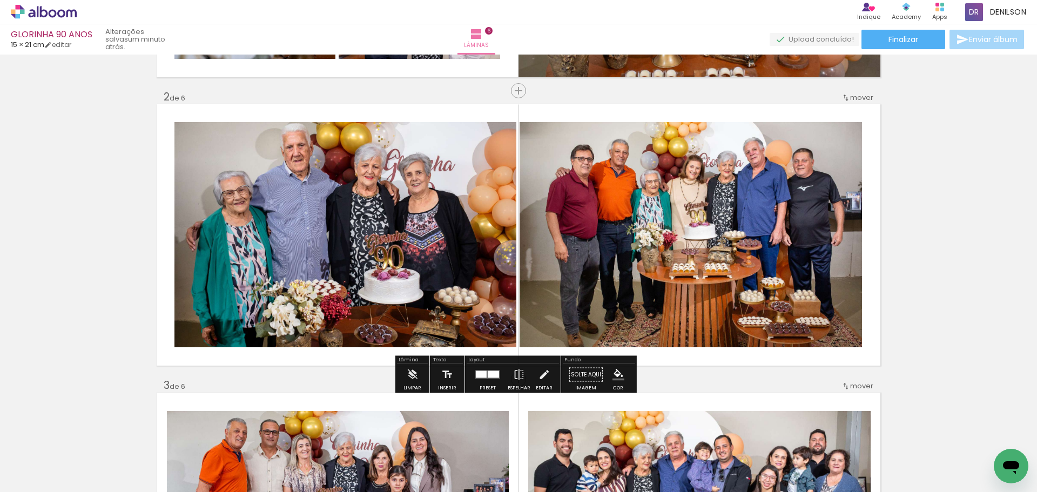
click at [481, 379] on div at bounding box center [487, 375] width 29 height 22
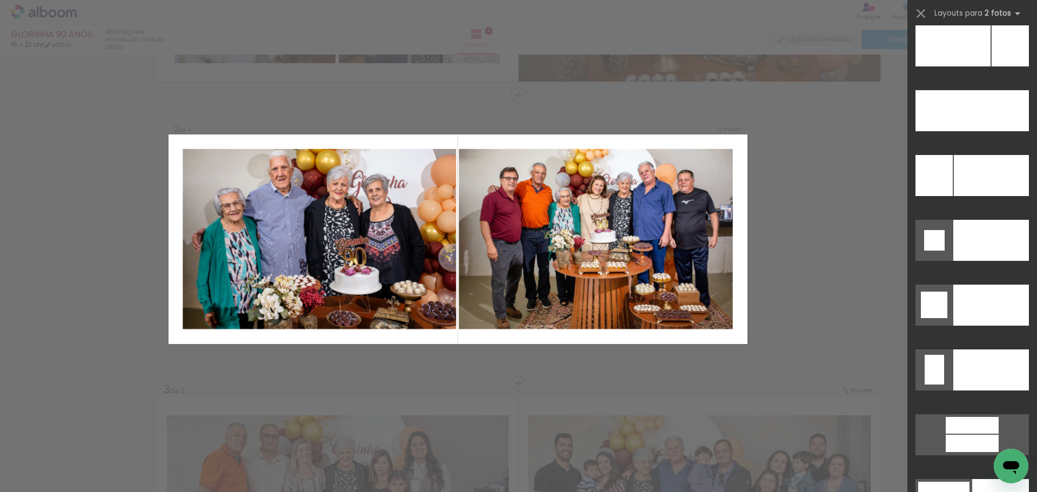
scroll to position [5075, 0]
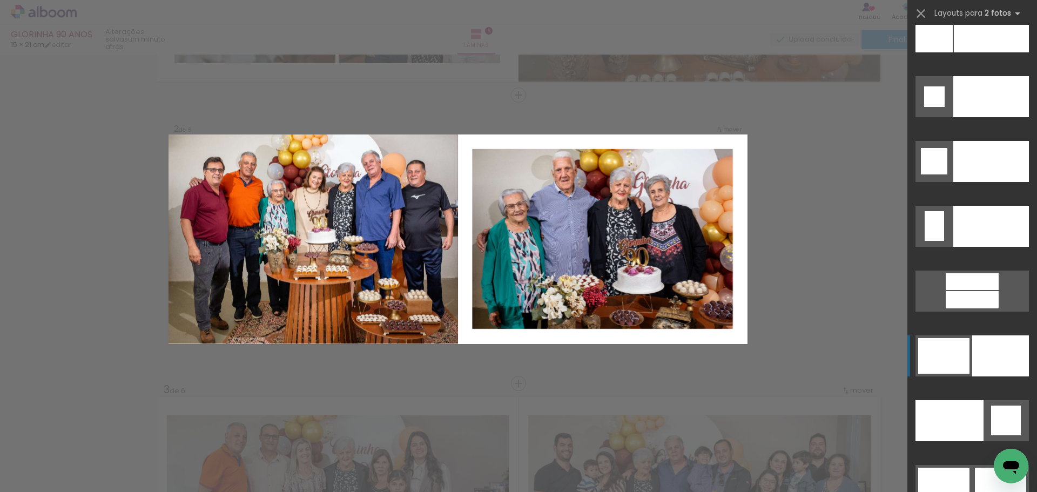
click at [982, 347] on div at bounding box center [1000, 355] width 57 height 41
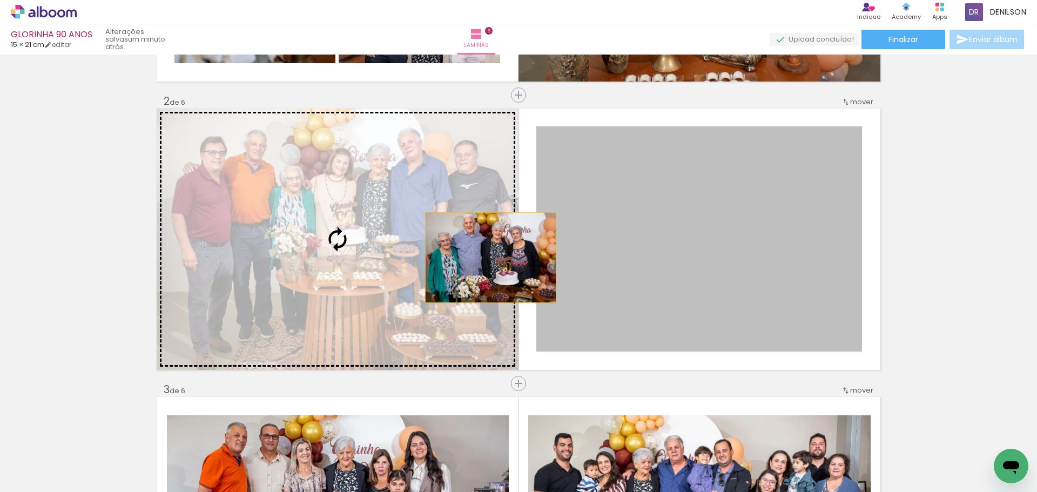
drag, startPoint x: 673, startPoint y: 258, endPoint x: 361, endPoint y: 256, distance: 312.6
click at [0, 0] on slot at bounding box center [0, 0] width 0 height 0
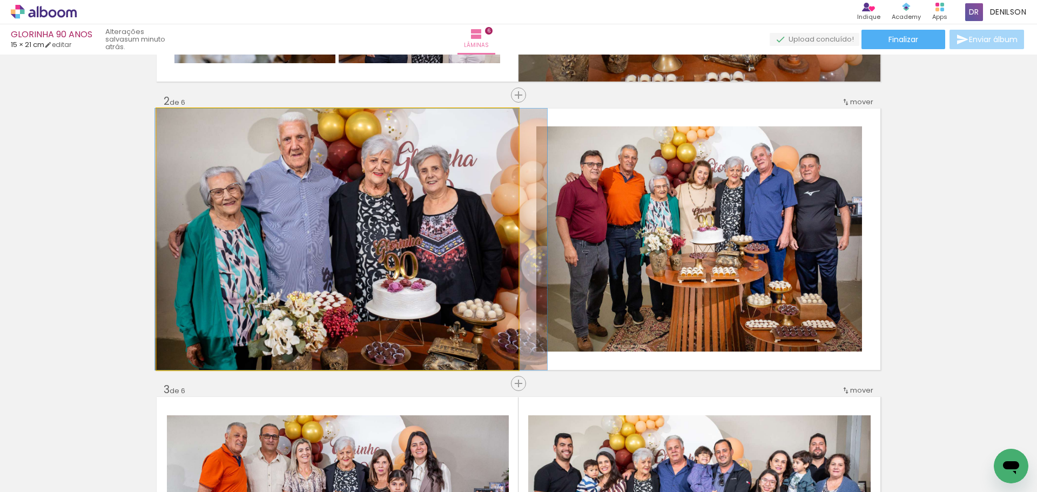
drag, startPoint x: 356, startPoint y: 248, endPoint x: 370, endPoint y: 247, distance: 13.5
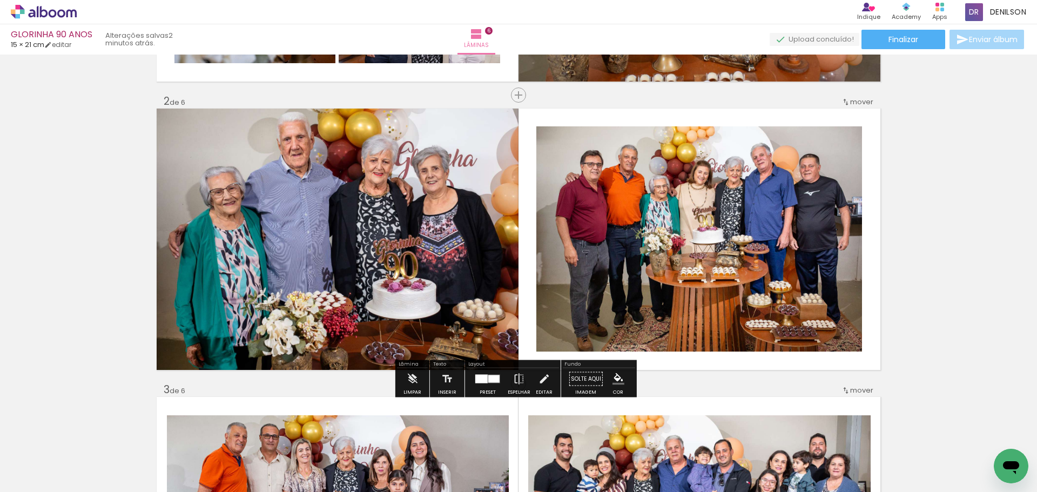
click at [475, 378] on div at bounding box center [481, 379] width 12 height 9
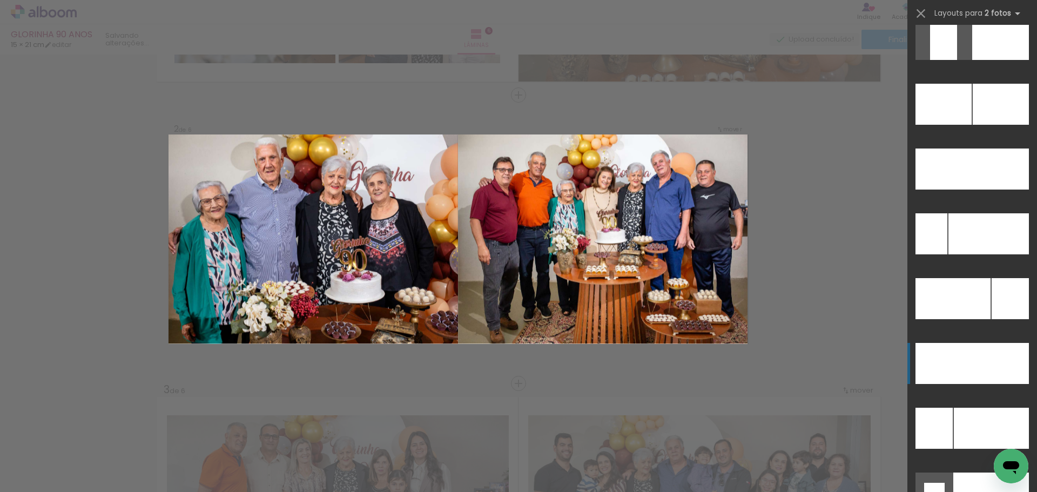
scroll to position [4662, 0]
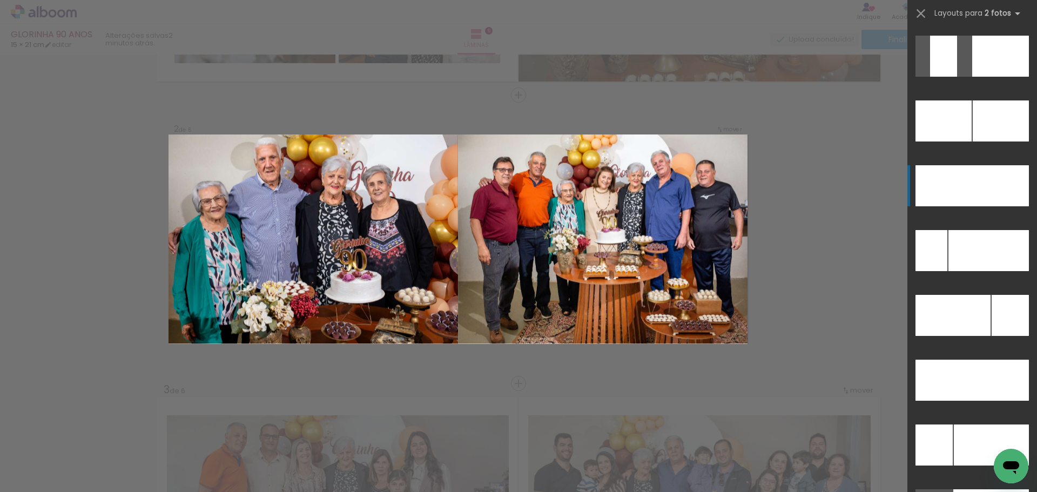
click at [986, 182] on div at bounding box center [1000, 185] width 57 height 41
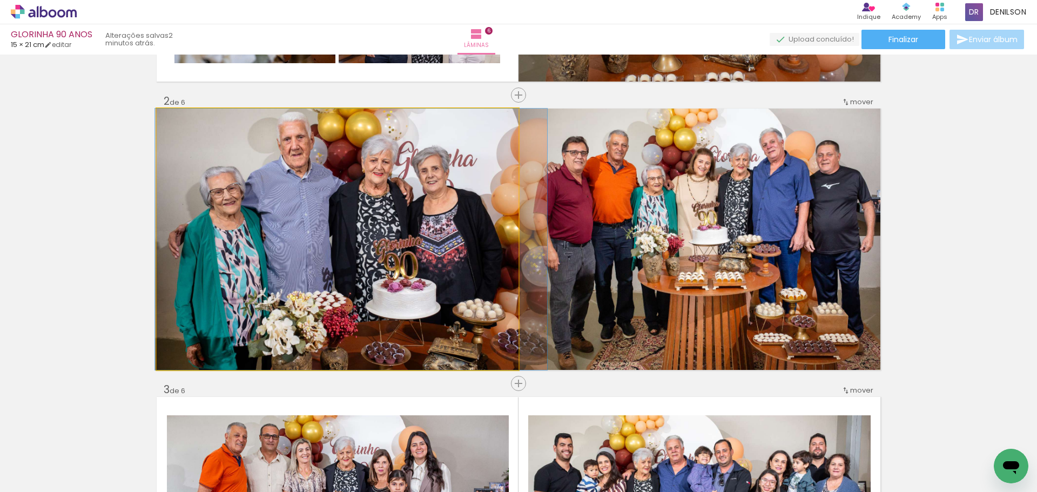
drag, startPoint x: 354, startPoint y: 229, endPoint x: 368, endPoint y: 231, distance: 13.6
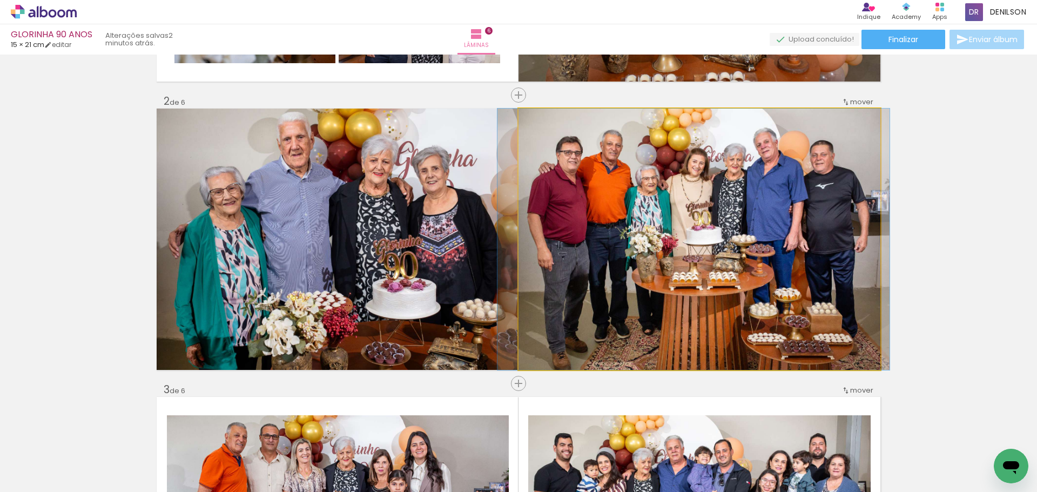
drag, startPoint x: 740, startPoint y: 224, endPoint x: 734, endPoint y: 224, distance: 5.9
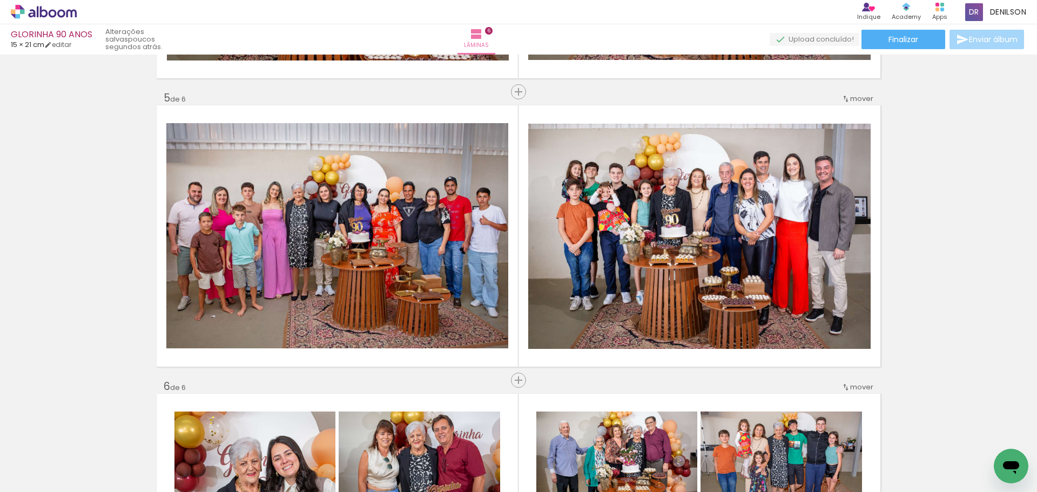
scroll to position [1080, 0]
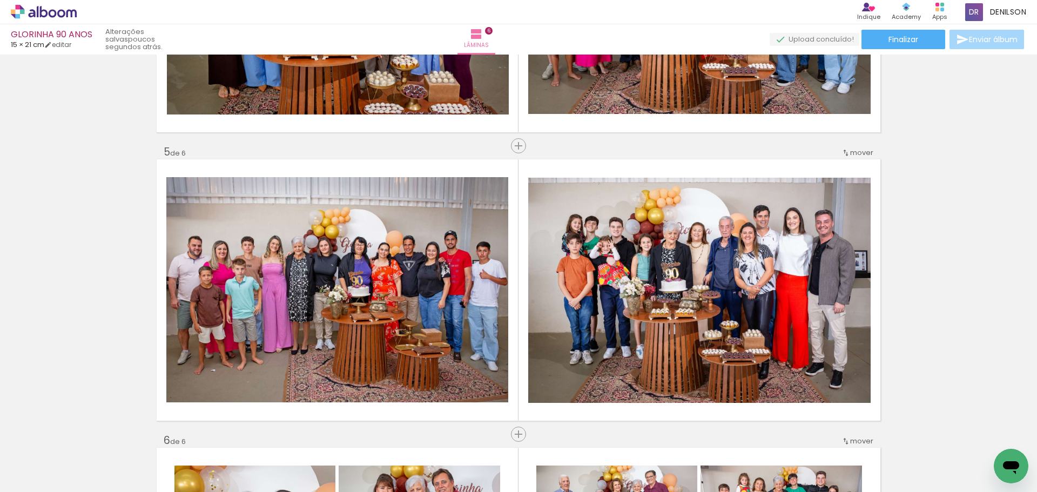
drag, startPoint x: 889, startPoint y: 220, endPoint x: 972, endPoint y: 155, distance: 105.7
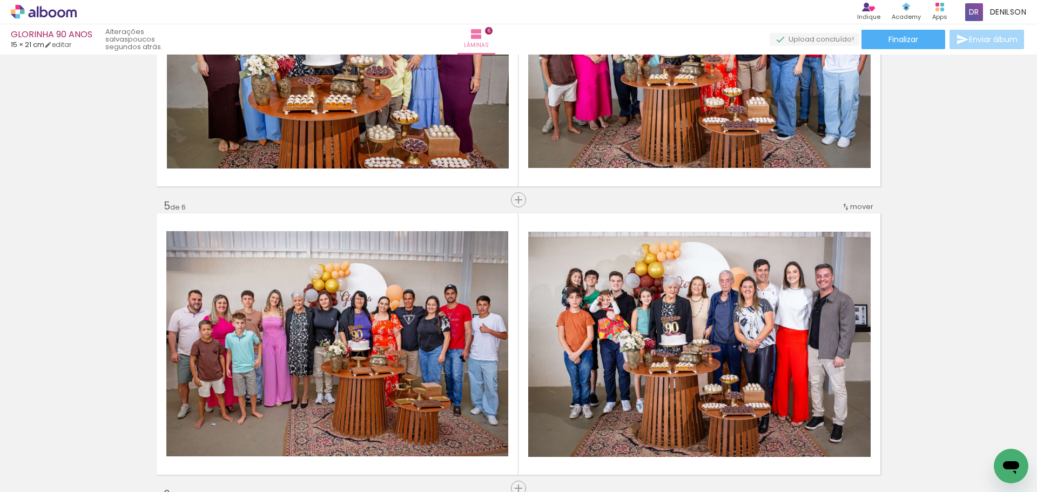
drag, startPoint x: 934, startPoint y: 228, endPoint x: 955, endPoint y: 179, distance: 53.5
click at [955, 179] on div "Inserir lâmina 1 de 6 Inserir lâmina 2 de 6 Inserir lâmina 3 de 6 Inserir lâmin…" at bounding box center [518, 41] width 1037 height 2019
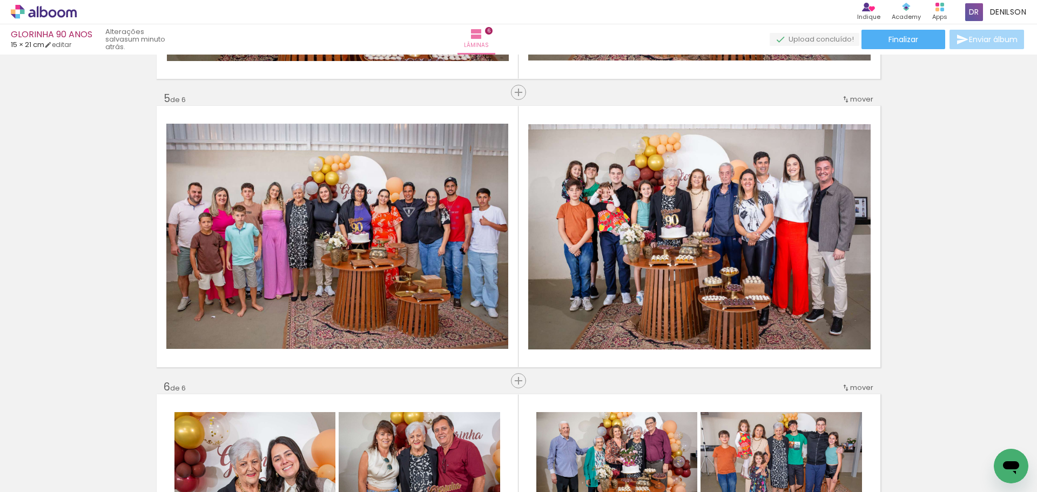
scroll to position [1134, 0]
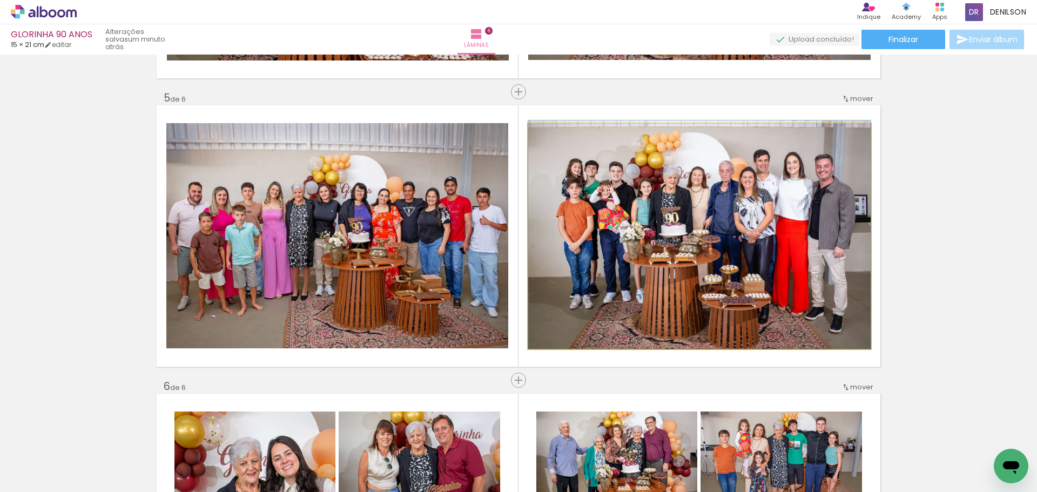
drag, startPoint x: 741, startPoint y: 245, endPoint x: 745, endPoint y: 235, distance: 10.9
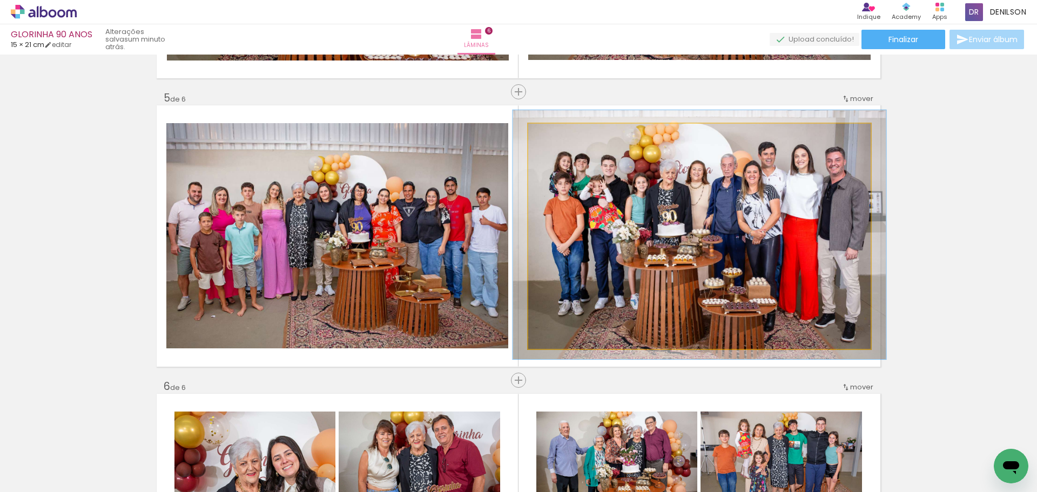
type paper-slider "109"
click at [557, 136] on div at bounding box center [556, 134] width 17 height 17
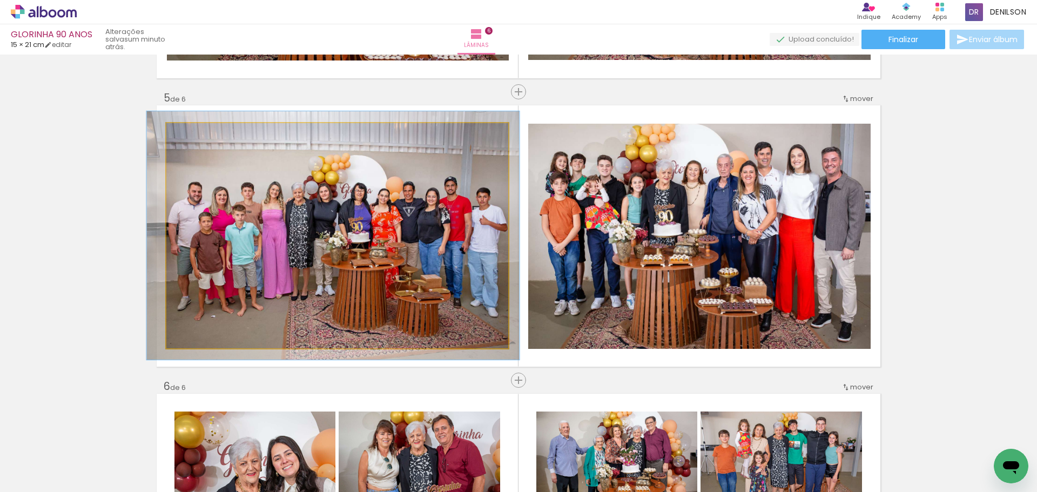
click at [369, 219] on quentale-photo at bounding box center [337, 235] width 342 height 225
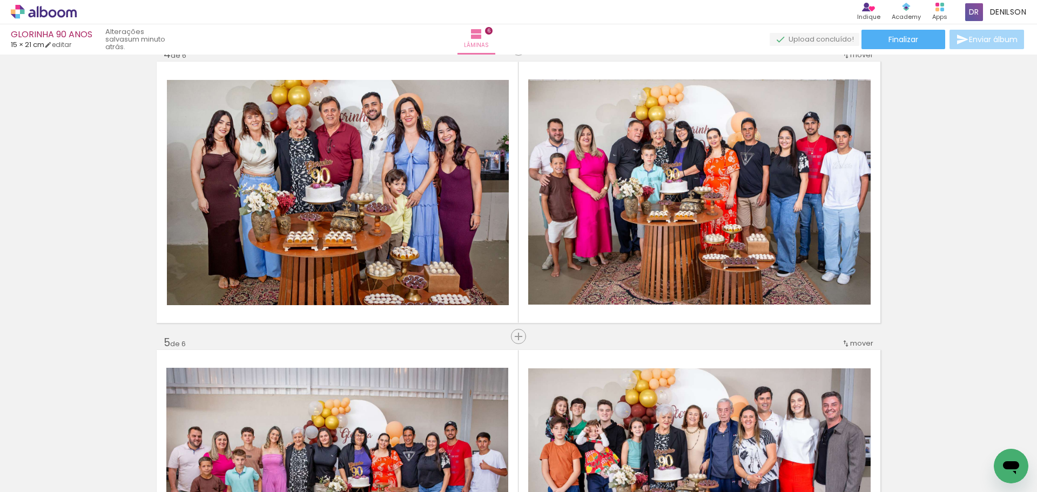
scroll to position [864, 0]
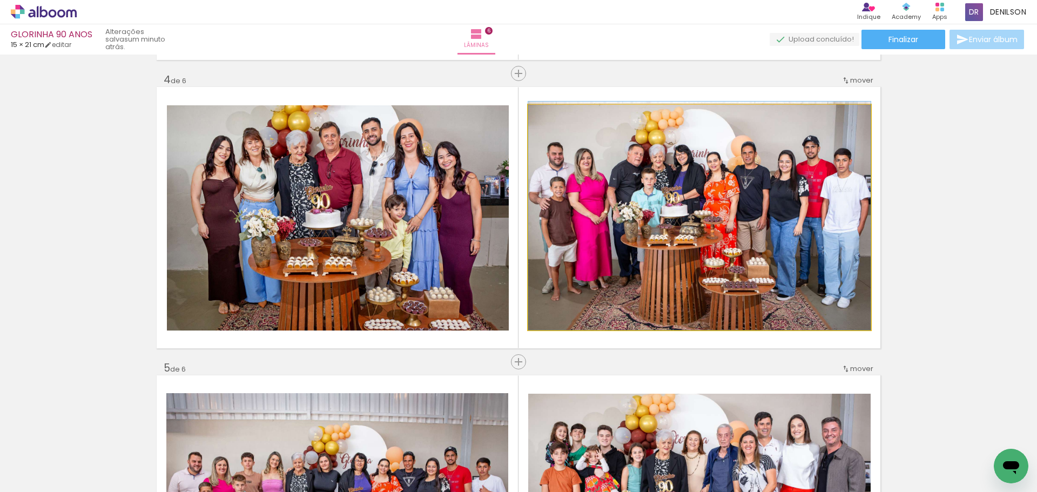
click at [765, 212] on quentale-photo at bounding box center [699, 217] width 342 height 225
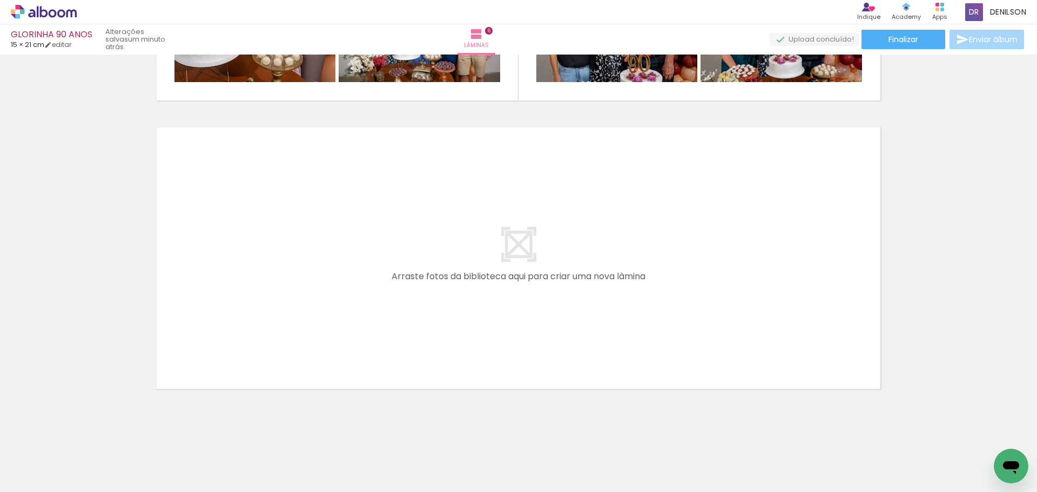
scroll to position [1690, 0]
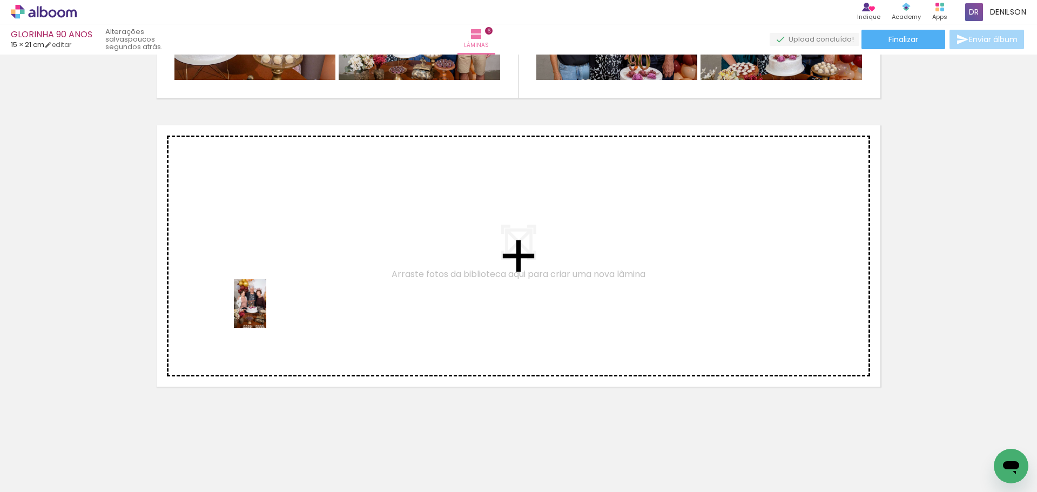
drag, startPoint x: 293, startPoint y: 463, endPoint x: 260, endPoint y: 305, distance: 161.5
click at [260, 305] on quentale-workspace at bounding box center [518, 246] width 1037 height 492
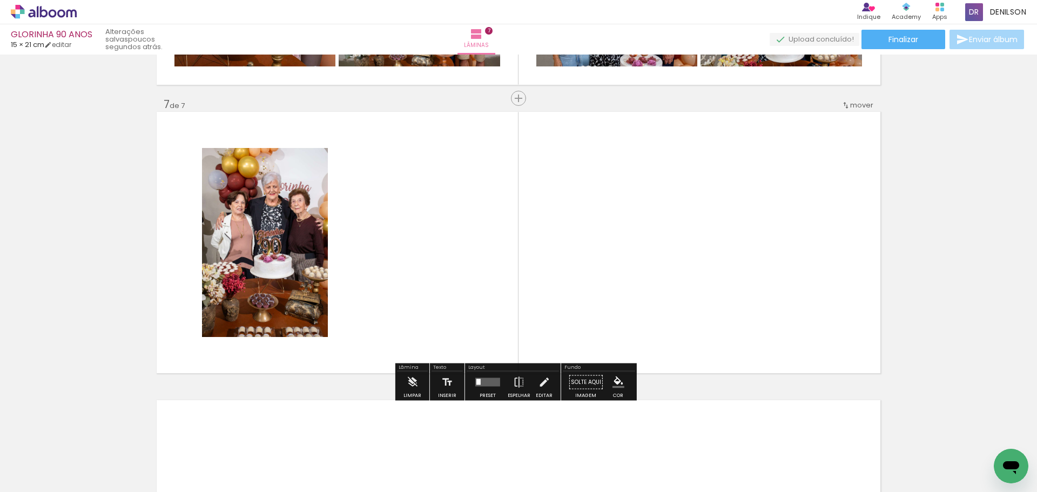
scroll to position [1707, 0]
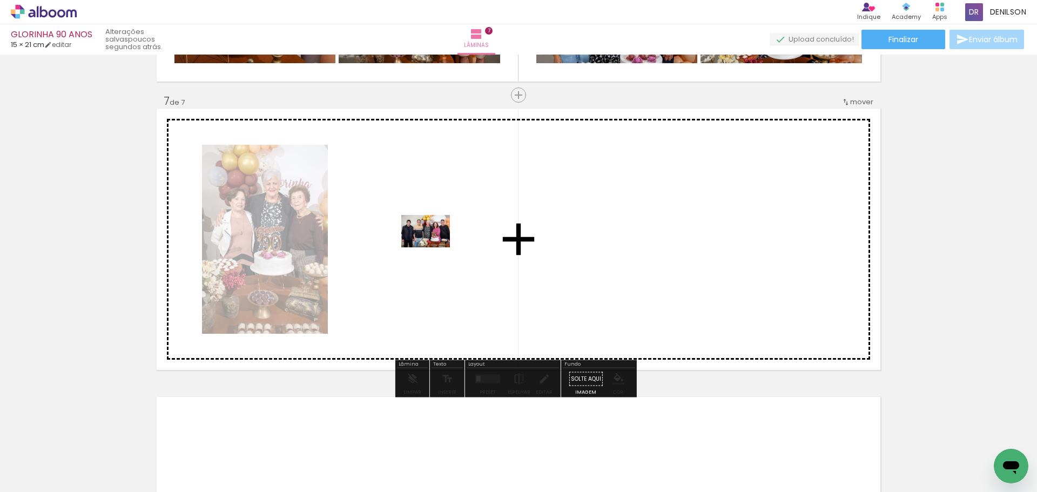
drag, startPoint x: 367, startPoint y: 463, endPoint x: 434, endPoint y: 247, distance: 226.6
click at [434, 247] on quentale-workspace at bounding box center [518, 246] width 1037 height 492
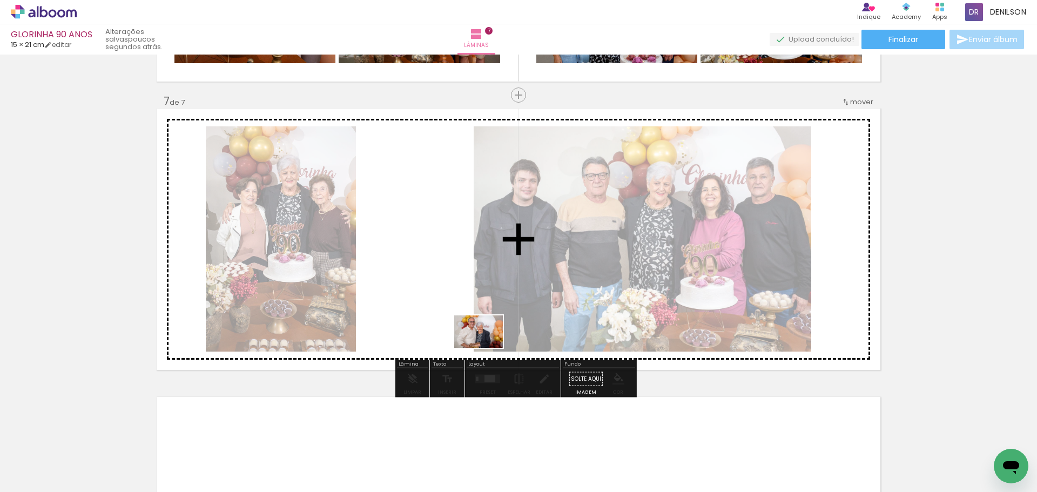
drag, startPoint x: 722, startPoint y: 461, endPoint x: 463, endPoint y: 335, distance: 288.1
click at [463, 335] on quentale-workspace at bounding box center [518, 246] width 1037 height 492
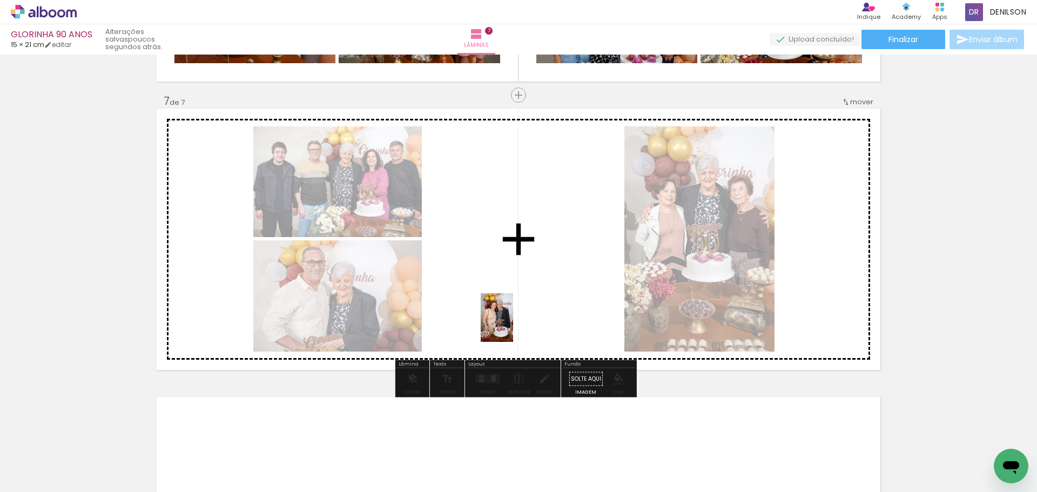
drag, startPoint x: 297, startPoint y: 453, endPoint x: 513, endPoint y: 326, distance: 250.3
click at [513, 326] on quentale-workspace at bounding box center [518, 246] width 1037 height 492
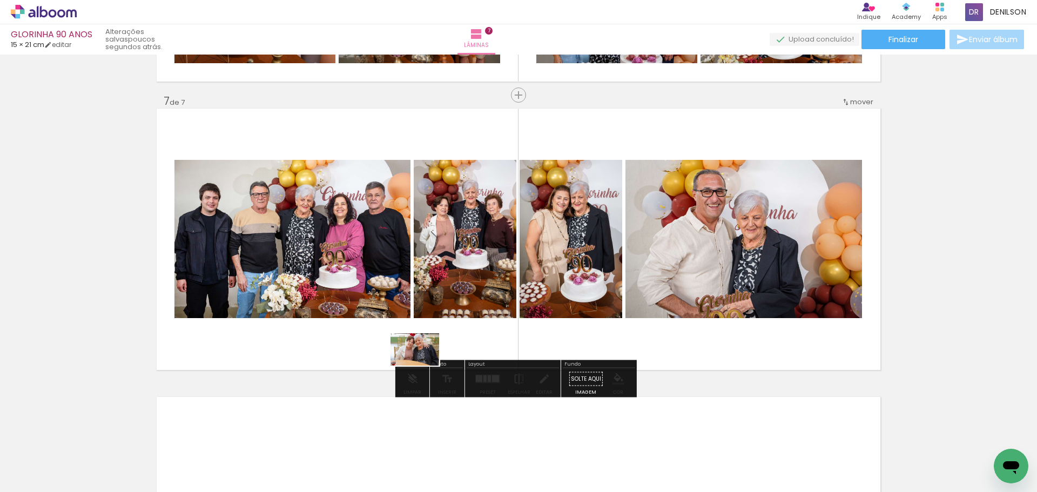
drag, startPoint x: 293, startPoint y: 462, endPoint x: 428, endPoint y: 360, distance: 169.5
click at [428, 360] on quentale-workspace at bounding box center [518, 246] width 1037 height 492
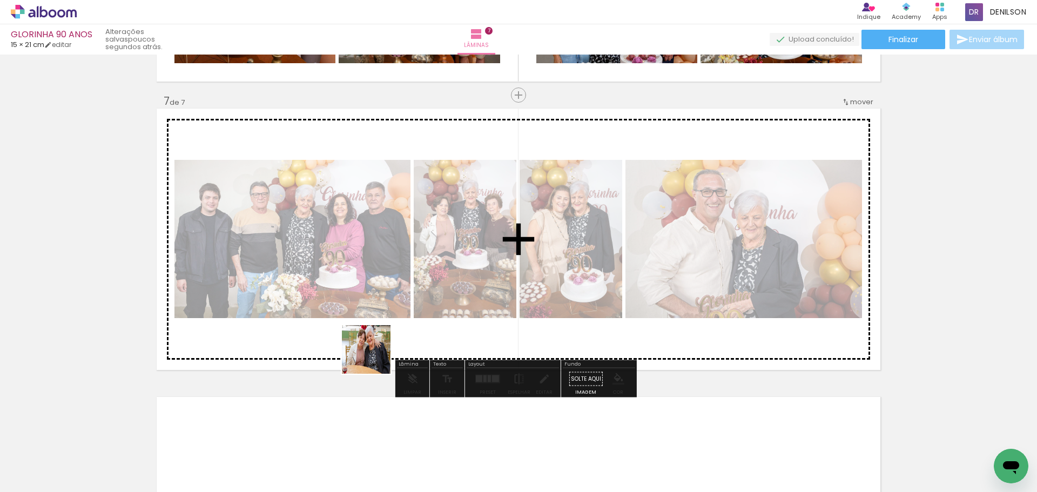
drag, startPoint x: 302, startPoint y: 457, endPoint x: 401, endPoint y: 330, distance: 160.5
click at [401, 330] on quentale-workspace at bounding box center [518, 246] width 1037 height 492
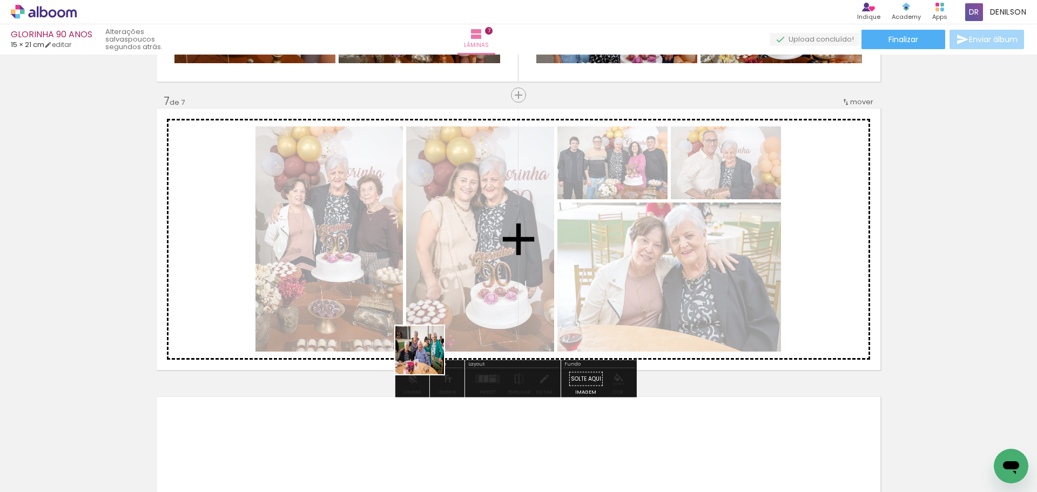
drag, startPoint x: 295, startPoint y: 466, endPoint x: 436, endPoint y: 350, distance: 183.0
click at [436, 350] on quentale-workspace at bounding box center [518, 246] width 1037 height 492
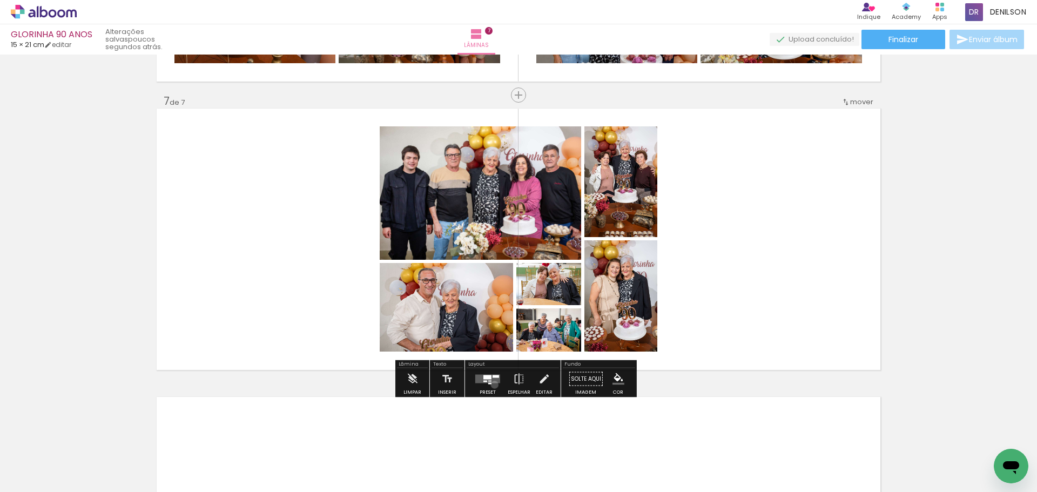
drag, startPoint x: 492, startPoint y: 384, endPoint x: 481, endPoint y: 380, distance: 12.1
click at [492, 384] on div at bounding box center [487, 379] width 29 height 22
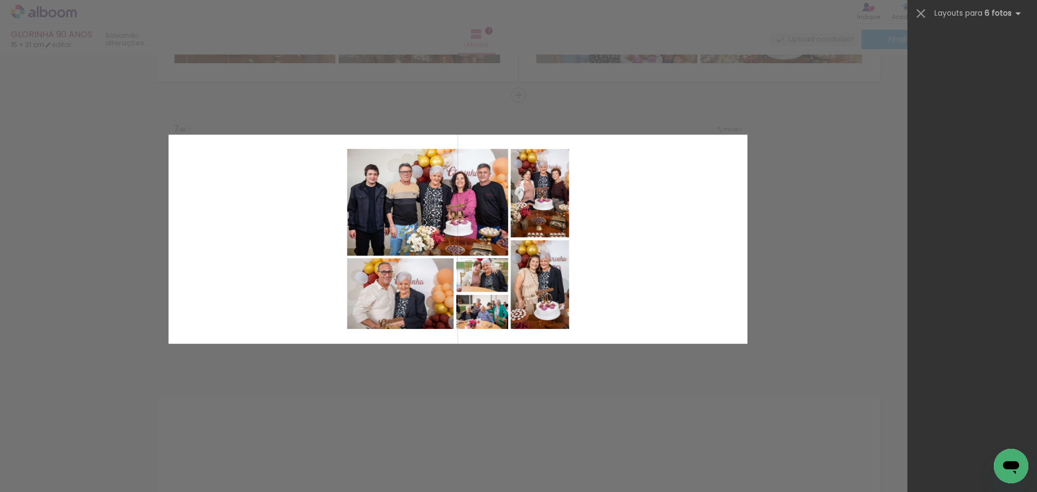
scroll to position [0, 0]
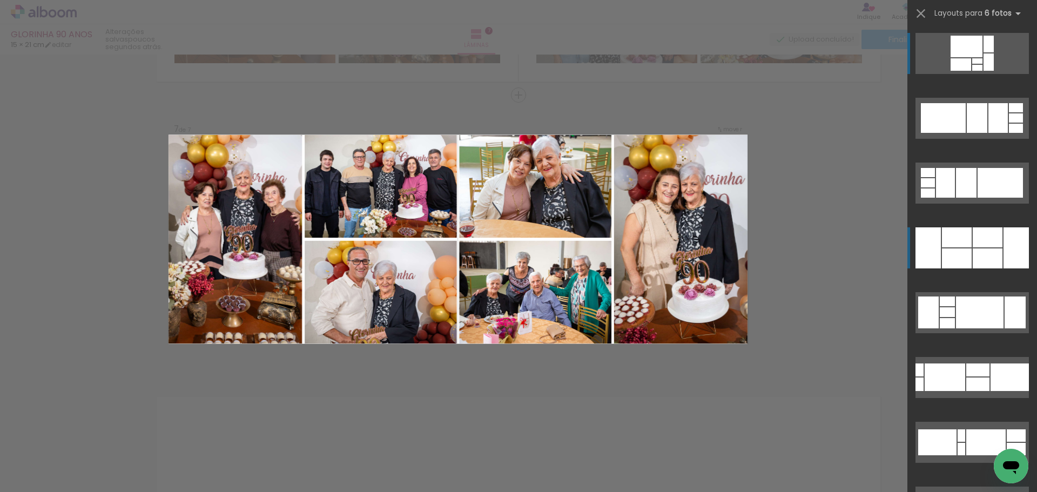
click at [972, 245] on div at bounding box center [987, 237] width 30 height 20
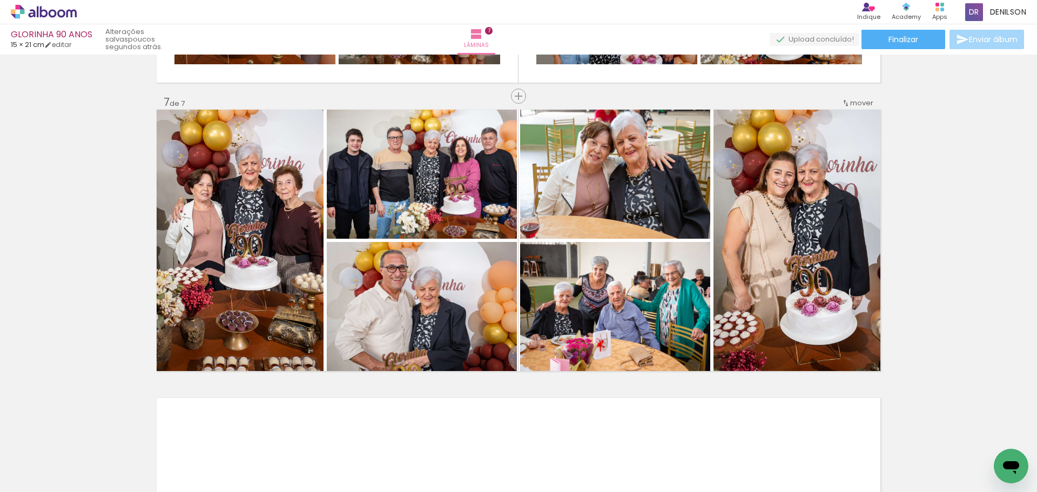
scroll to position [1707, 0]
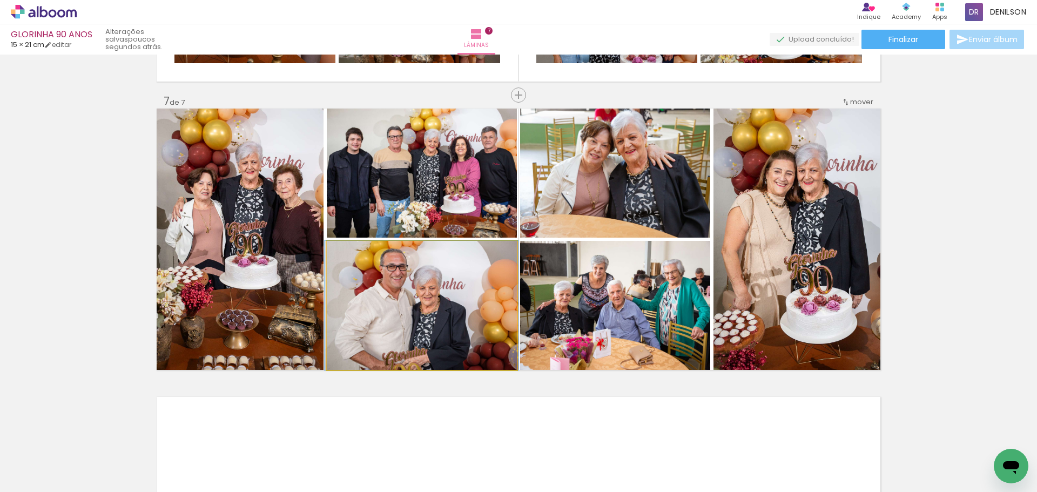
click at [439, 314] on quentale-photo at bounding box center [422, 305] width 190 height 129
click at [433, 318] on quentale-photo at bounding box center [422, 305] width 190 height 129
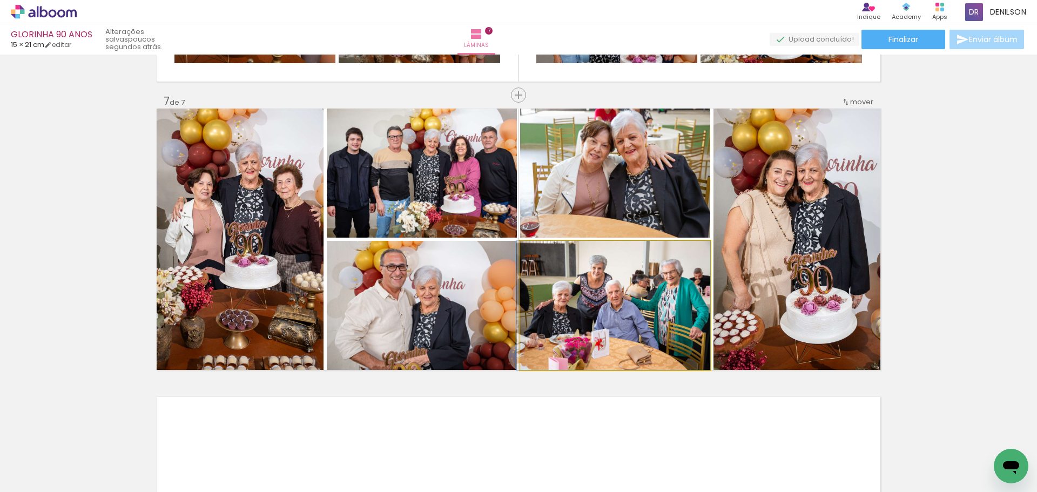
drag, startPoint x: 600, startPoint y: 296, endPoint x: 593, endPoint y: 296, distance: 7.6
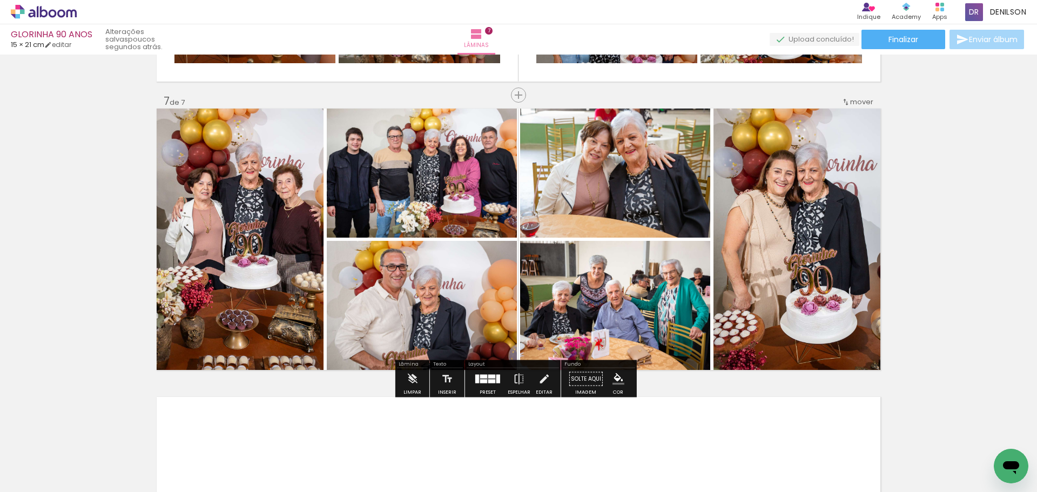
click at [472, 161] on quentale-photo at bounding box center [422, 173] width 190 height 129
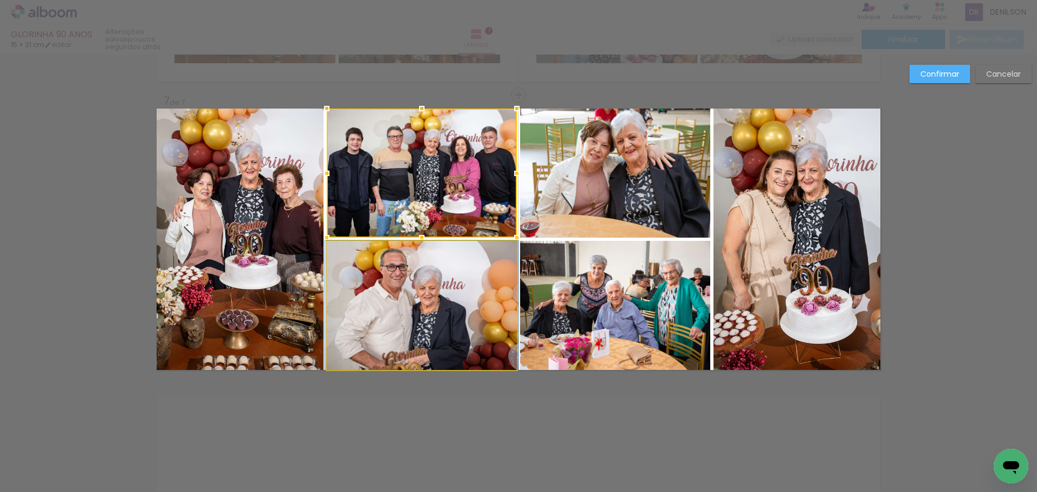
click at [493, 275] on quentale-photo at bounding box center [422, 305] width 190 height 129
click at [515, 241] on div at bounding box center [518, 239] width 22 height 22
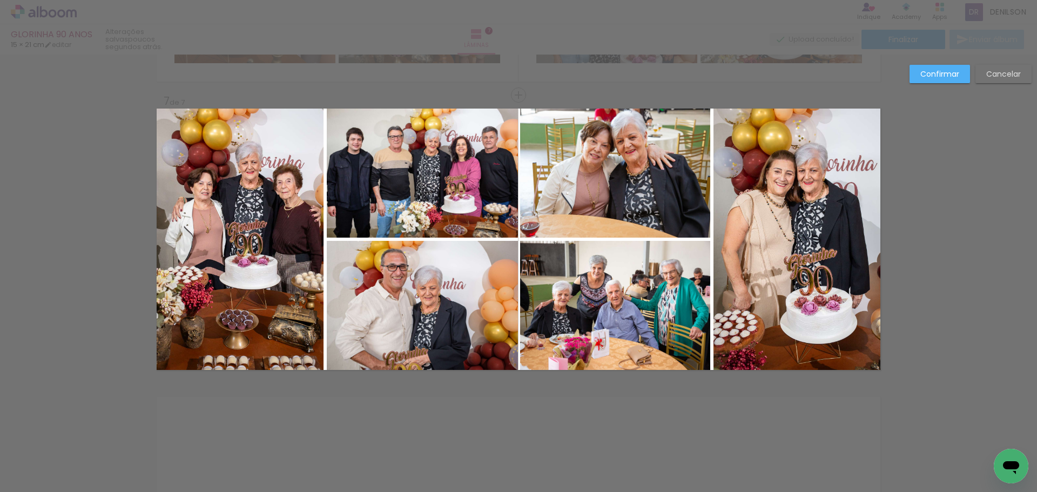
click at [587, 198] on quentale-photo at bounding box center [615, 173] width 190 height 129
click at [591, 271] on quentale-photo at bounding box center [615, 305] width 190 height 129
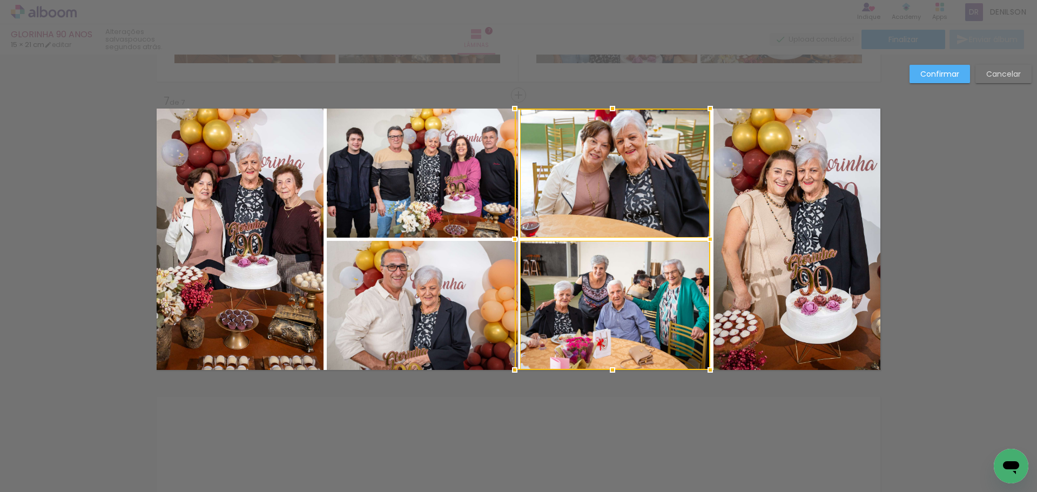
drag, startPoint x: 518, startPoint y: 239, endPoint x: 512, endPoint y: 237, distance: 6.7
click at [512, 237] on div at bounding box center [515, 239] width 22 height 22
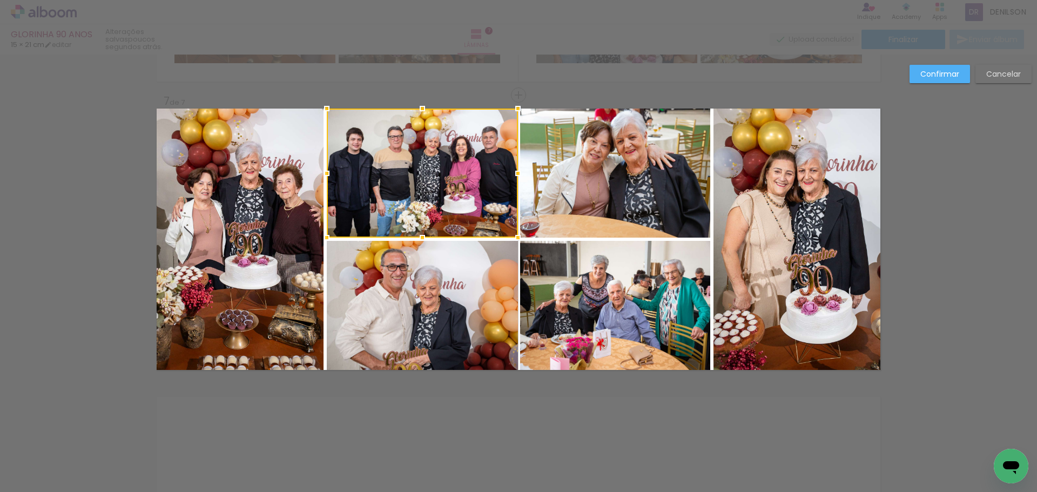
click at [0, 0] on slot "Confirmar" at bounding box center [0, 0] width 0 height 0
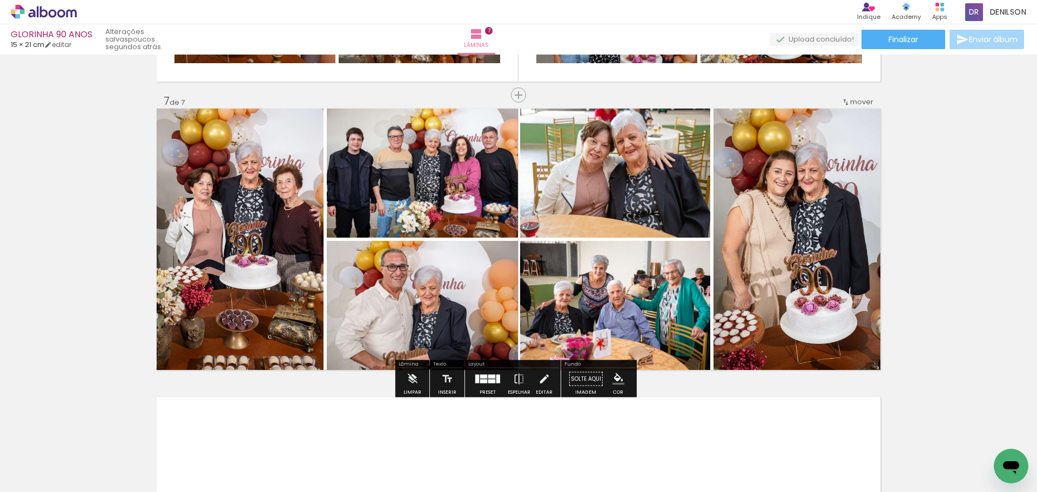
click at [566, 214] on quentale-photo at bounding box center [615, 173] width 190 height 129
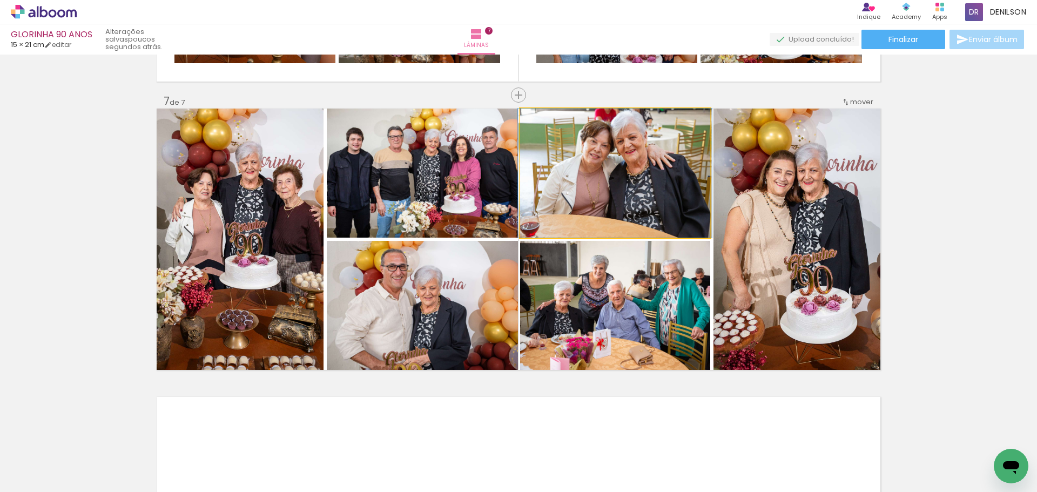
click at [566, 214] on quentale-photo at bounding box center [615, 173] width 190 height 129
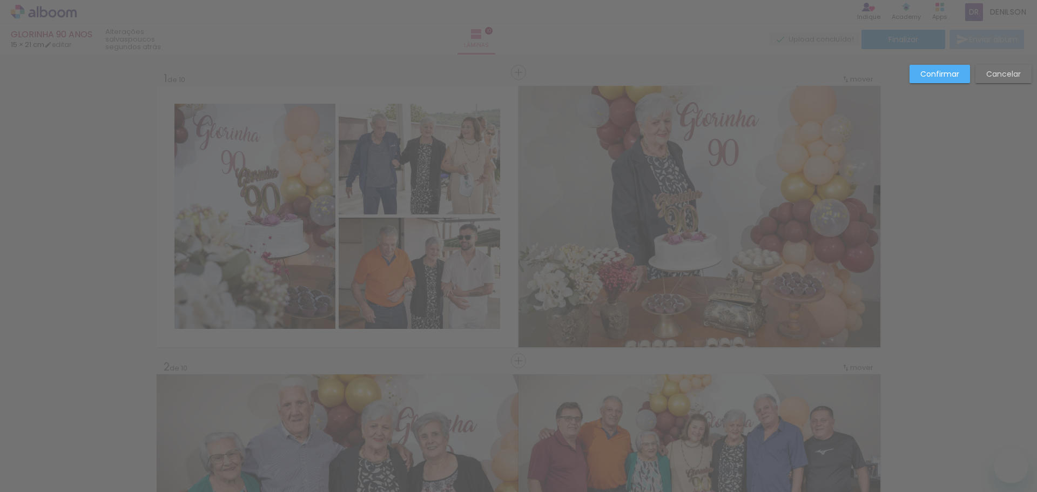
drag, startPoint x: 0, startPoint y: 0, endPoint x: 665, endPoint y: 221, distance: 700.5
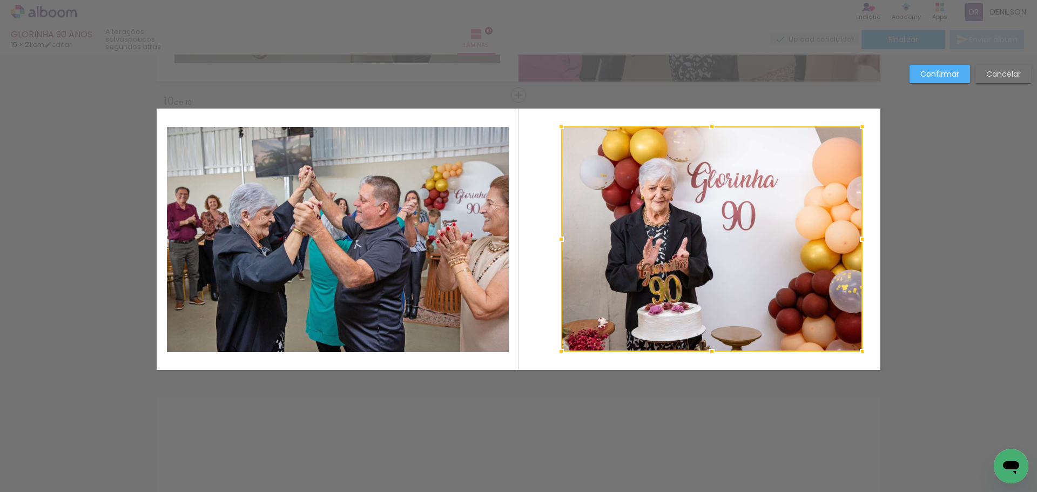
drag, startPoint x: 518, startPoint y: 239, endPoint x: 557, endPoint y: 244, distance: 39.7
click at [557, 244] on div at bounding box center [561, 239] width 22 height 22
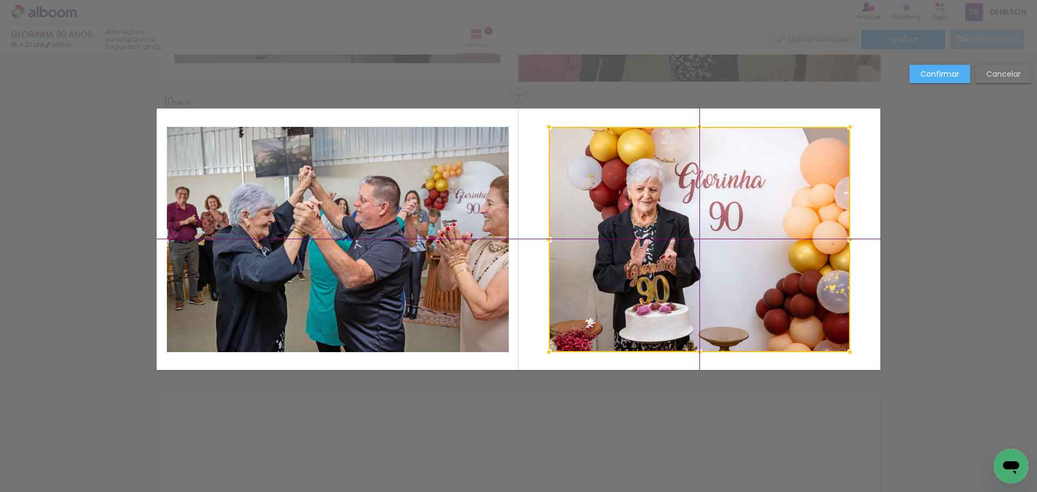
drag, startPoint x: 737, startPoint y: 239, endPoint x: 704, endPoint y: 234, distance: 33.4
click at [704, 234] on div at bounding box center [699, 239] width 301 height 225
click at [0, 0] on slot "Confirmar" at bounding box center [0, 0] width 0 height 0
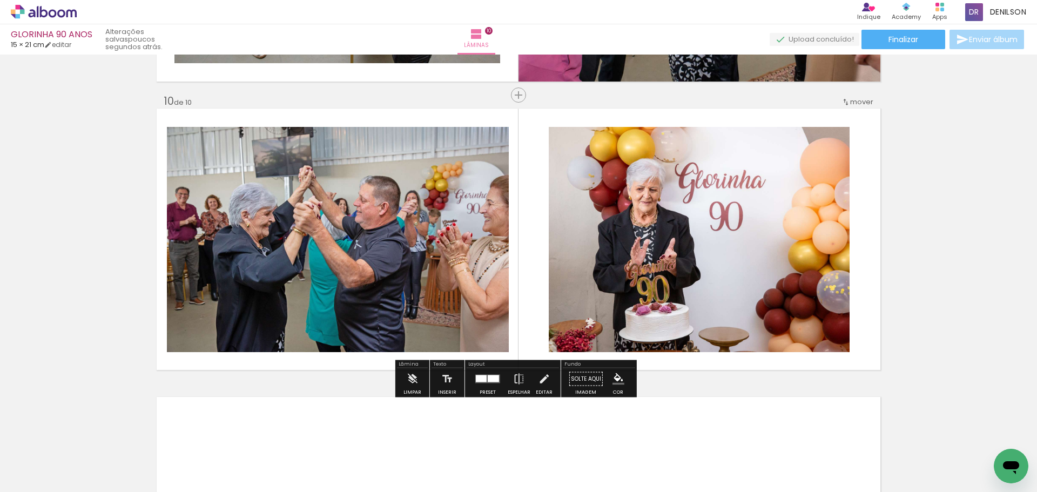
click at [680, 225] on quentale-photo at bounding box center [699, 239] width 301 height 225
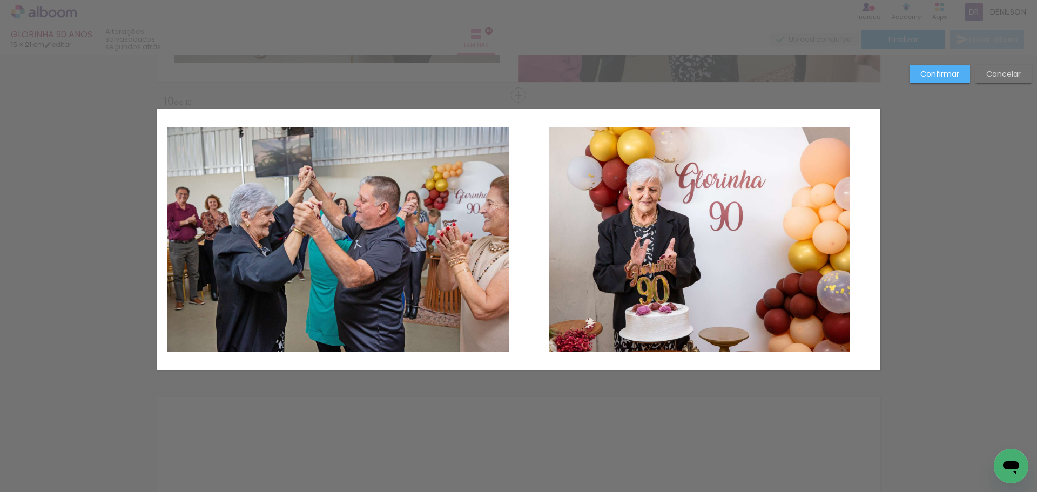
click at [701, 225] on quentale-photo at bounding box center [699, 239] width 301 height 225
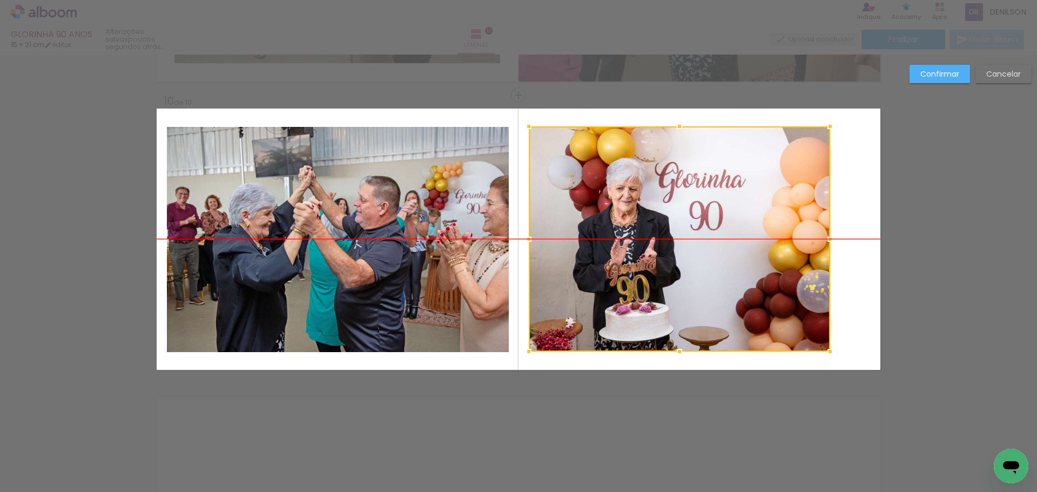
drag, startPoint x: 710, startPoint y: 234, endPoint x: 690, endPoint y: 229, distance: 20.4
click at [690, 229] on div at bounding box center [679, 238] width 301 height 225
click at [0, 0] on slot "Confirmar" at bounding box center [0, 0] width 0 height 0
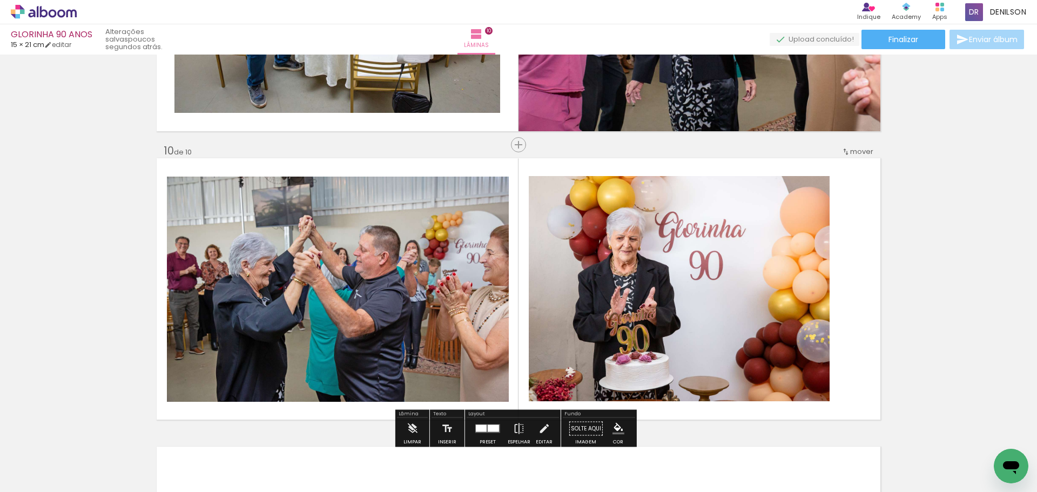
scroll to position [2518, 0]
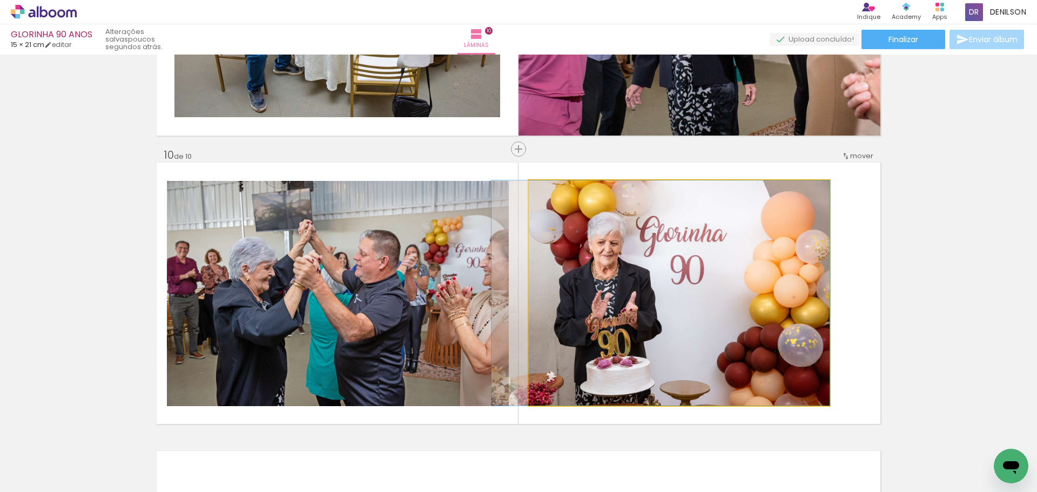
drag, startPoint x: 703, startPoint y: 281, endPoint x: 672, endPoint y: 275, distance: 32.0
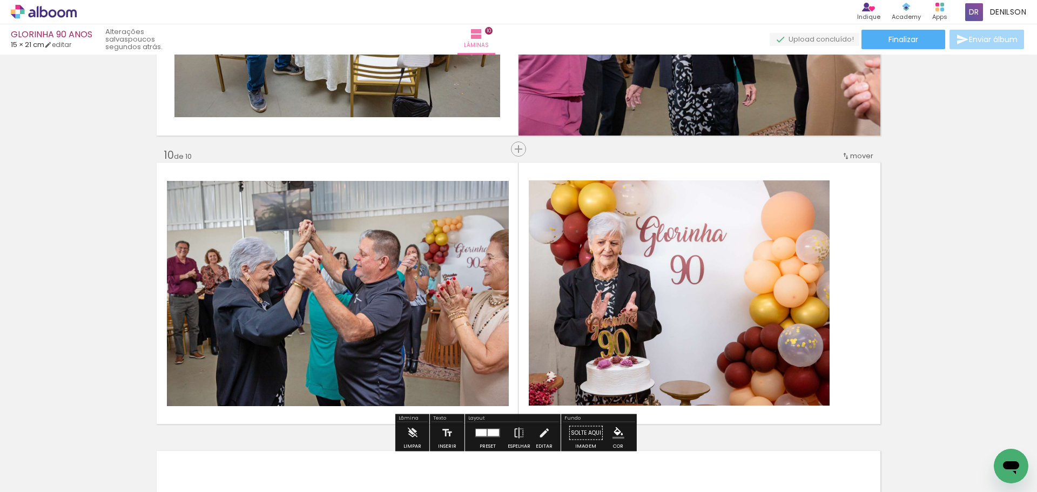
scroll to position [2572, 0]
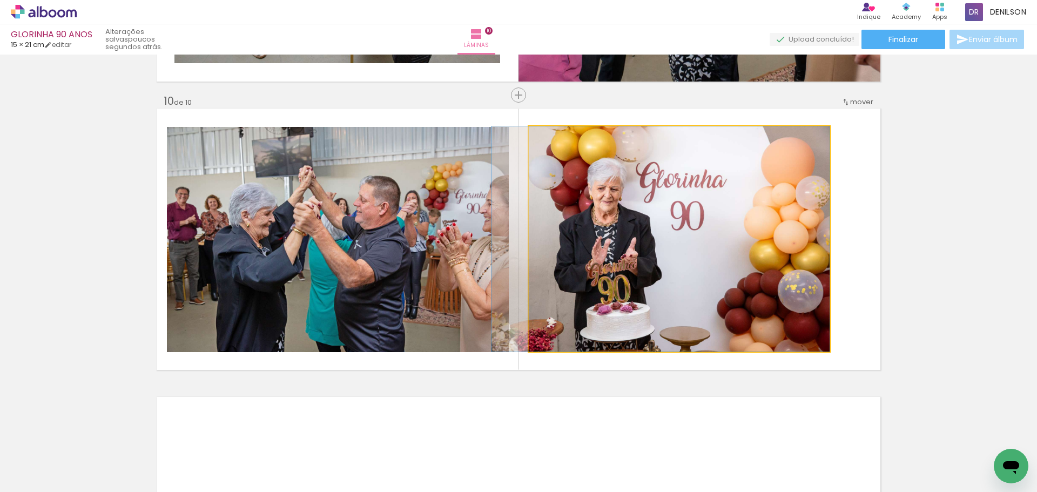
click at [690, 232] on quentale-photo at bounding box center [679, 238] width 301 height 225
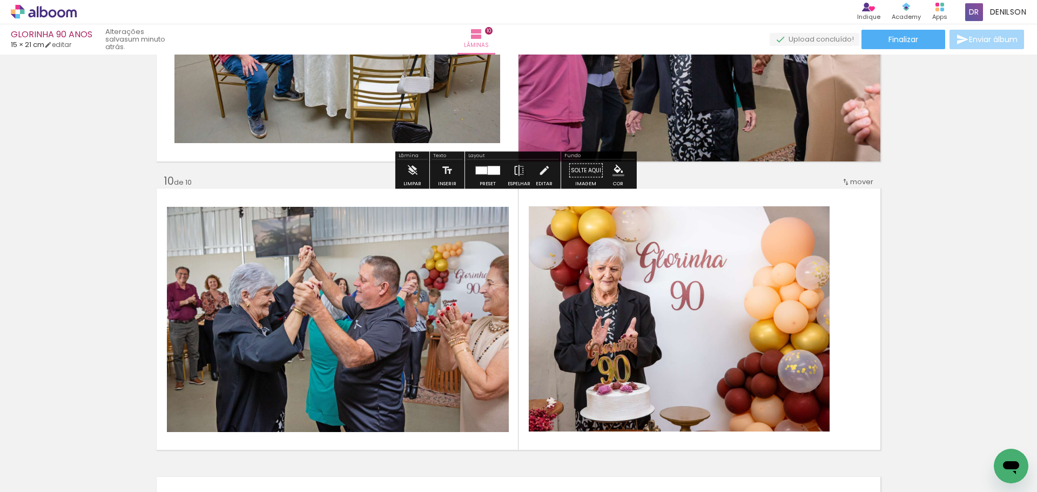
scroll to position [2466, 0]
